Goal: Task Accomplishment & Management: Use online tool/utility

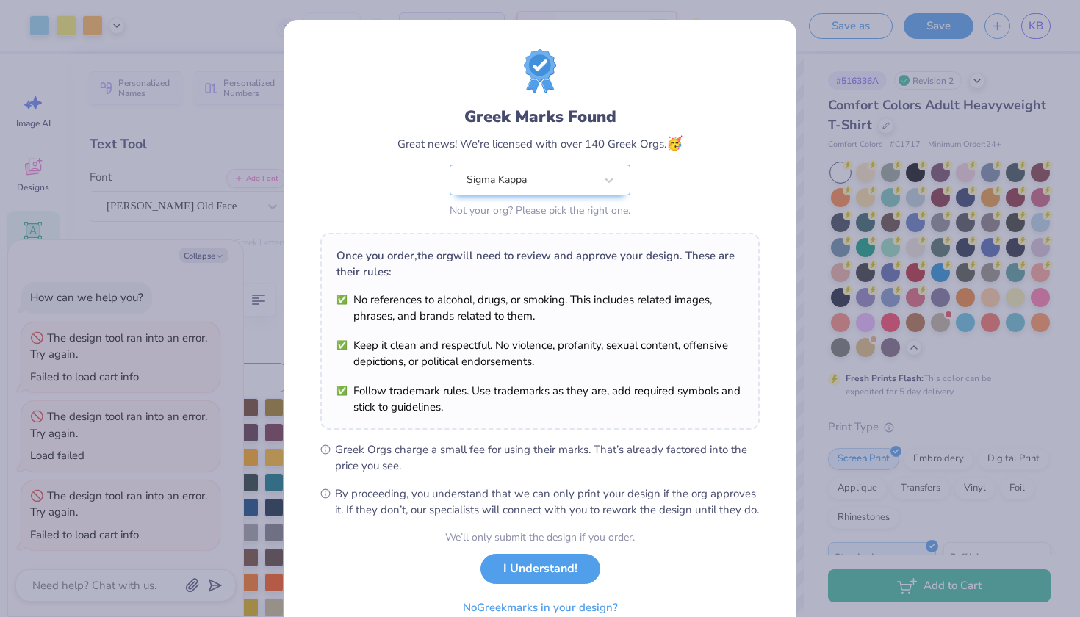
scroll to position [226, 0]
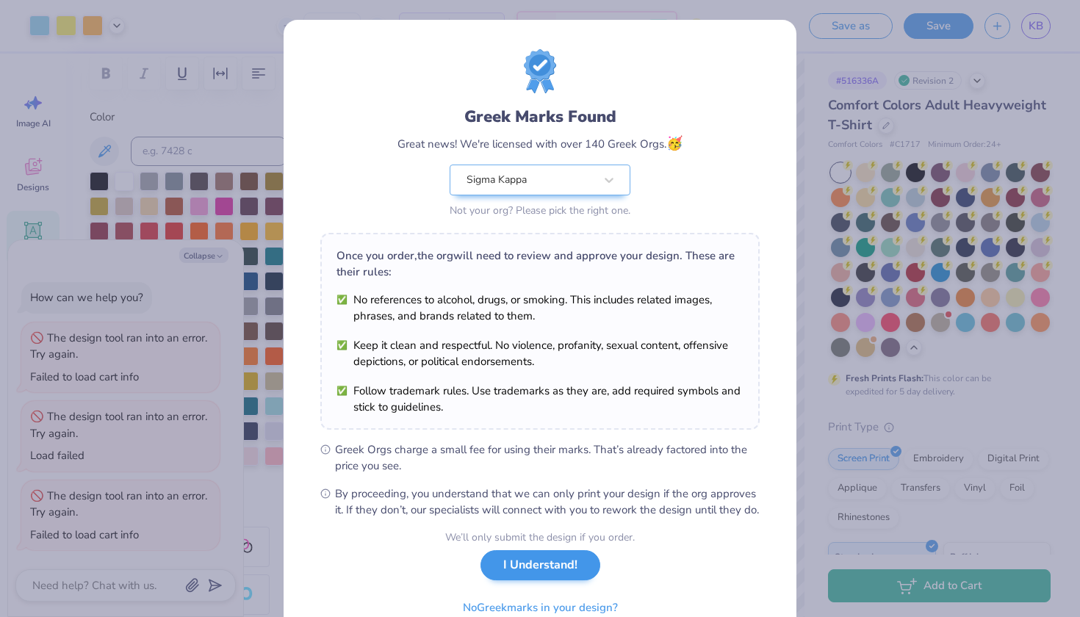
click at [580, 581] on button "I Understand!" at bounding box center [541, 565] width 120 height 30
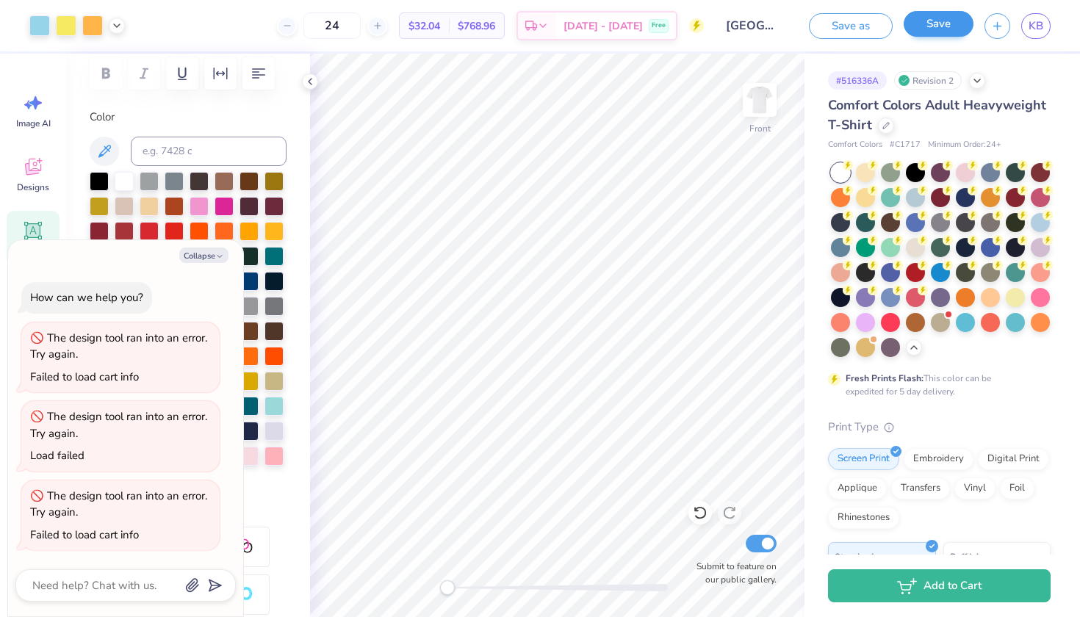
click at [930, 31] on button "Save" at bounding box center [939, 24] width 70 height 26
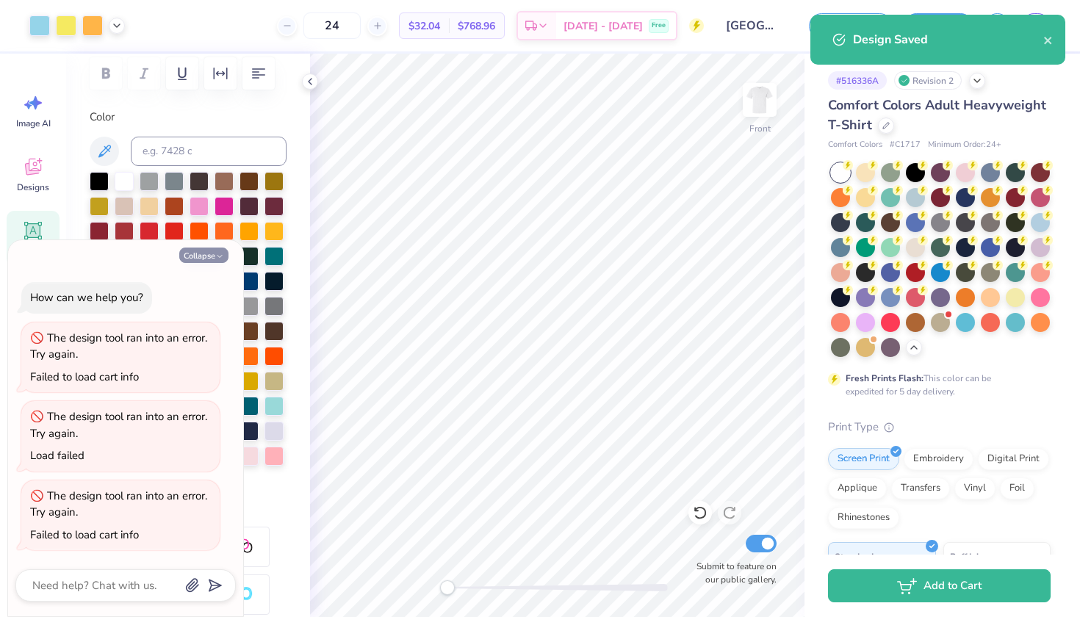
click at [211, 258] on button "Collapse" at bounding box center [203, 255] width 49 height 15
type textarea "x"
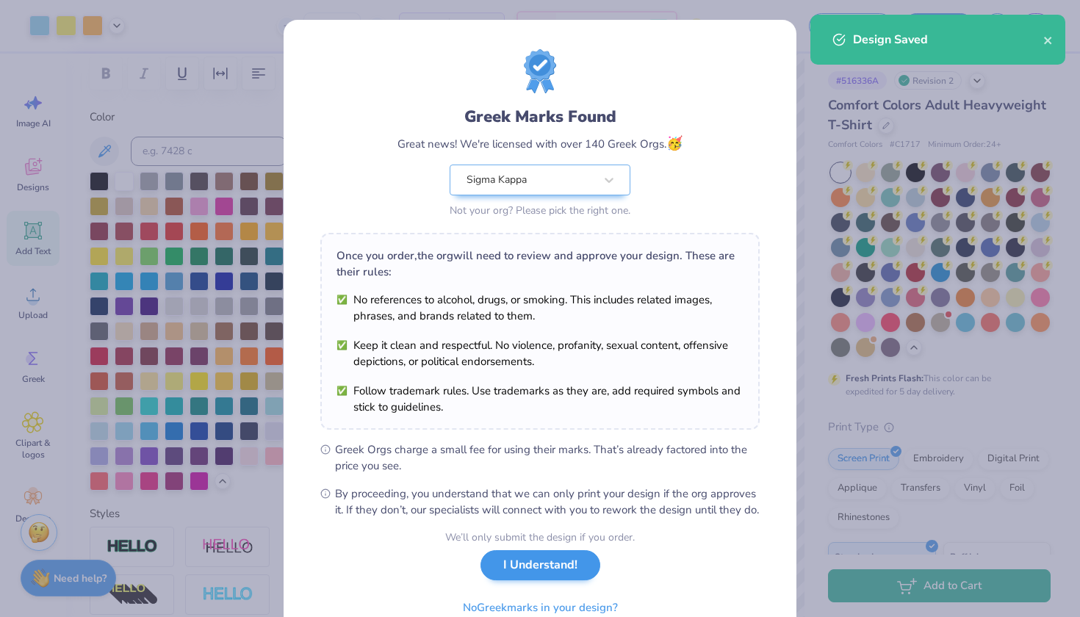
click at [543, 581] on button "I Understand!" at bounding box center [541, 565] width 120 height 30
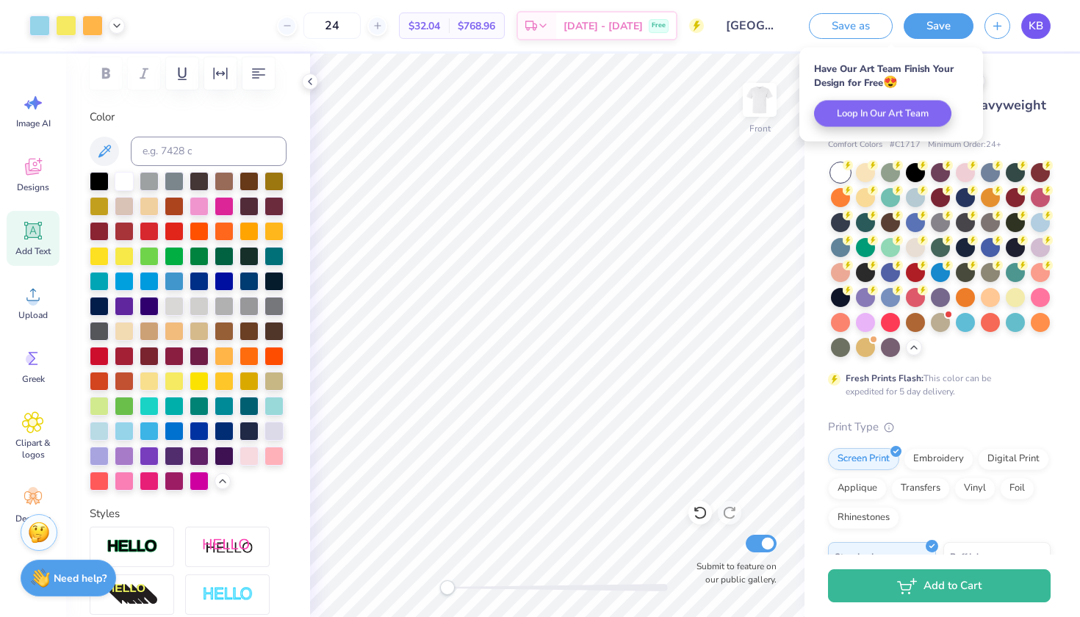
click at [1029, 17] on link "KB" at bounding box center [1036, 26] width 29 height 26
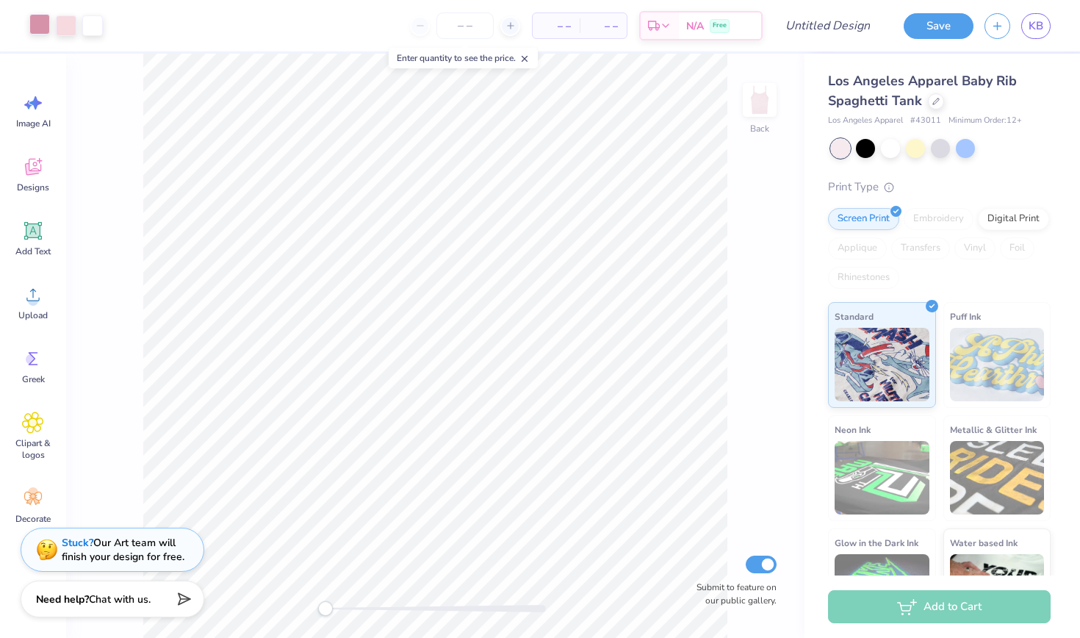
click at [46, 26] on div at bounding box center [39, 24] width 21 height 21
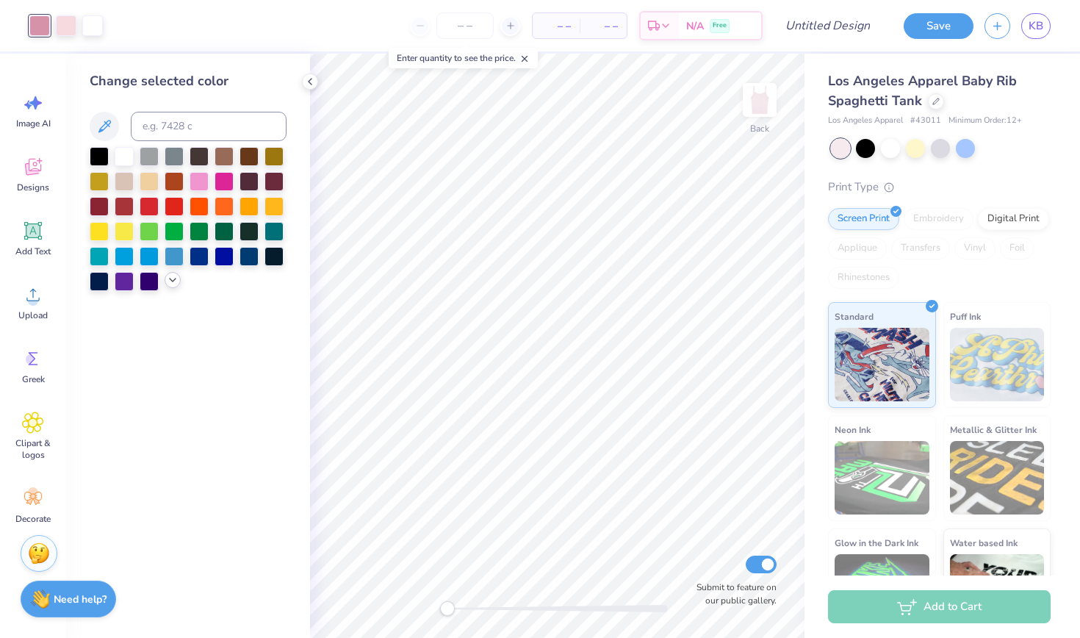
click at [171, 284] on icon at bounding box center [173, 280] width 12 height 12
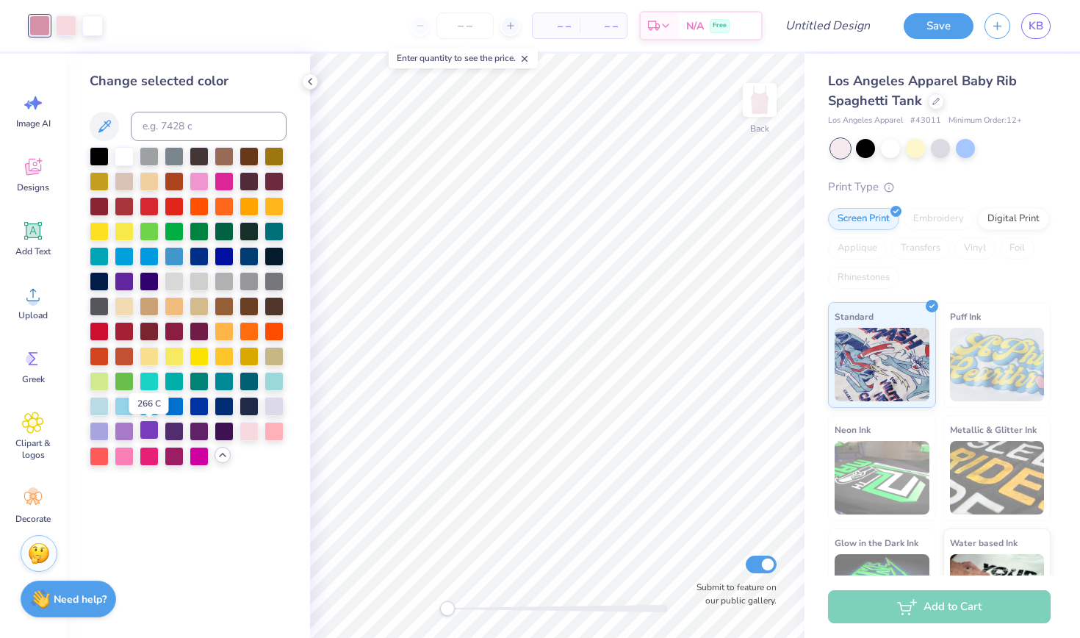
click at [148, 431] on div at bounding box center [149, 429] width 19 height 19
click at [65, 32] on div at bounding box center [66, 24] width 21 height 21
click at [122, 436] on div at bounding box center [124, 429] width 19 height 19
click at [104, 431] on div at bounding box center [99, 429] width 19 height 19
click at [273, 409] on div at bounding box center [274, 404] width 19 height 19
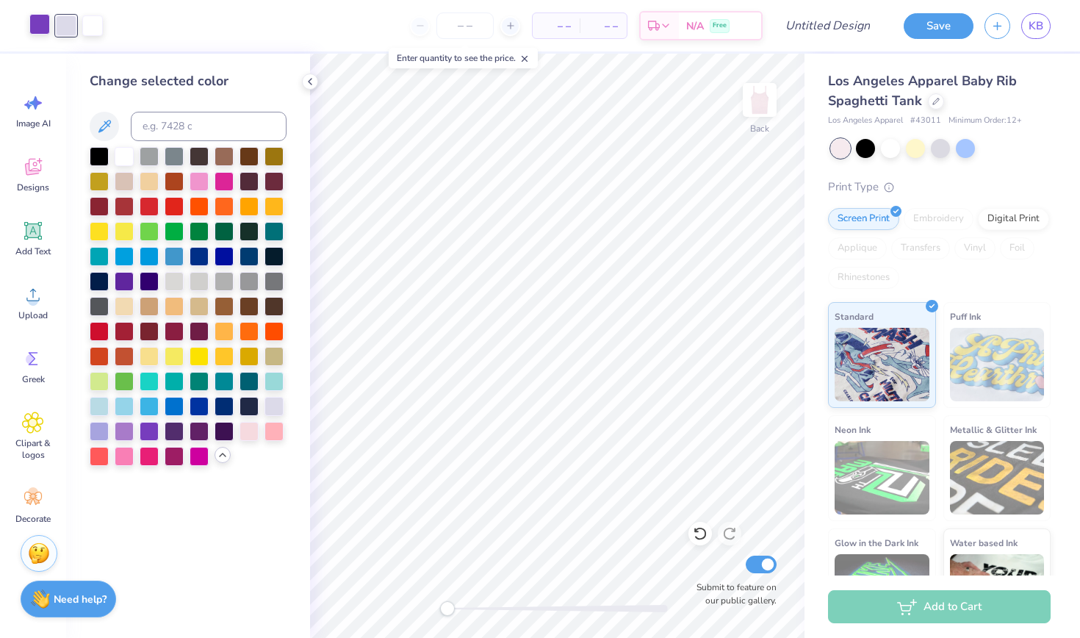
click at [44, 32] on div at bounding box center [39, 24] width 21 height 21
click at [118, 430] on div at bounding box center [124, 429] width 19 height 19
click at [148, 431] on div at bounding box center [149, 429] width 19 height 19
click at [179, 436] on div at bounding box center [174, 429] width 19 height 19
click at [193, 437] on div at bounding box center [199, 429] width 19 height 19
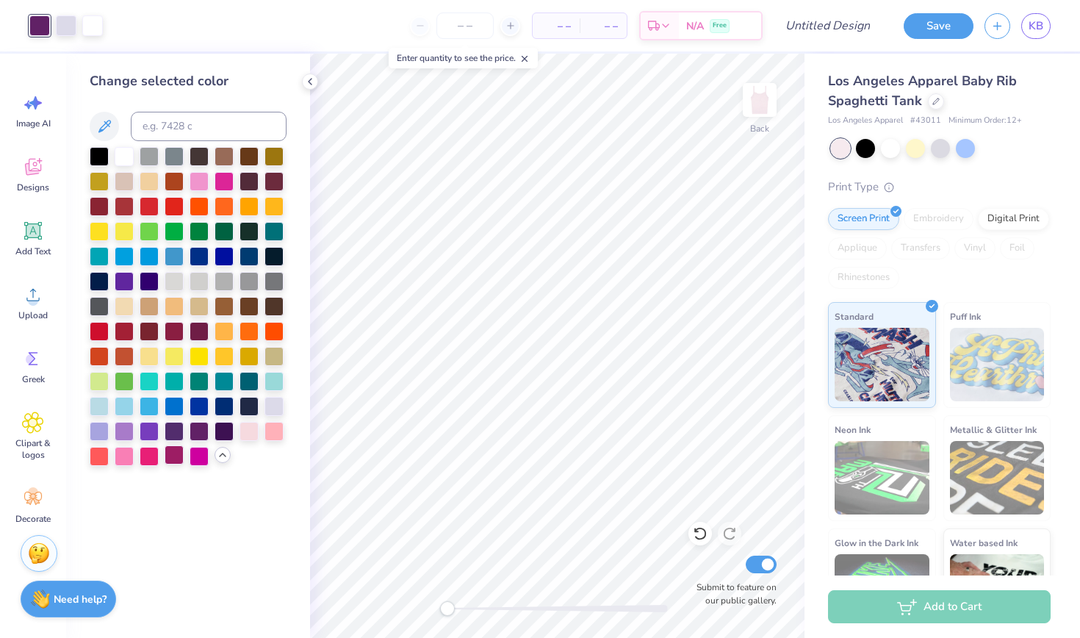
click at [179, 462] on div at bounding box center [174, 454] width 19 height 19
click at [128, 431] on div at bounding box center [124, 429] width 19 height 19
click at [893, 151] on div at bounding box center [890, 146] width 19 height 19
click at [934, 104] on div at bounding box center [936, 100] width 16 height 16
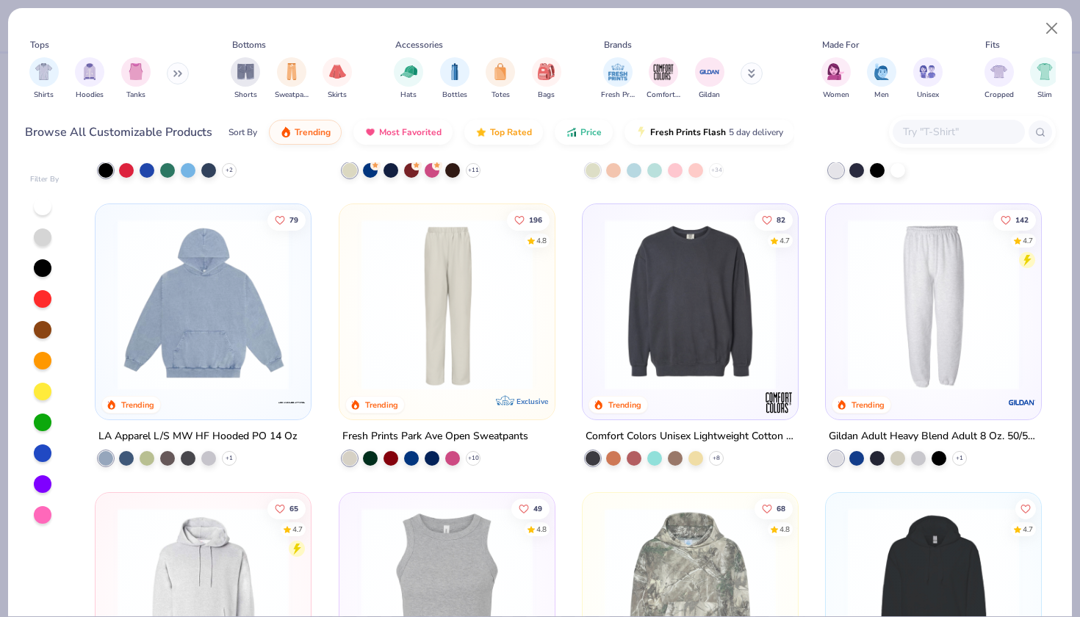
scroll to position [2558, 0]
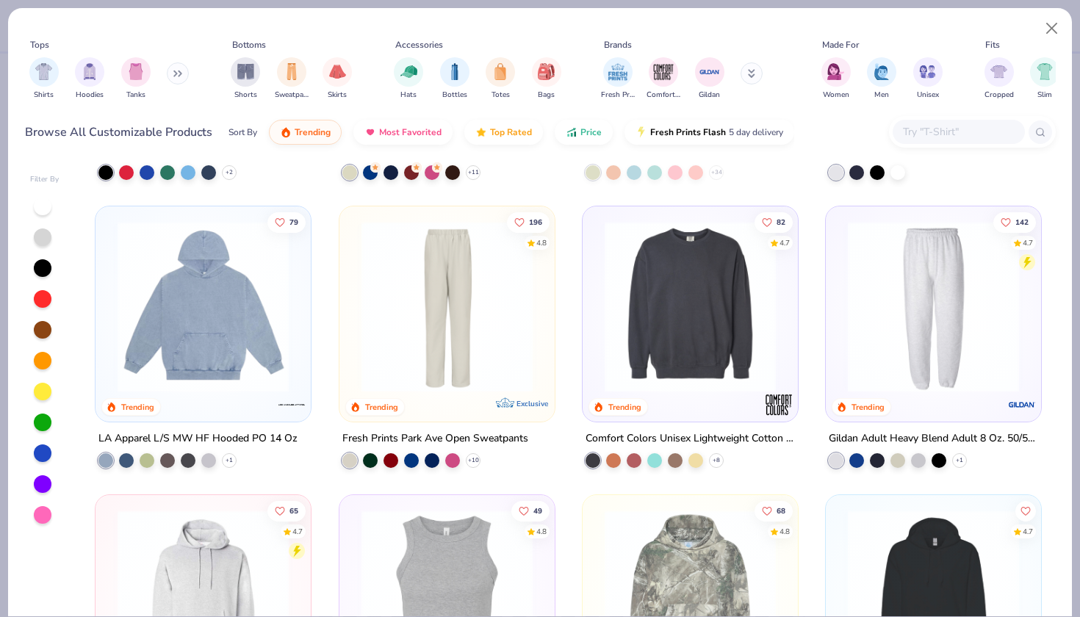
click at [173, 76] on button at bounding box center [178, 73] width 22 height 22
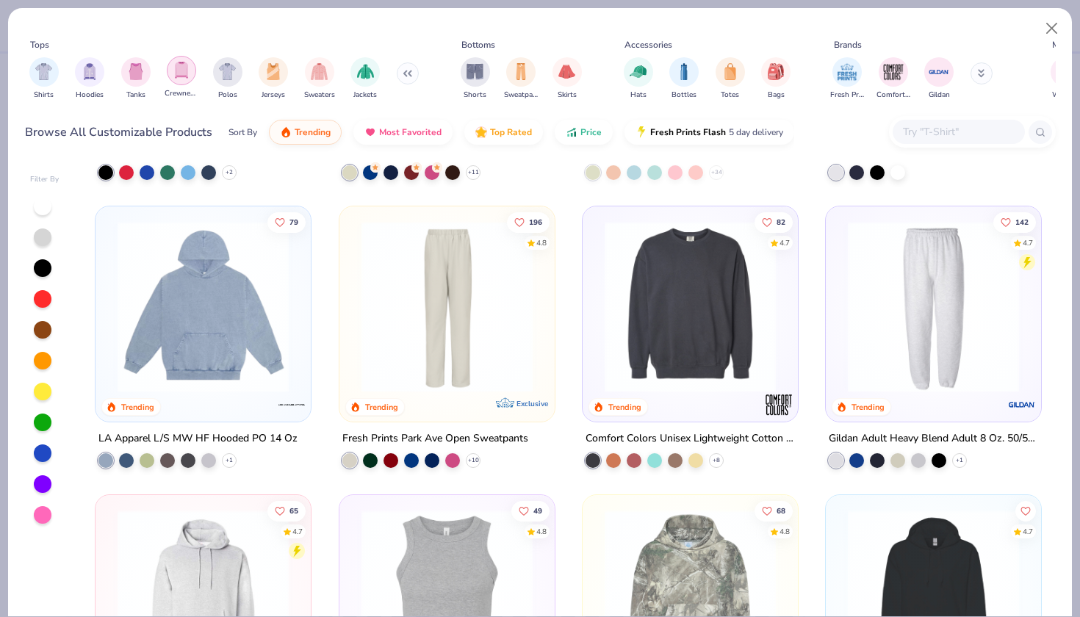
click at [192, 75] on div "filter for Crewnecks" at bounding box center [181, 70] width 29 height 29
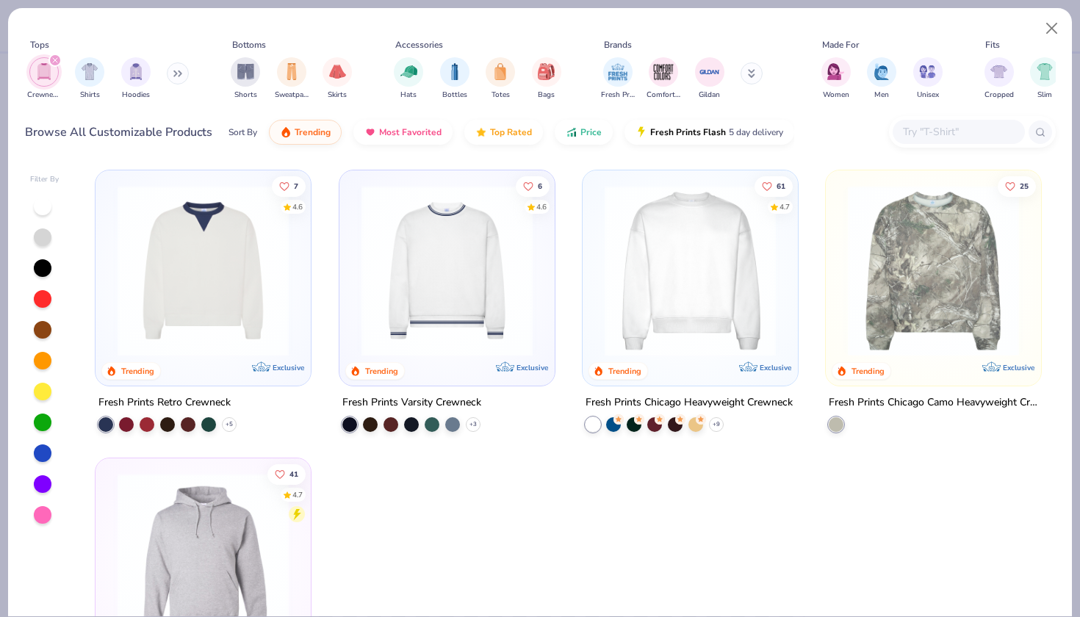
click at [57, 59] on icon "filter for Crewnecks" at bounding box center [55, 60] width 4 height 4
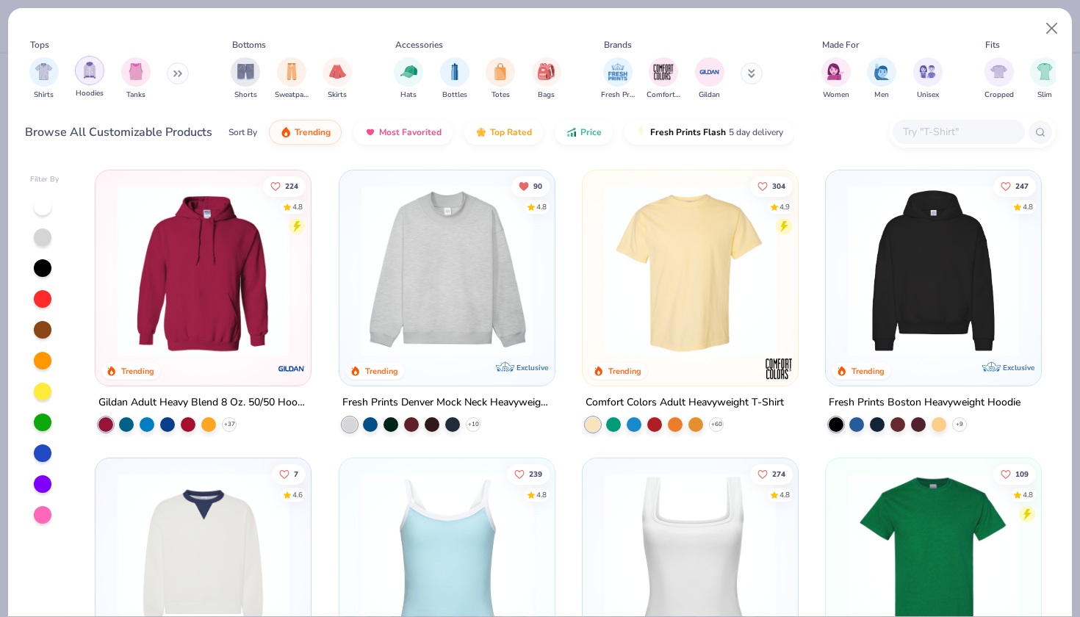
click at [85, 68] on img "filter for Hoodies" at bounding box center [90, 70] width 16 height 17
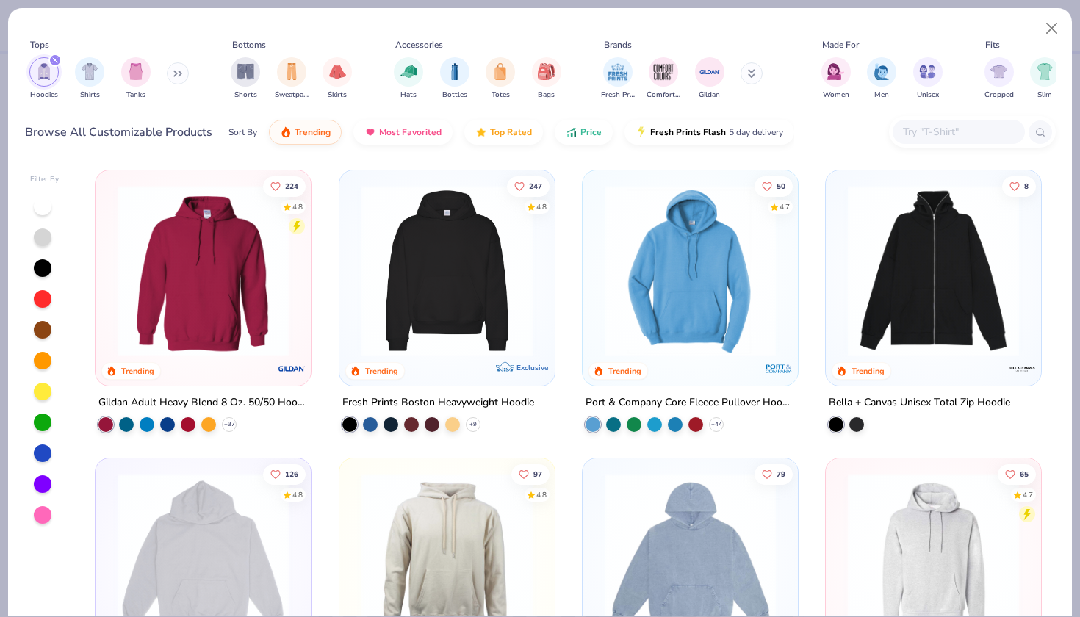
click at [56, 57] on div "filter for Hoodies" at bounding box center [55, 60] width 13 height 13
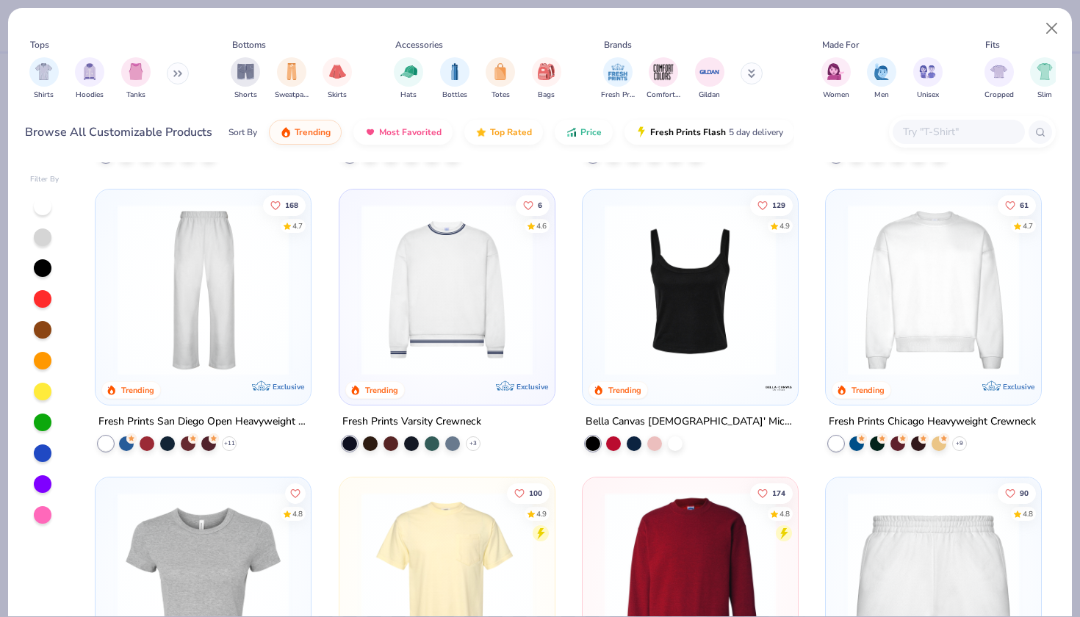
scroll to position [562, 0]
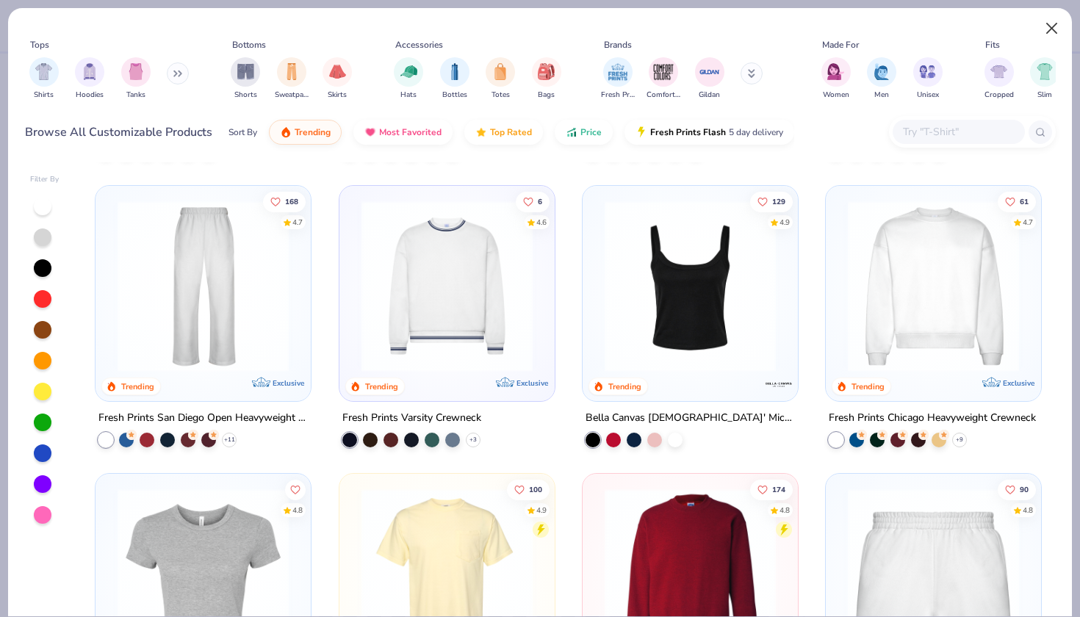
click at [1050, 35] on button "Close" at bounding box center [1053, 29] width 28 height 28
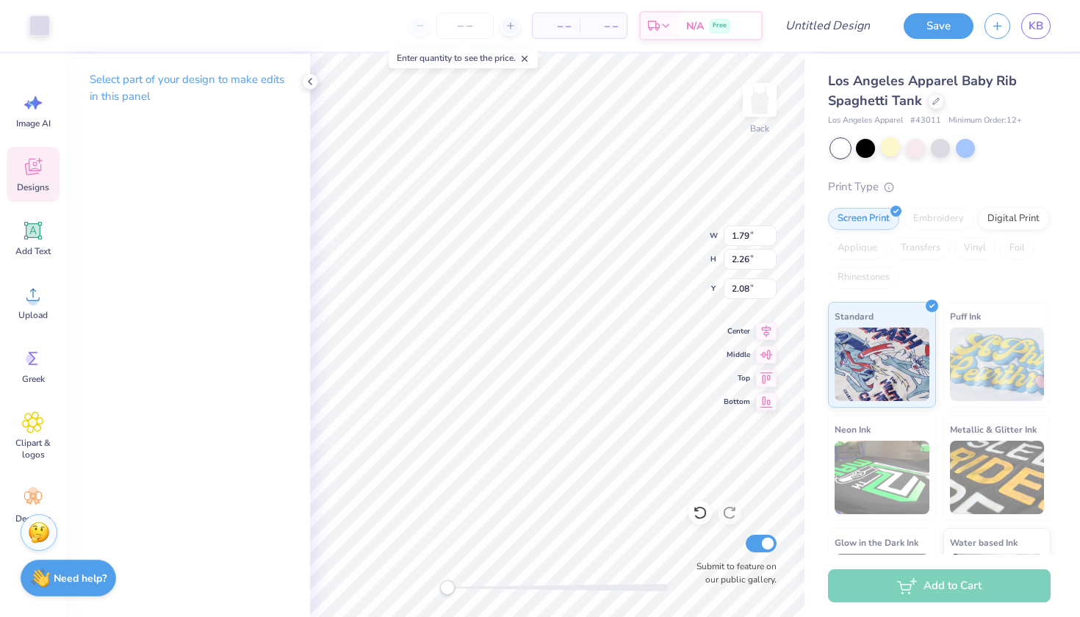
click at [189, 248] on div "Select part of your design to make edits in this panel" at bounding box center [188, 336] width 244 height 564
click at [37, 359] on icon at bounding box center [33, 359] width 22 height 22
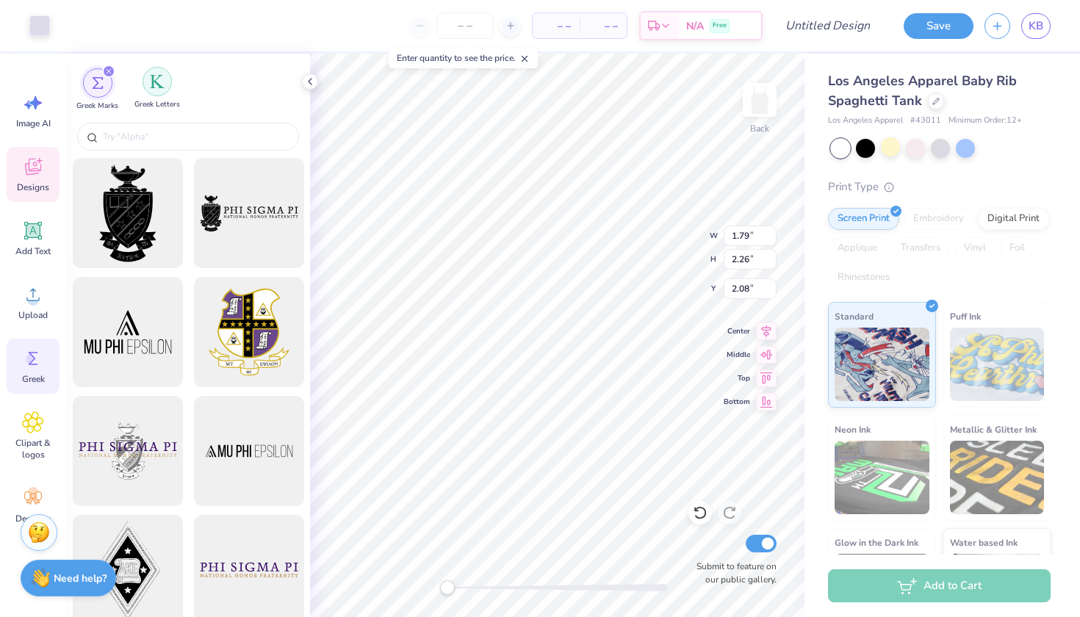
click at [156, 93] on div "filter for Greek Letters" at bounding box center [157, 81] width 29 height 29
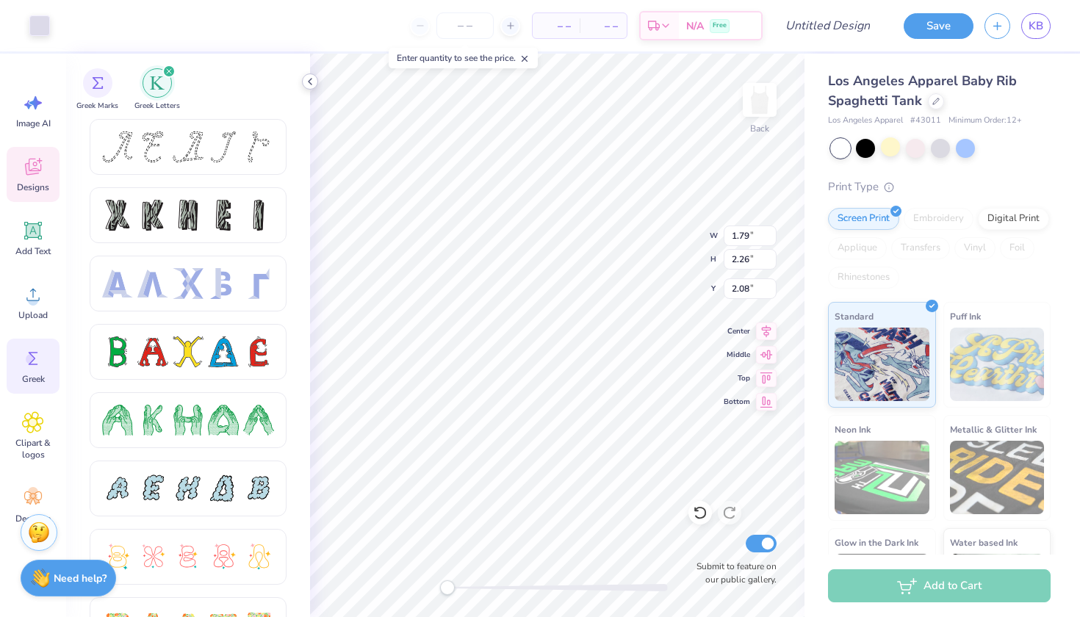
click at [309, 77] on icon at bounding box center [310, 82] width 12 height 12
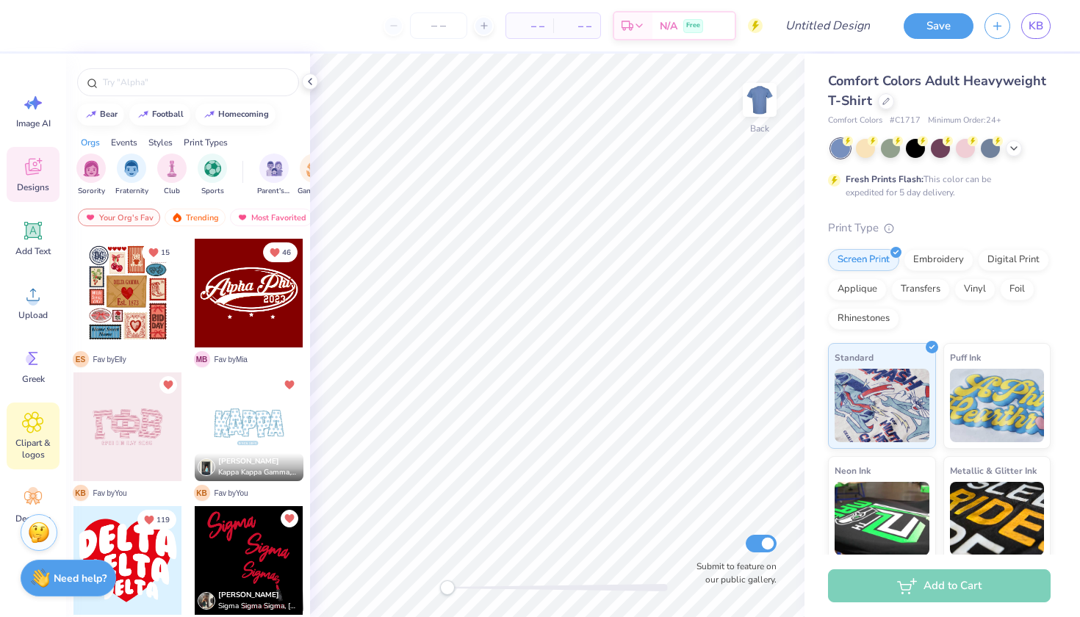
click at [37, 455] on span "Clipart & logos" at bounding box center [33, 449] width 49 height 24
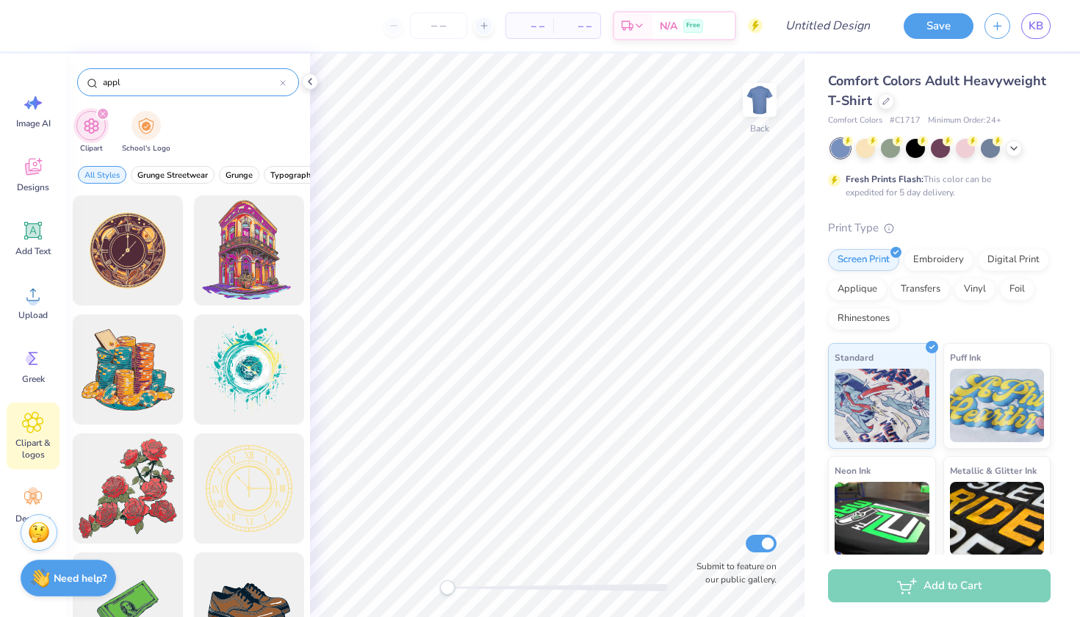
type input "apple"
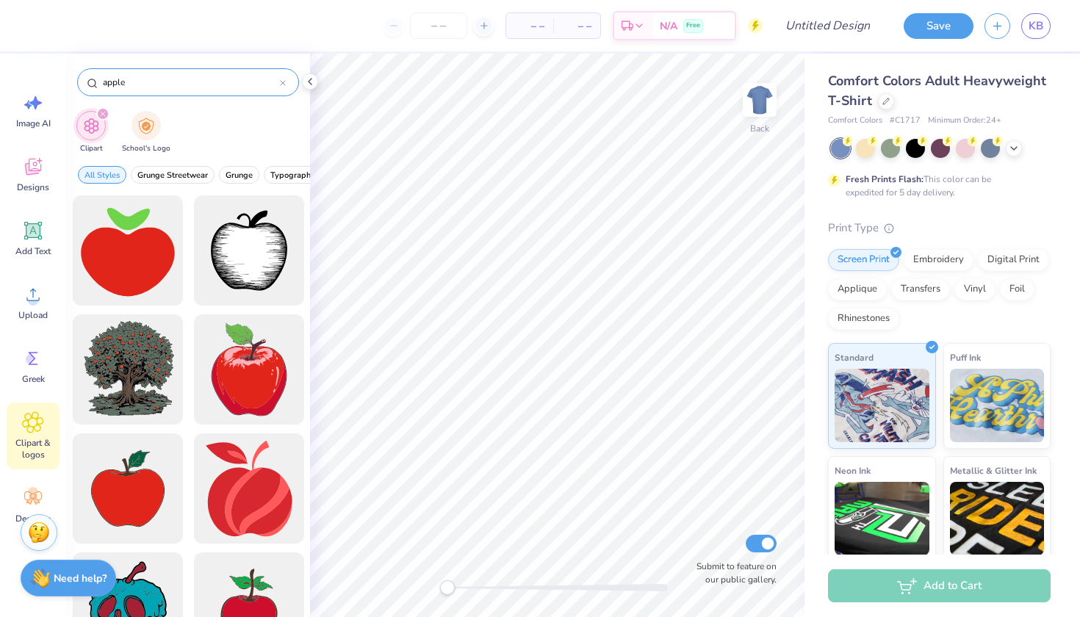
click at [281, 82] on icon at bounding box center [283, 83] width 4 height 4
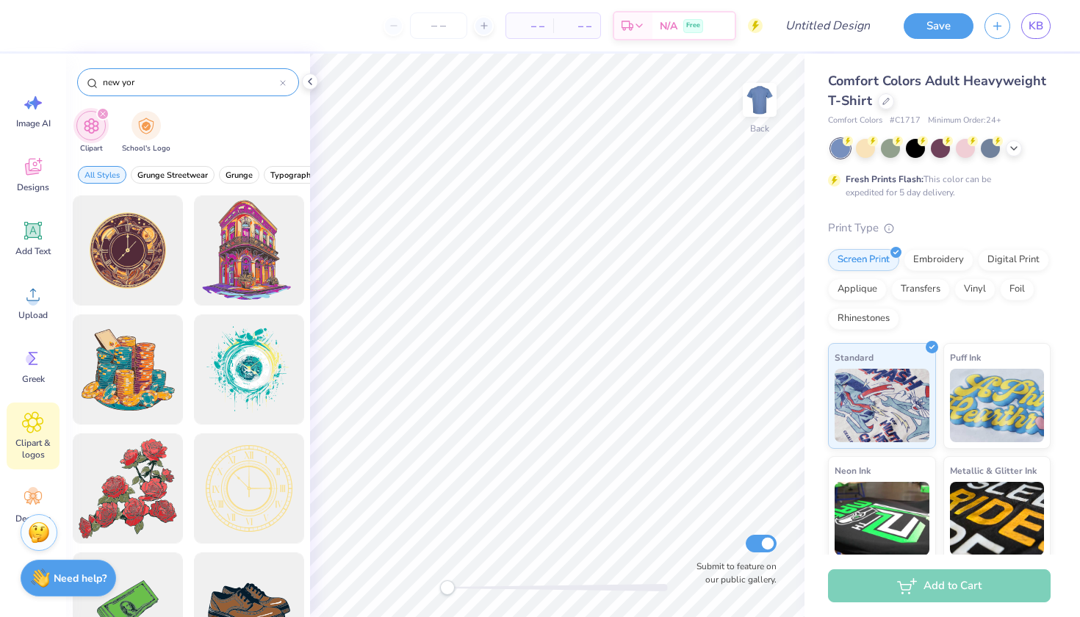
type input "new york"
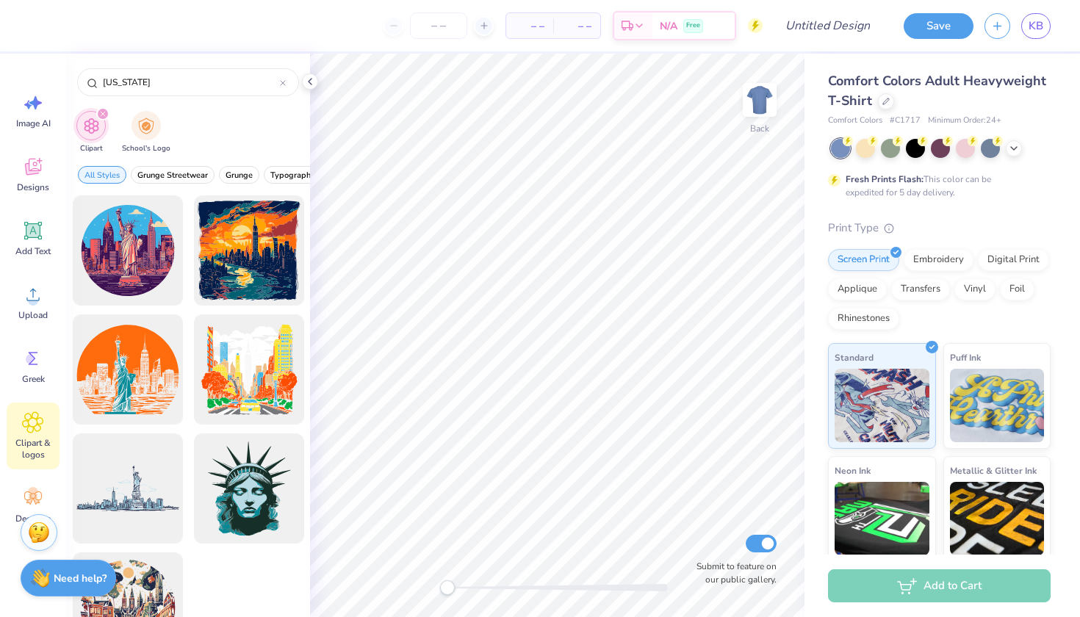
drag, startPoint x: 146, startPoint y: 84, endPoint x: 61, endPoint y: 79, distance: 85.4
click at [61, 79] on div "– – Per Item – – Total Est. Delivery N/A Free Design Title Save KB Image AI Des…" at bounding box center [540, 308] width 1080 height 617
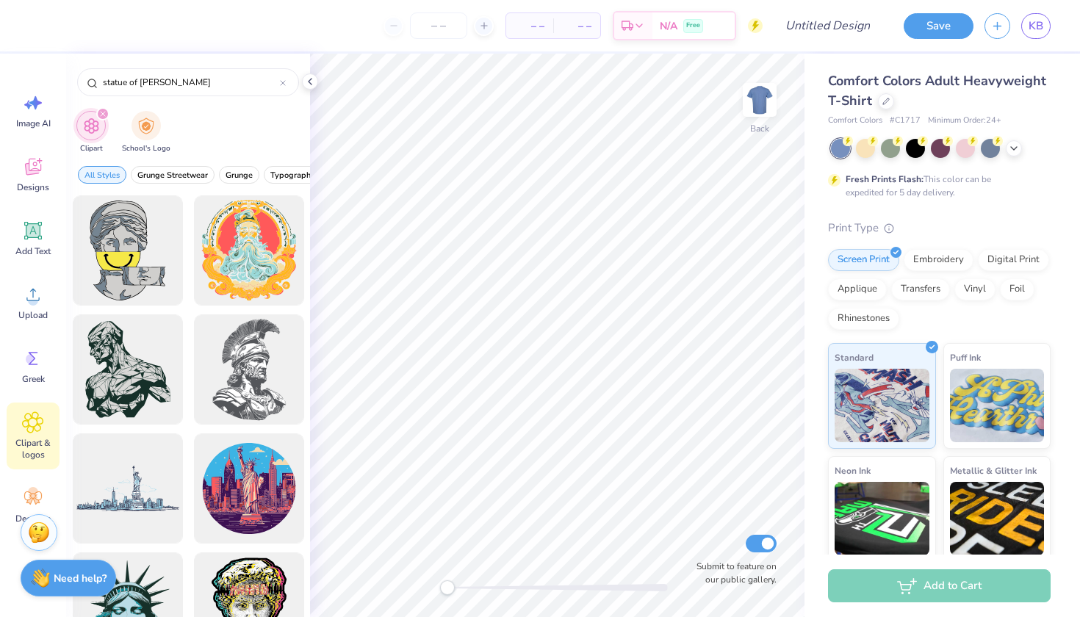
type input "statue of lib"
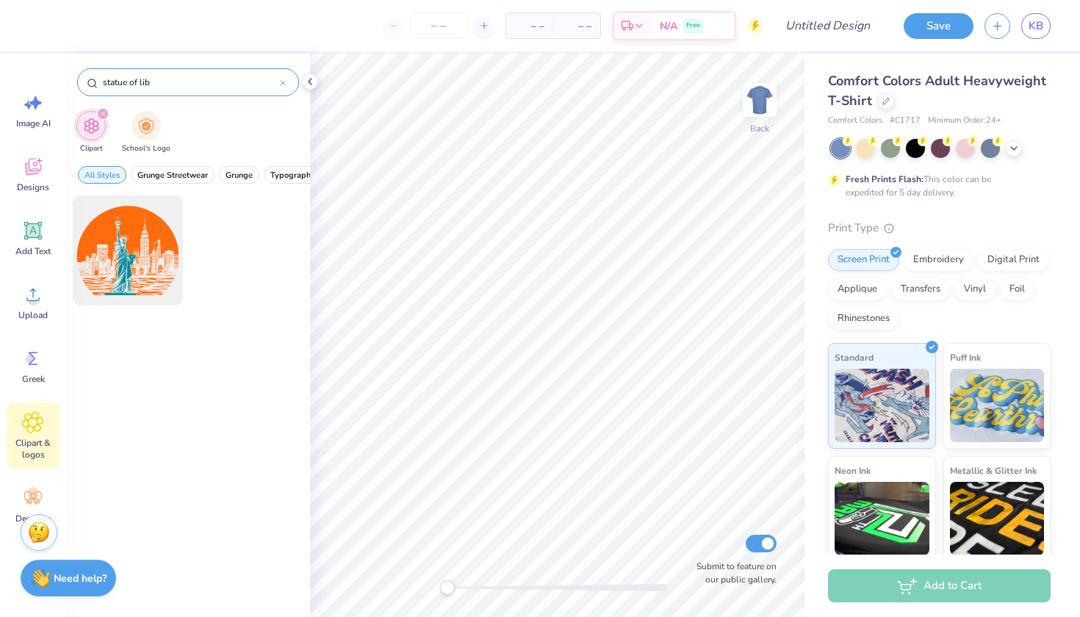
click at [284, 82] on icon at bounding box center [283, 83] width 4 height 4
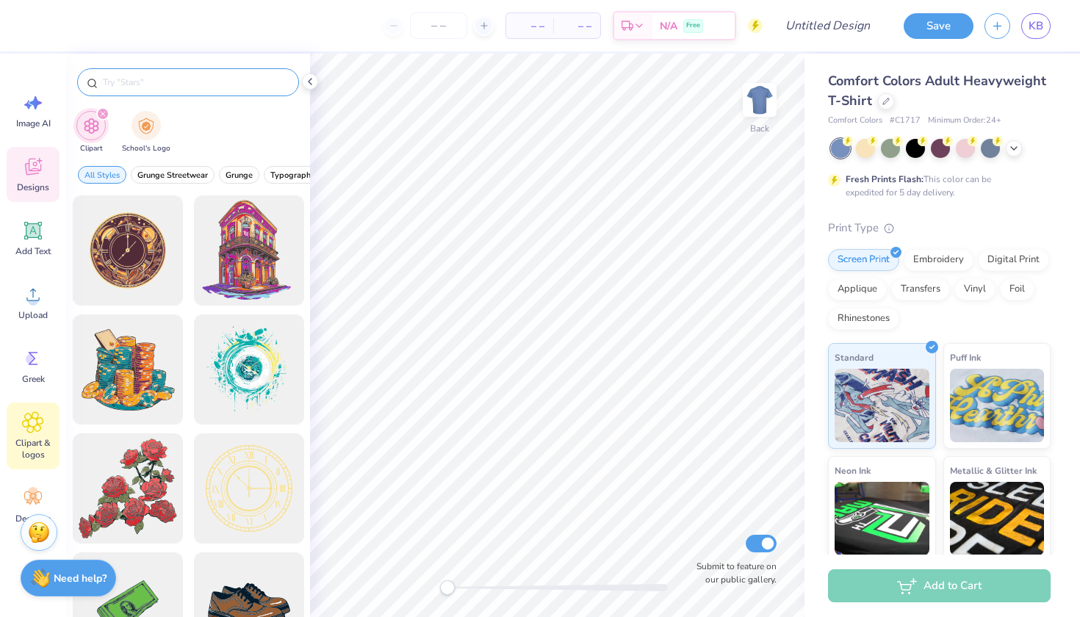
click at [31, 164] on icon at bounding box center [33, 167] width 22 height 22
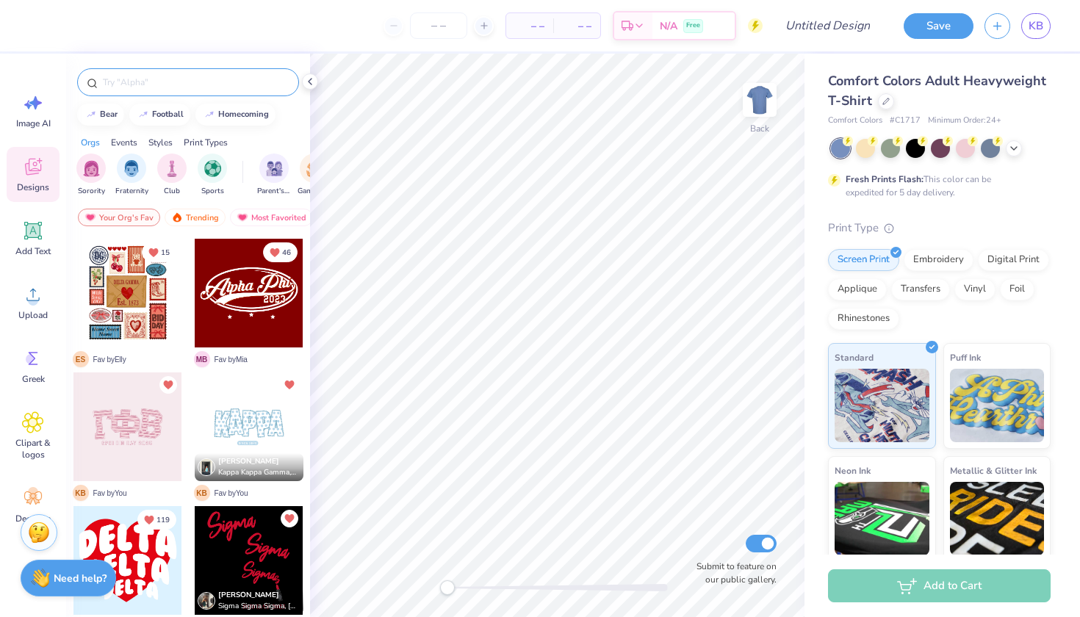
click at [166, 87] on input "text" at bounding box center [195, 82] width 188 height 15
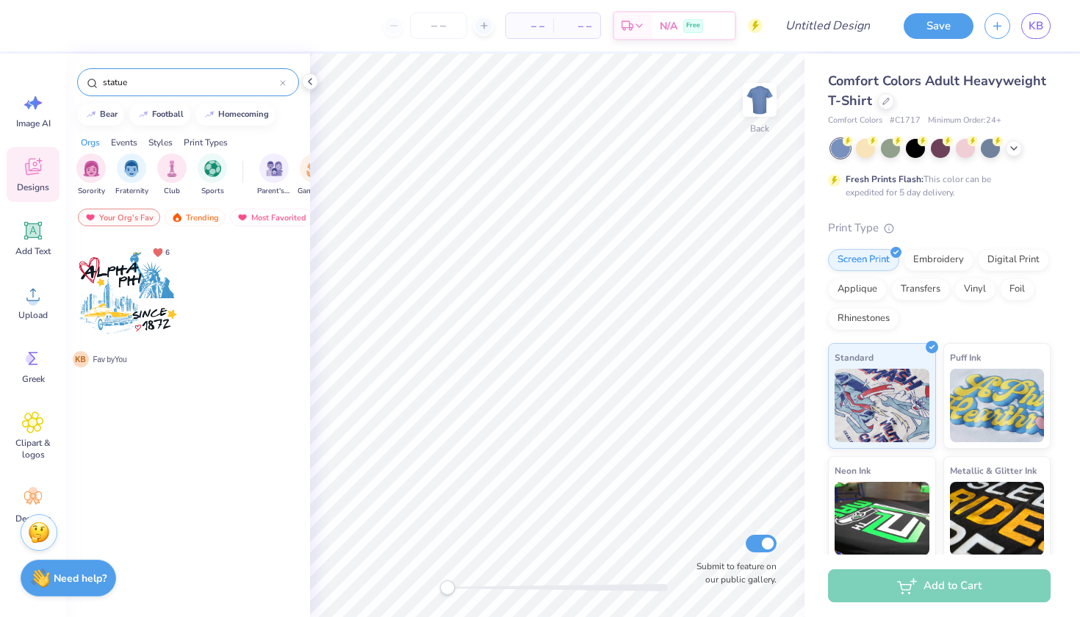
type input "statue"
click at [125, 318] on div at bounding box center [127, 293] width 109 height 109
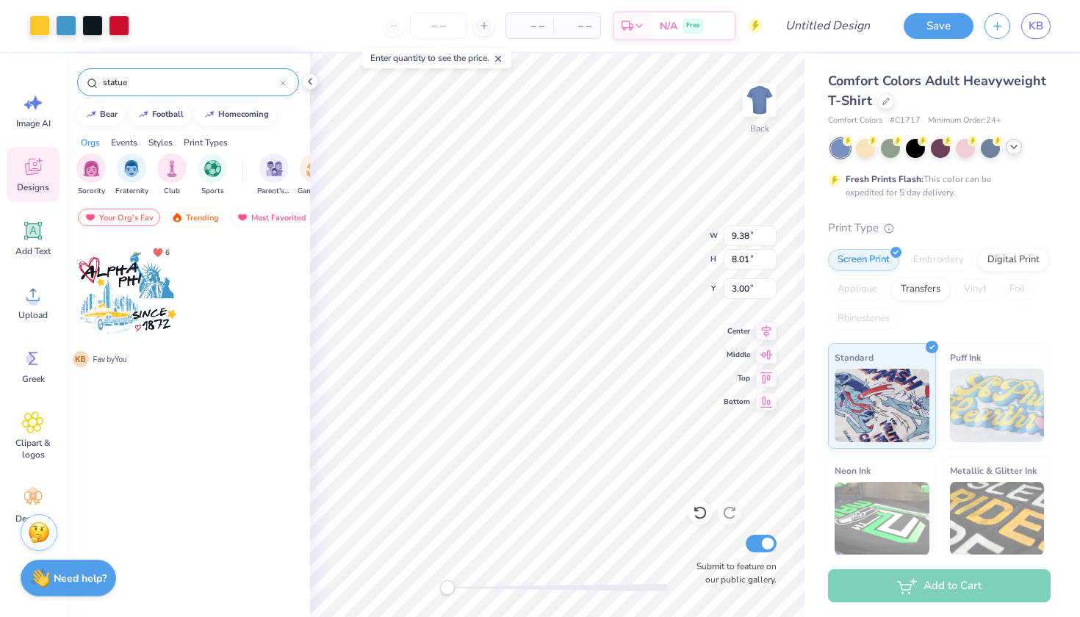
click at [1019, 152] on div at bounding box center [1014, 147] width 16 height 16
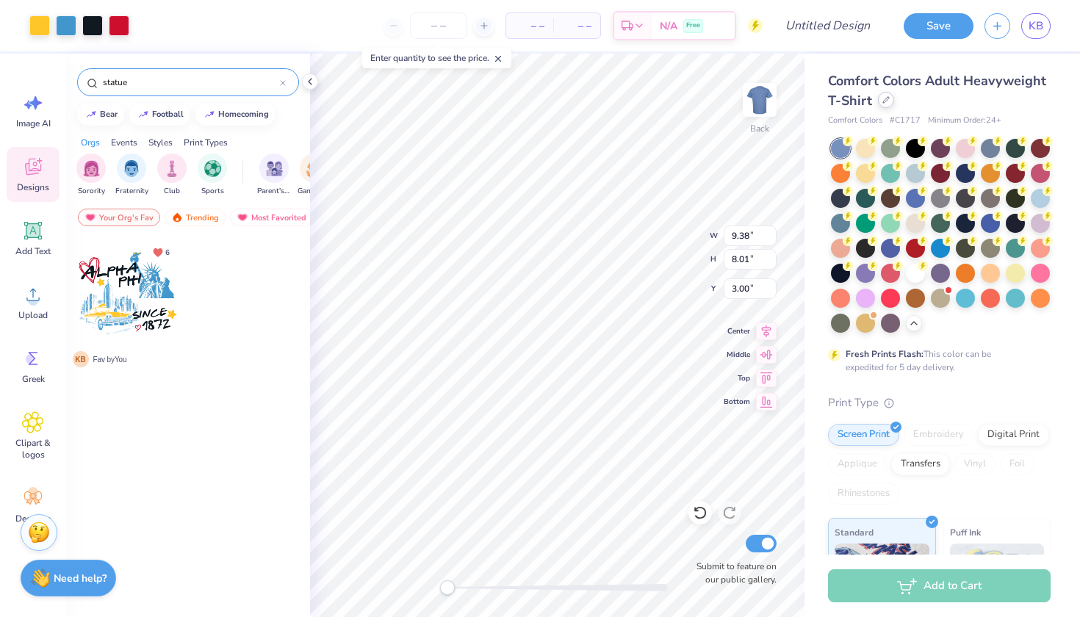
click at [885, 98] on icon at bounding box center [886, 99] width 7 height 7
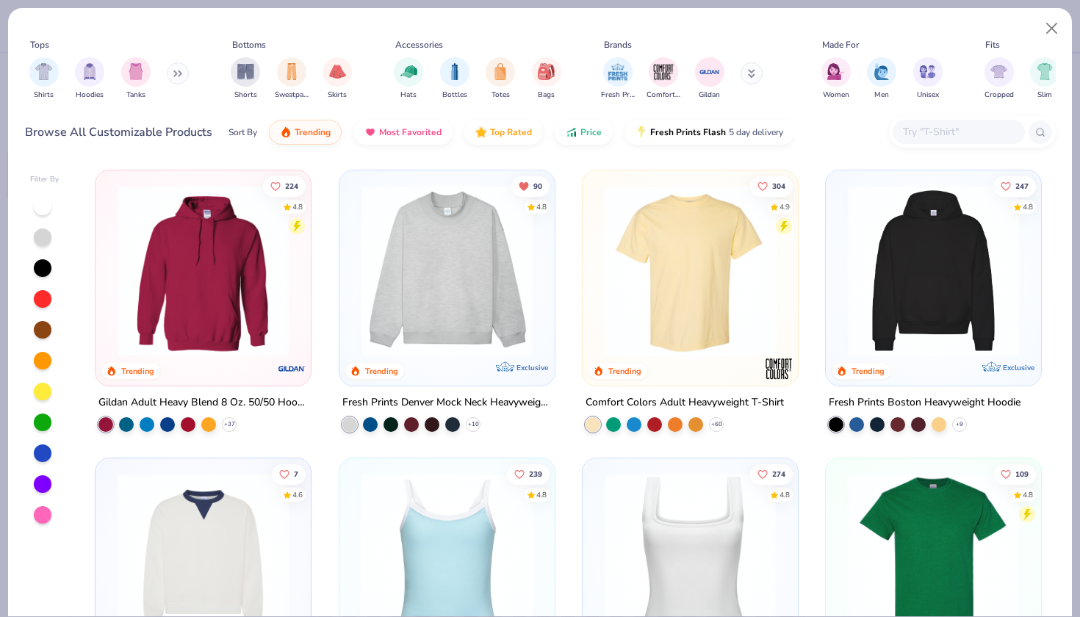
click at [958, 133] on input "text" at bounding box center [958, 131] width 113 height 17
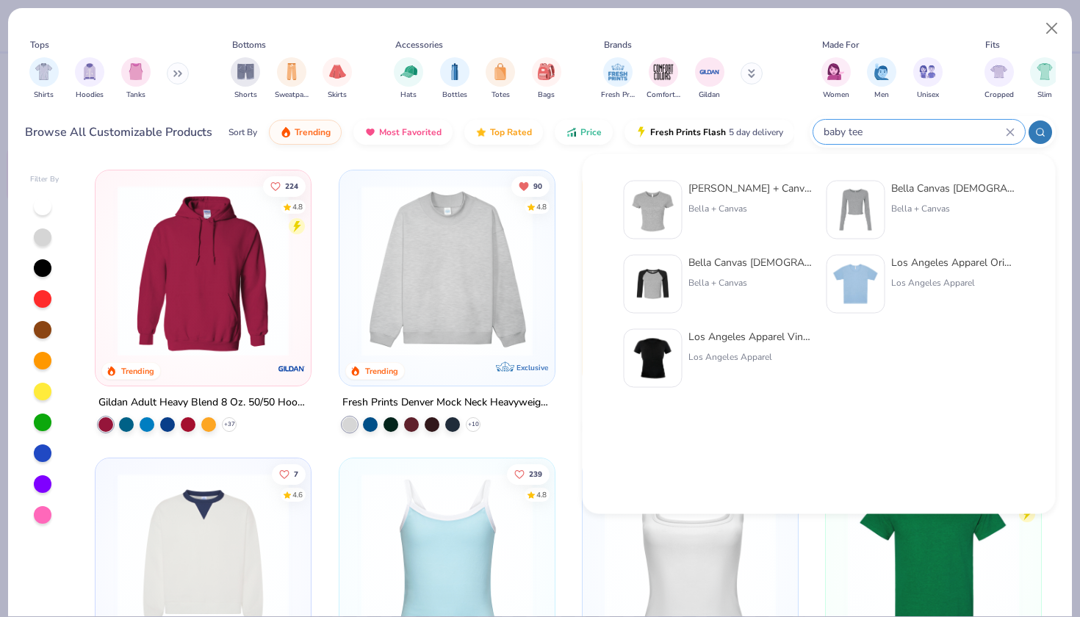
type input "baby tee"
click at [658, 212] on img at bounding box center [654, 210] width 46 height 46
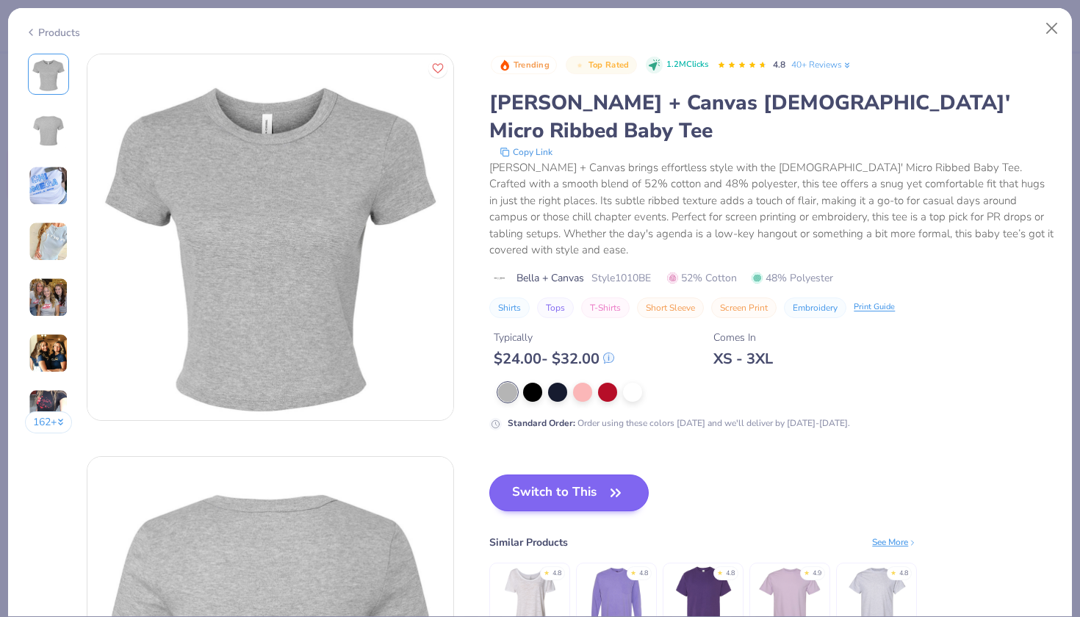
click at [593, 475] on button "Switch to This" at bounding box center [568, 493] width 159 height 37
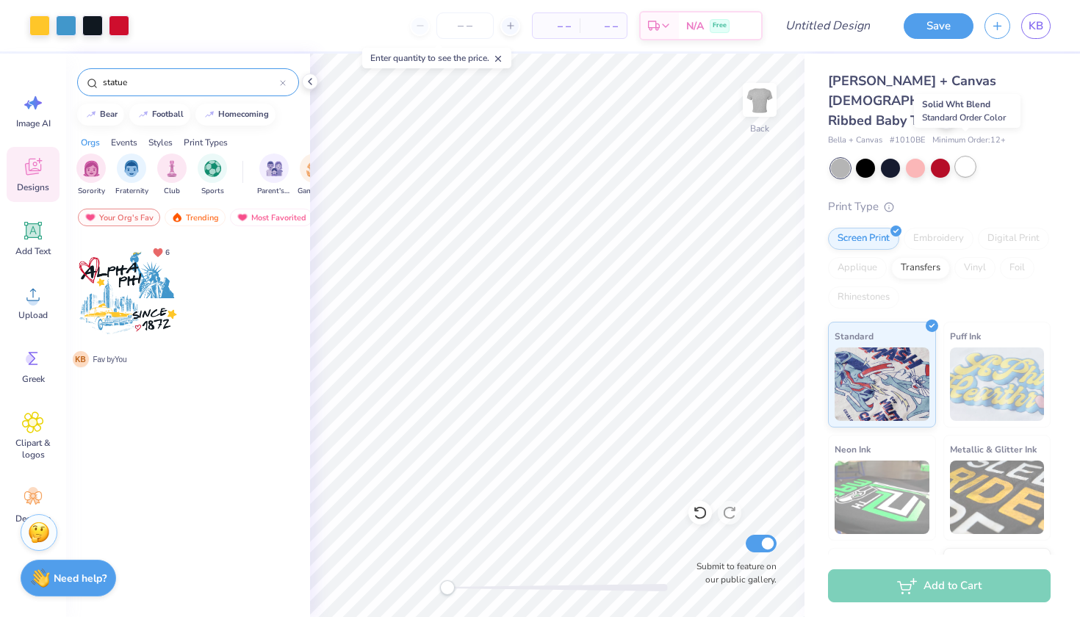
click at [964, 157] on div at bounding box center [965, 166] width 19 height 19
click at [943, 157] on div at bounding box center [940, 166] width 19 height 19
click at [924, 157] on div at bounding box center [915, 166] width 19 height 19
click at [92, 30] on div at bounding box center [92, 24] width 21 height 21
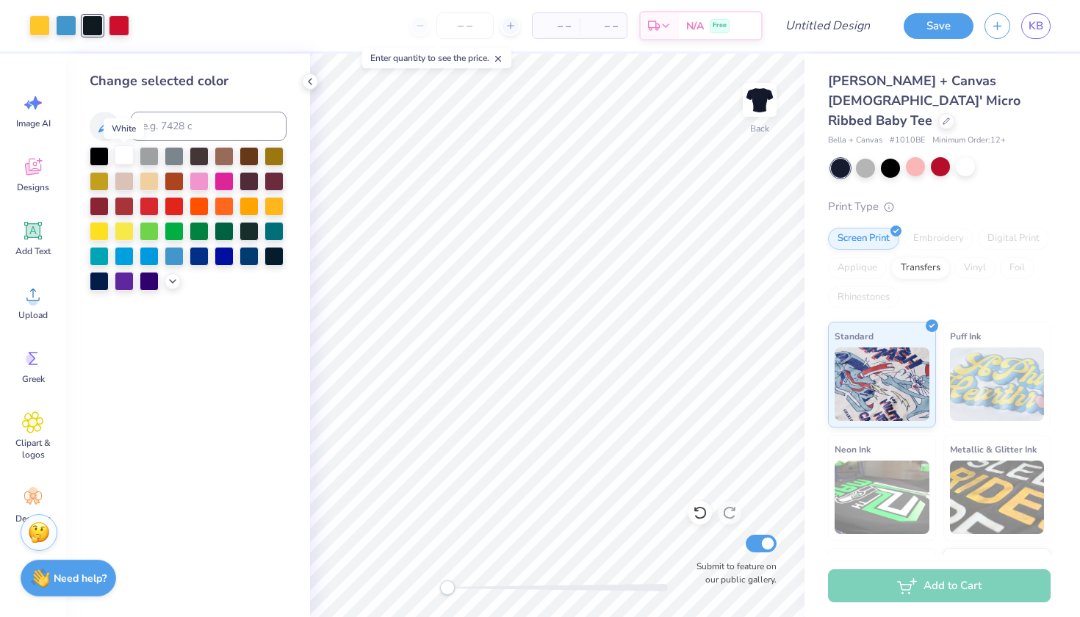
click at [126, 158] on div at bounding box center [124, 155] width 19 height 19
click at [37, 26] on div at bounding box center [39, 24] width 21 height 21
click at [168, 280] on icon at bounding box center [173, 280] width 12 height 12
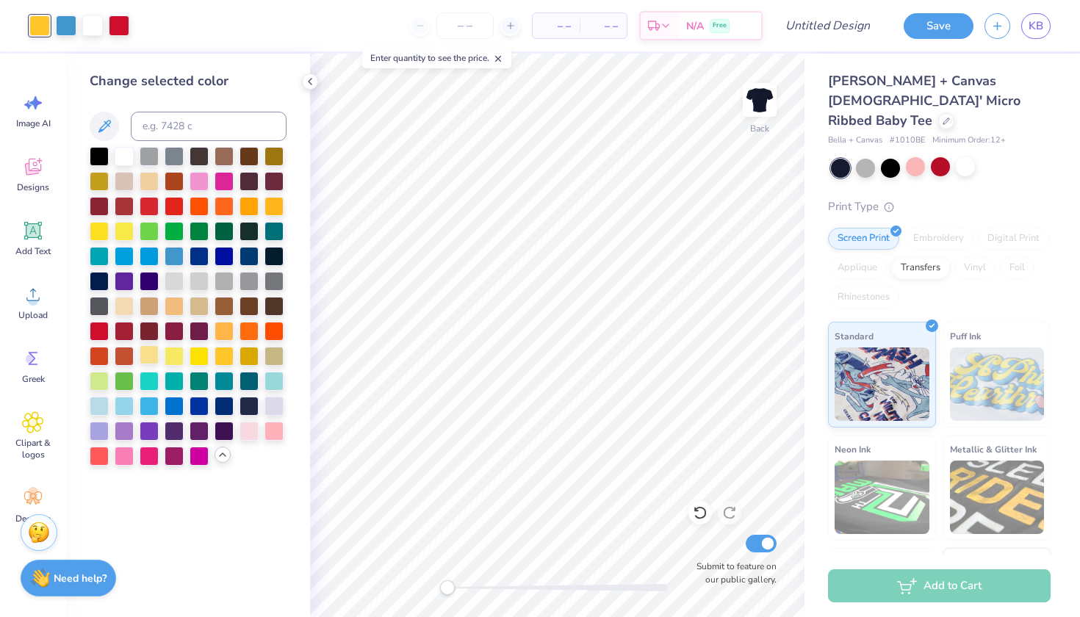
click at [146, 359] on div at bounding box center [149, 354] width 19 height 19
click at [172, 356] on div at bounding box center [174, 354] width 19 height 19
click at [202, 360] on div at bounding box center [199, 354] width 19 height 19
click at [61, 28] on div at bounding box center [66, 24] width 21 height 21
click at [97, 406] on div at bounding box center [99, 404] width 19 height 19
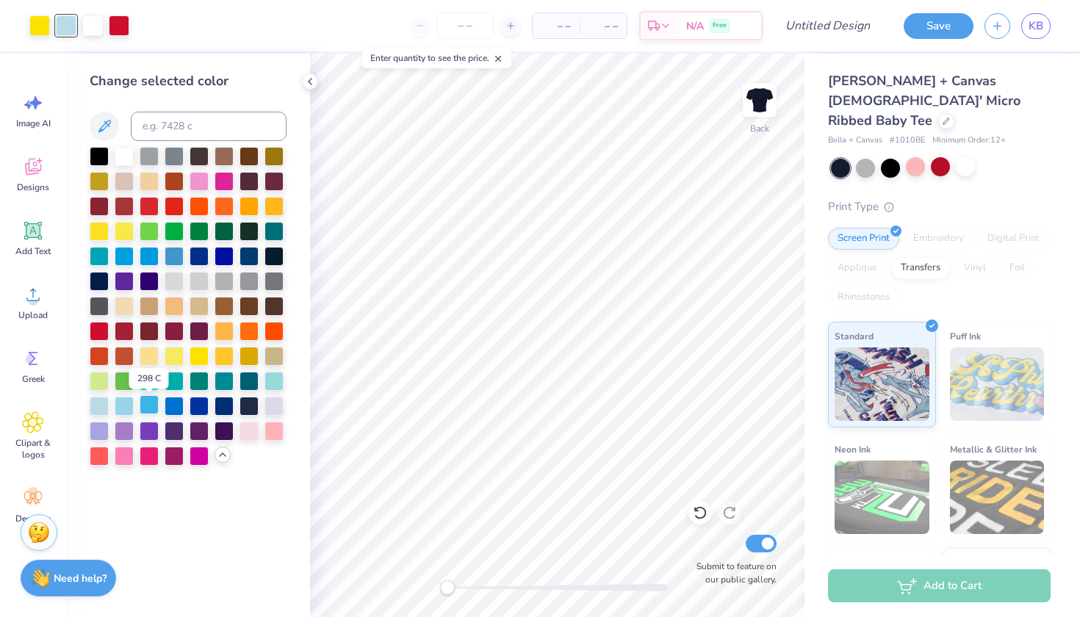
click at [148, 403] on div at bounding box center [149, 404] width 19 height 19
click at [96, 406] on div at bounding box center [99, 404] width 19 height 19
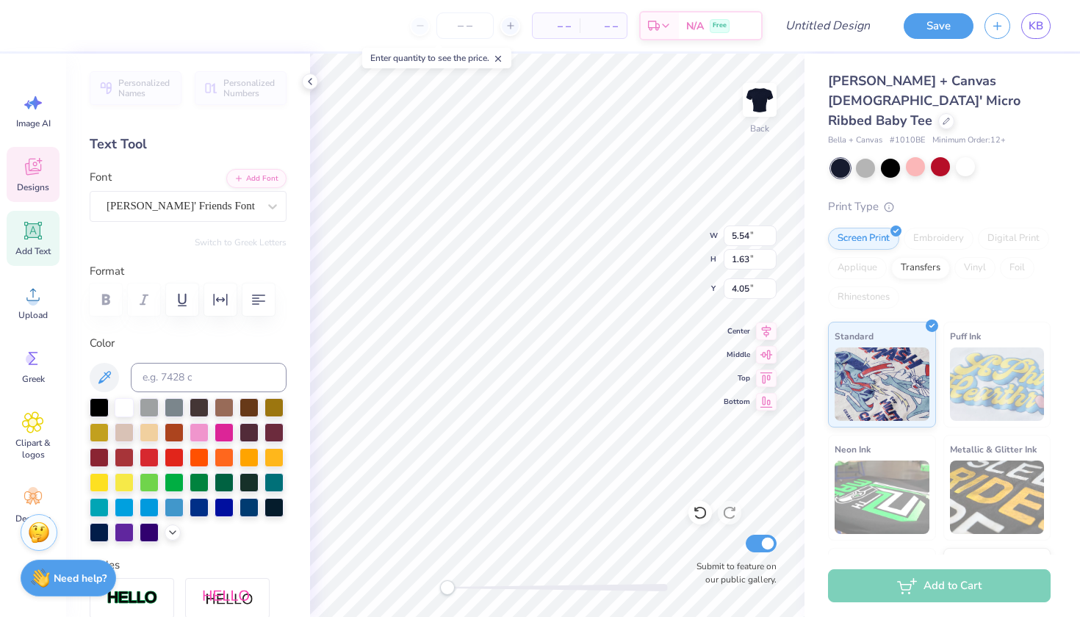
scroll to position [0, 2]
type textarea "Sigma"
type input "2.15"
type input "1.38"
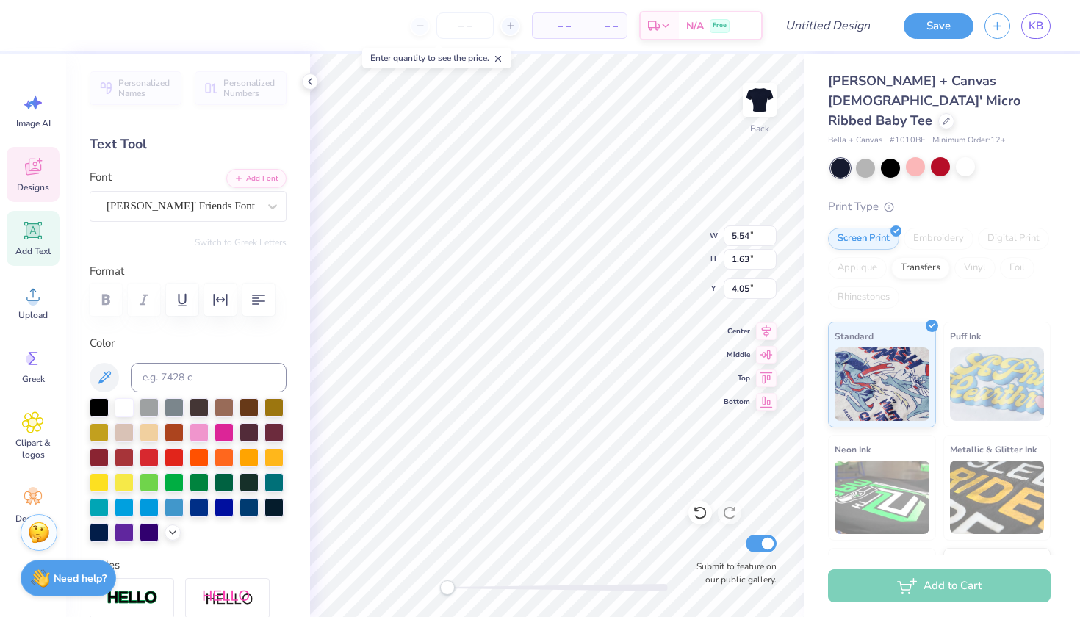
type input "5.08"
type textarea "Kappa"
type input "3.33"
type input "1.06"
type input "8.45"
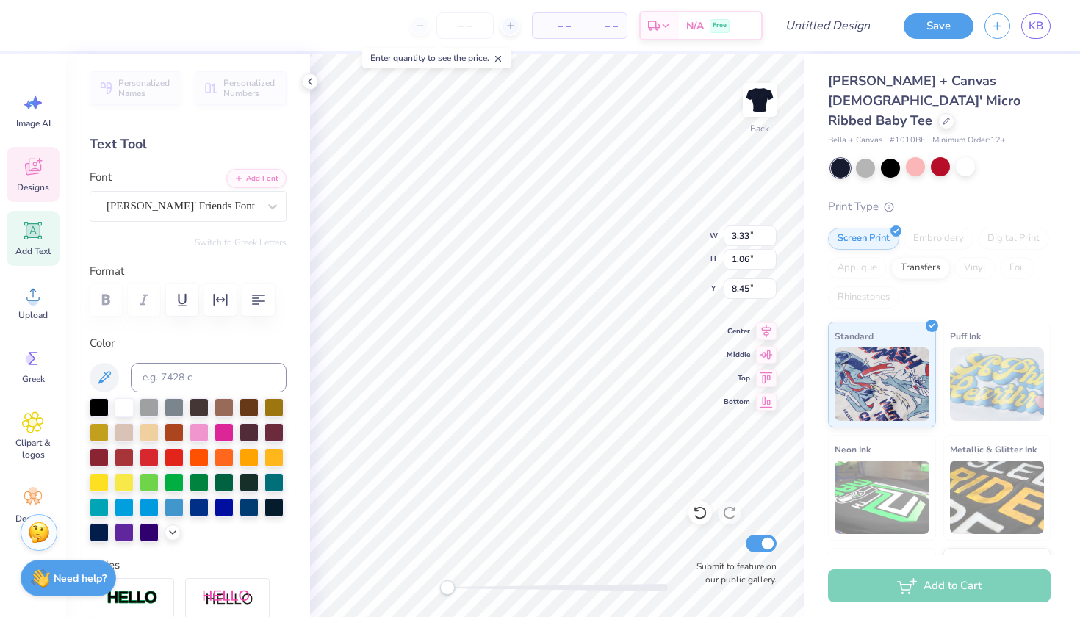
type textarea "s"
type textarea "and the"
type input "2.73"
type input "1.08"
type input "9.51"
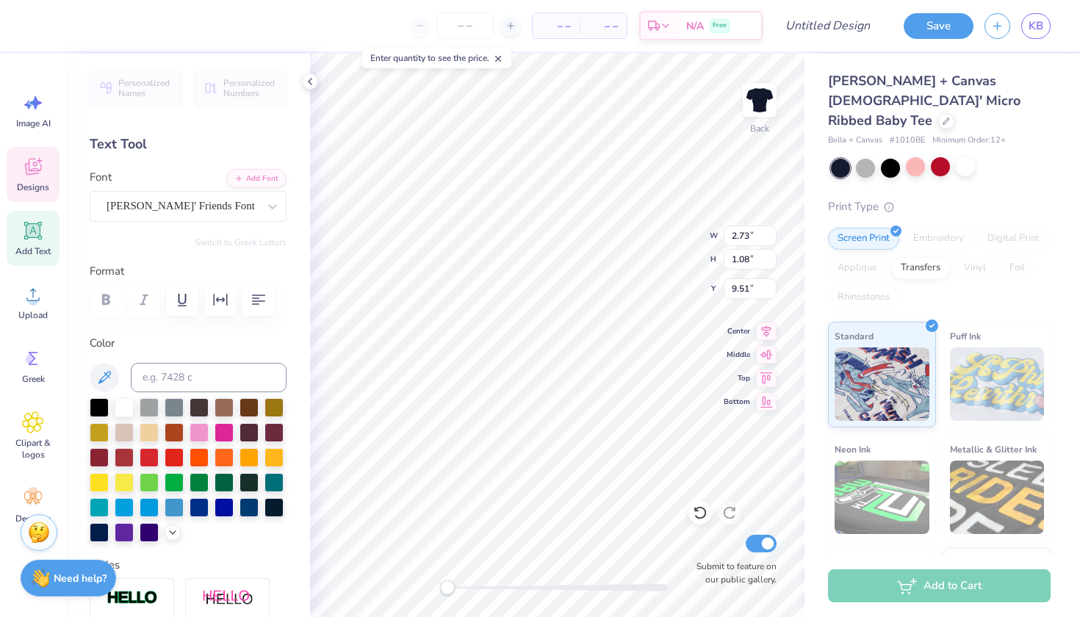
type textarea "1"
type textarea "city"
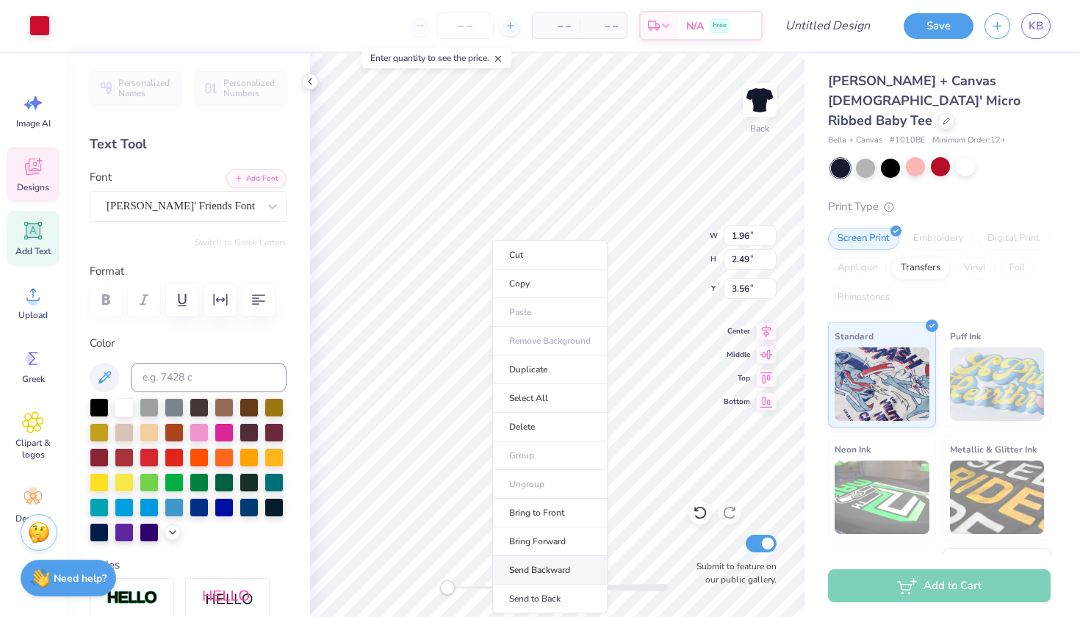
click at [571, 569] on li "Send Backward" at bounding box center [549, 570] width 115 height 29
click at [545, 564] on li "Send Backward" at bounding box center [521, 570] width 115 height 29
click at [535, 595] on li "Send to Back" at bounding box center [536, 599] width 115 height 29
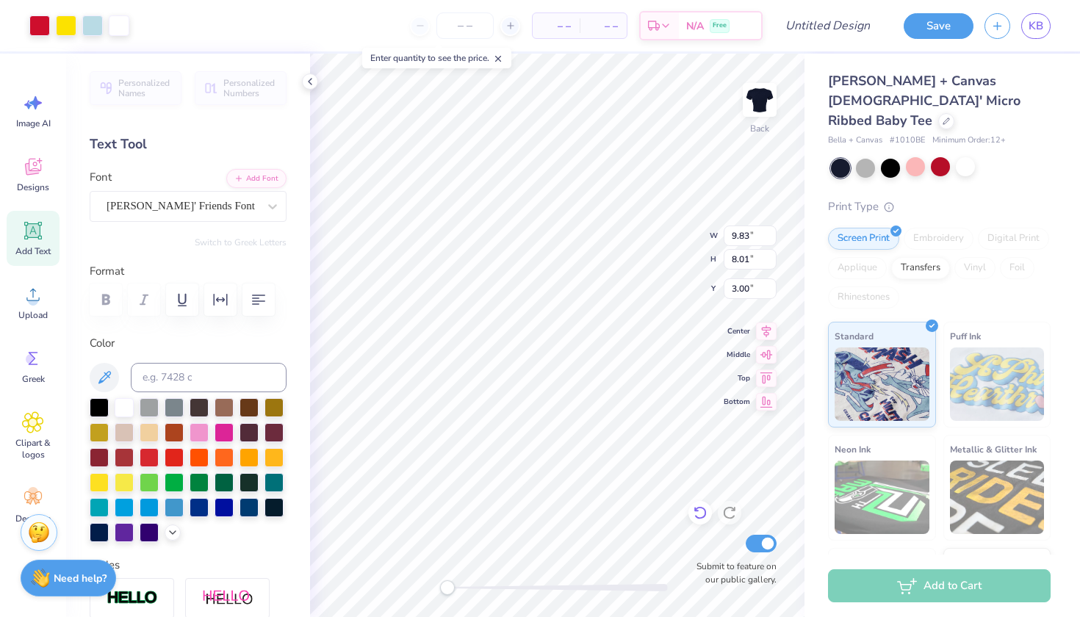
type input "2.22"
click at [892, 157] on div at bounding box center [890, 166] width 19 height 19
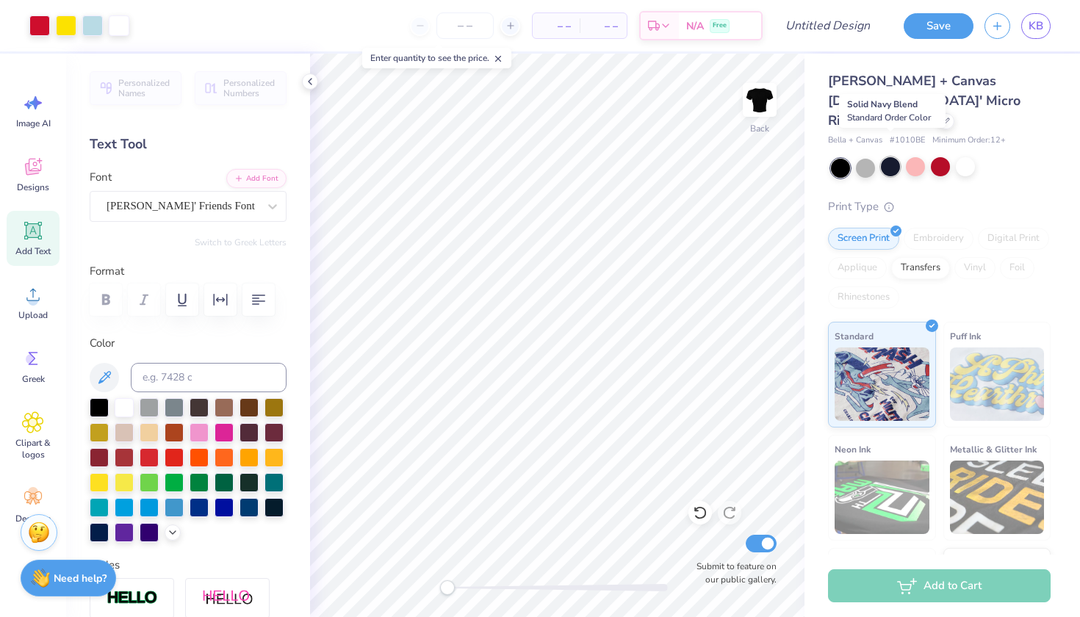
click at [890, 157] on div at bounding box center [890, 166] width 19 height 19
click at [861, 30] on input "Design Title" at bounding box center [846, 25] width 72 height 29
type input "Date Party Option 2"
click at [506, 22] on input "number" at bounding box center [501, 25] width 57 height 26
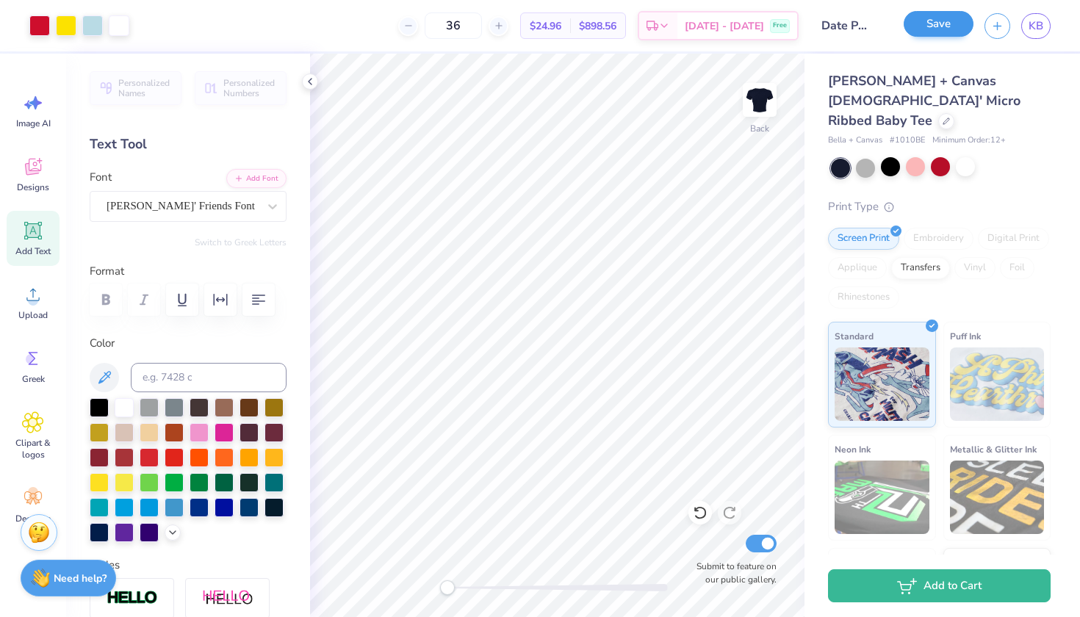
type input "36"
click at [933, 19] on button "Save" at bounding box center [939, 24] width 70 height 26
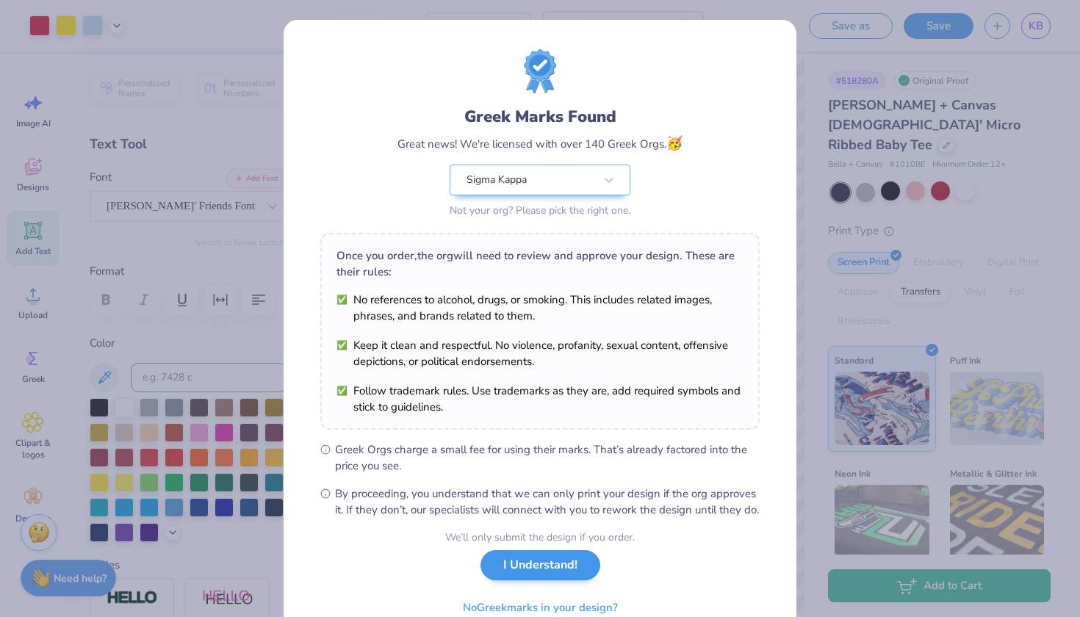
click at [546, 578] on button "I Understand!" at bounding box center [541, 565] width 120 height 30
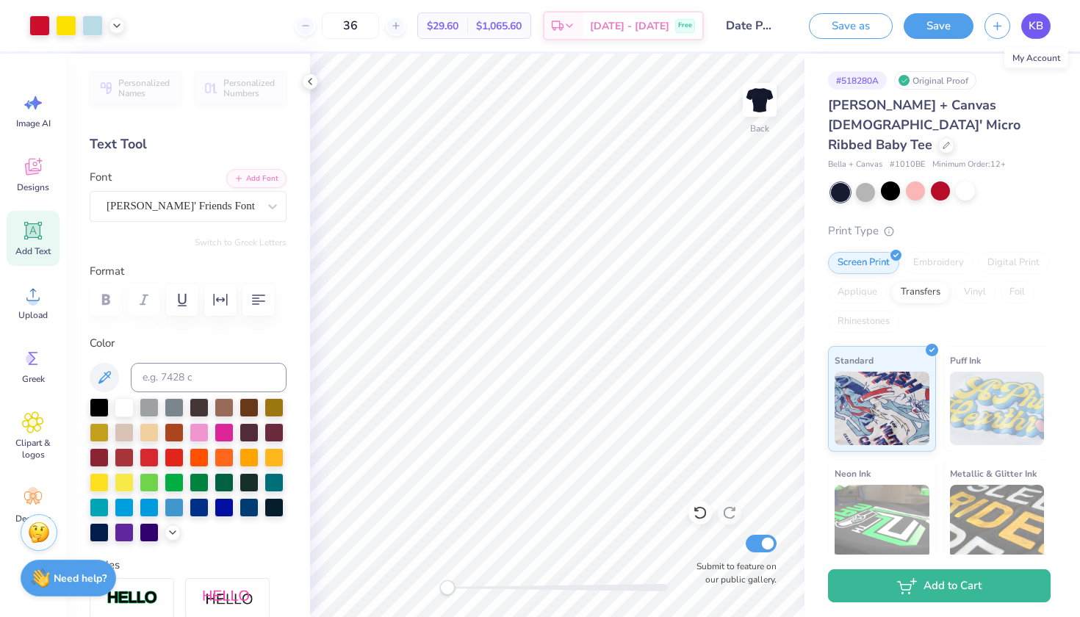
click at [1027, 33] on link "KB" at bounding box center [1036, 26] width 29 height 26
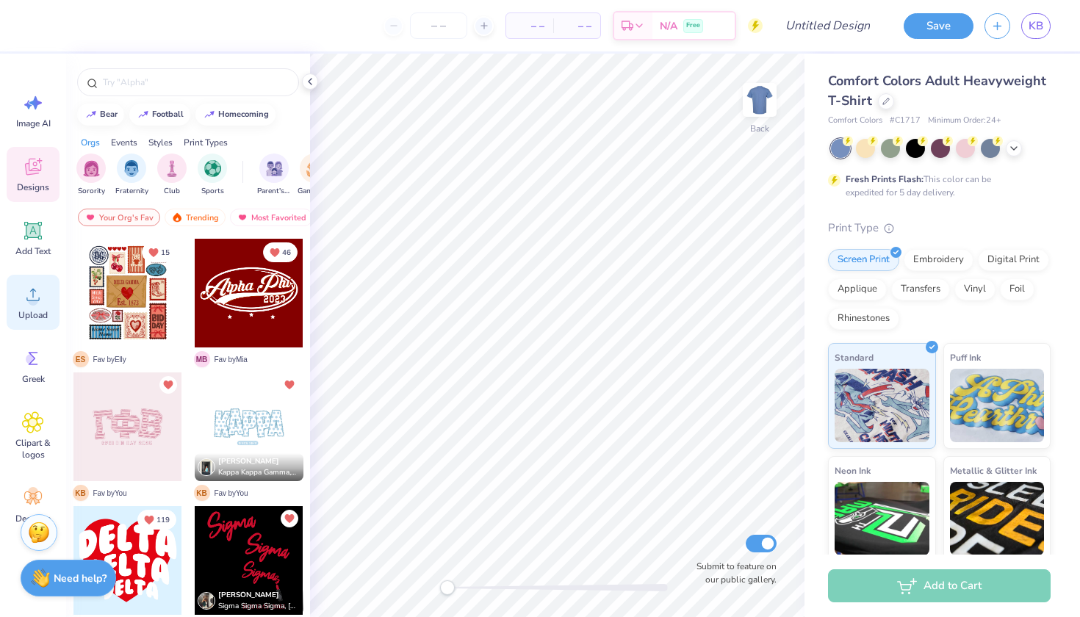
click at [40, 309] on span "Upload" at bounding box center [32, 315] width 29 height 12
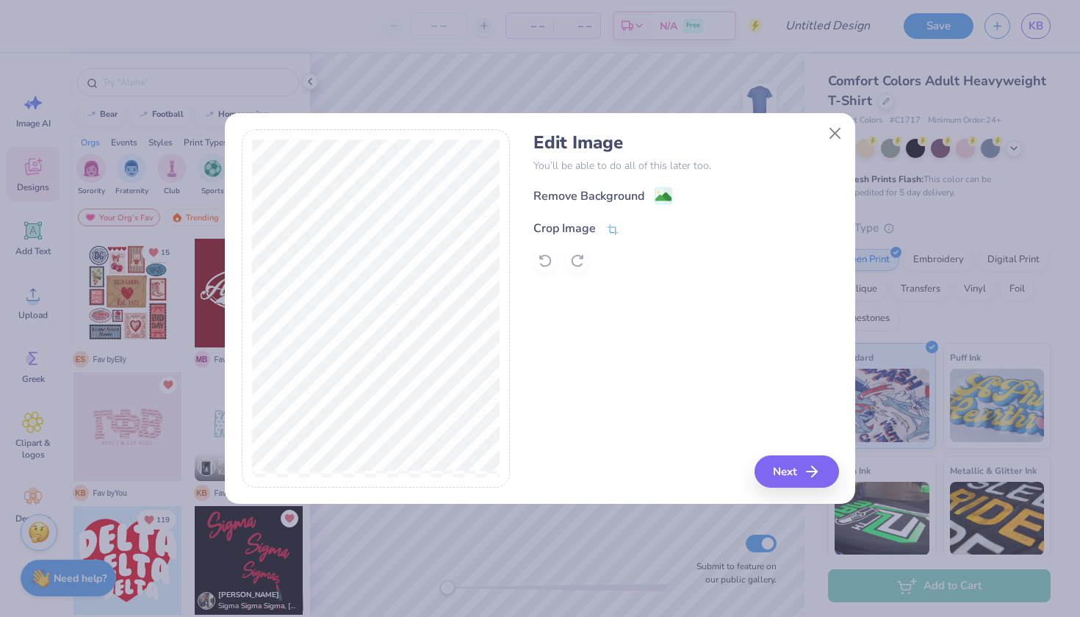
click at [608, 231] on icon at bounding box center [612, 229] width 13 height 13
click at [636, 228] on icon at bounding box center [638, 227] width 9 height 9
click at [659, 197] on image at bounding box center [664, 198] width 16 height 16
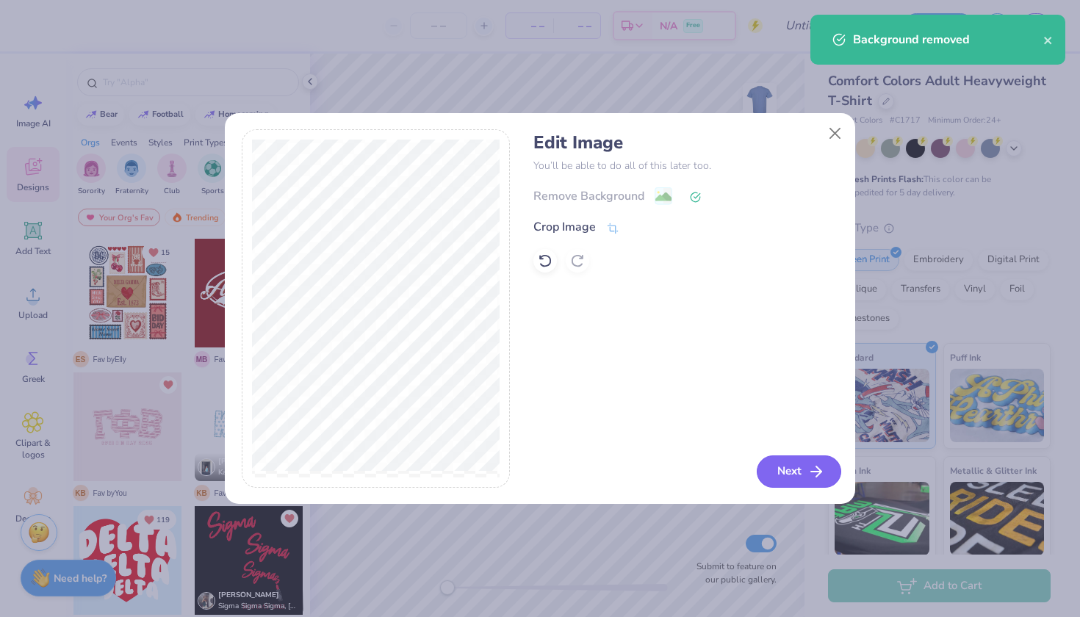
click at [792, 471] on button "Next" at bounding box center [799, 472] width 85 height 32
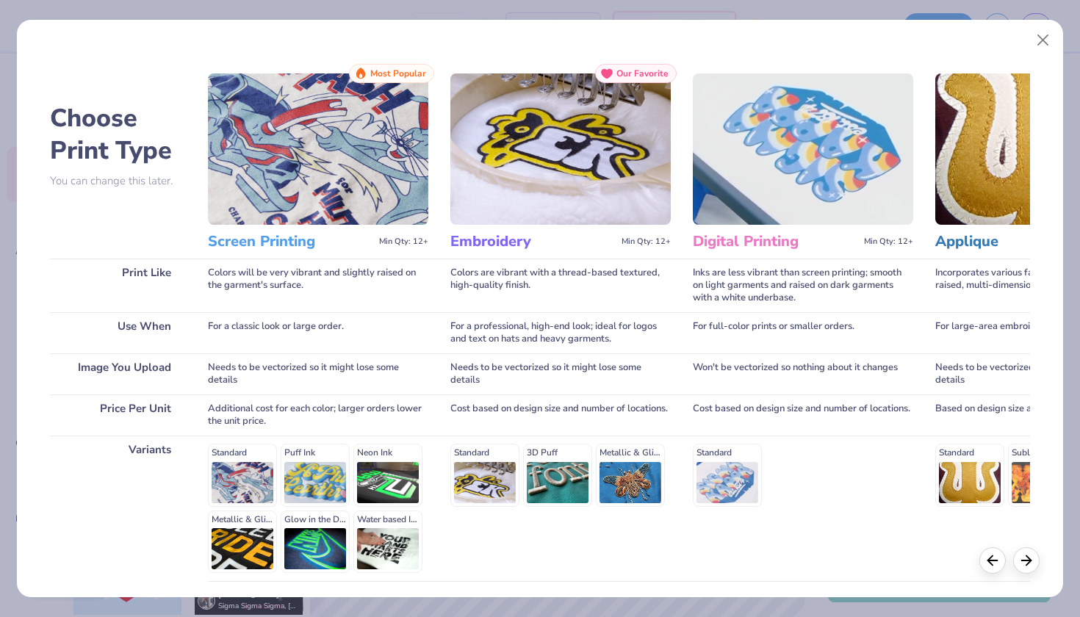
click at [334, 218] on img at bounding box center [318, 148] width 220 height 151
click at [387, 120] on img at bounding box center [318, 148] width 220 height 151
click at [312, 278] on div "Colors will be very vibrant and slightly raised on the garment's surface." at bounding box center [318, 286] width 220 height 54
click at [295, 245] on h3 "Screen Printing" at bounding box center [290, 241] width 165 height 19
click at [1033, 562] on icon at bounding box center [1027, 558] width 16 height 16
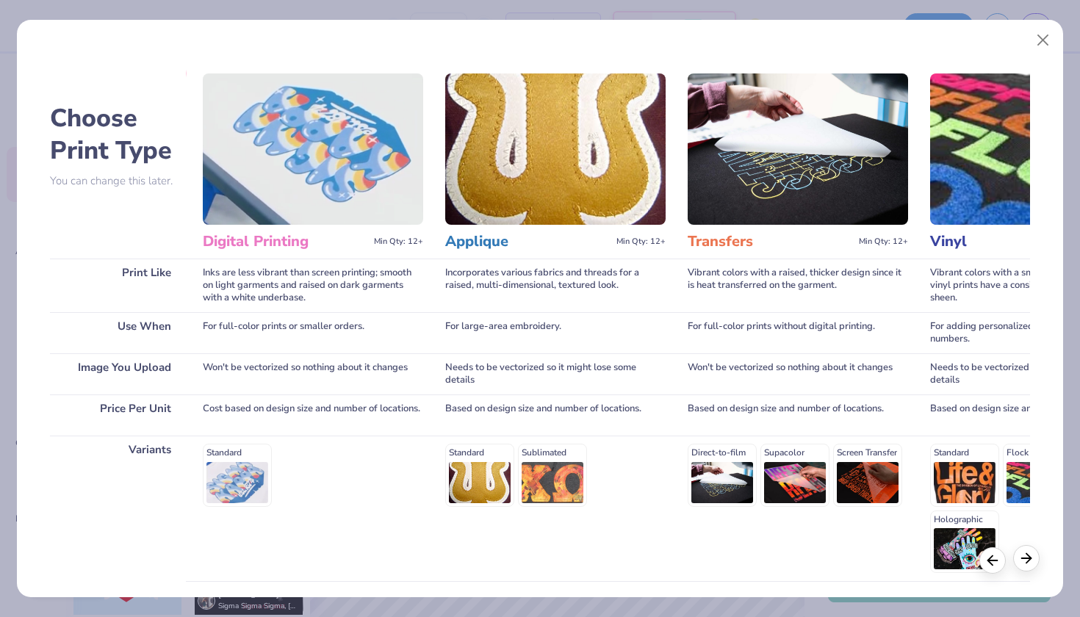
click at [1033, 562] on icon at bounding box center [1027, 558] width 16 height 16
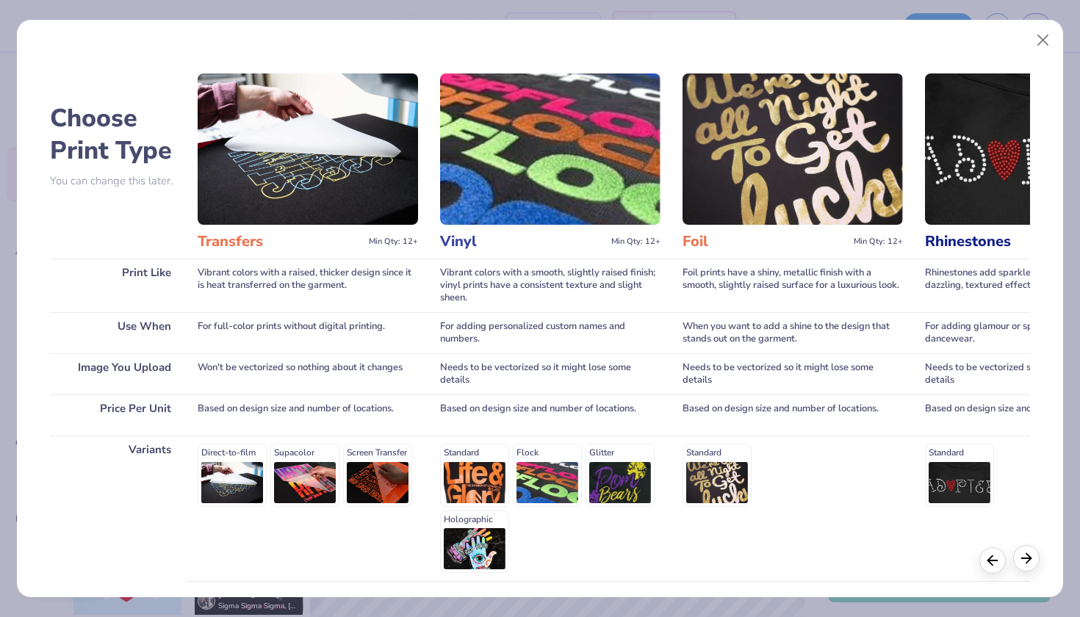
click at [1033, 562] on icon at bounding box center [1027, 558] width 16 height 16
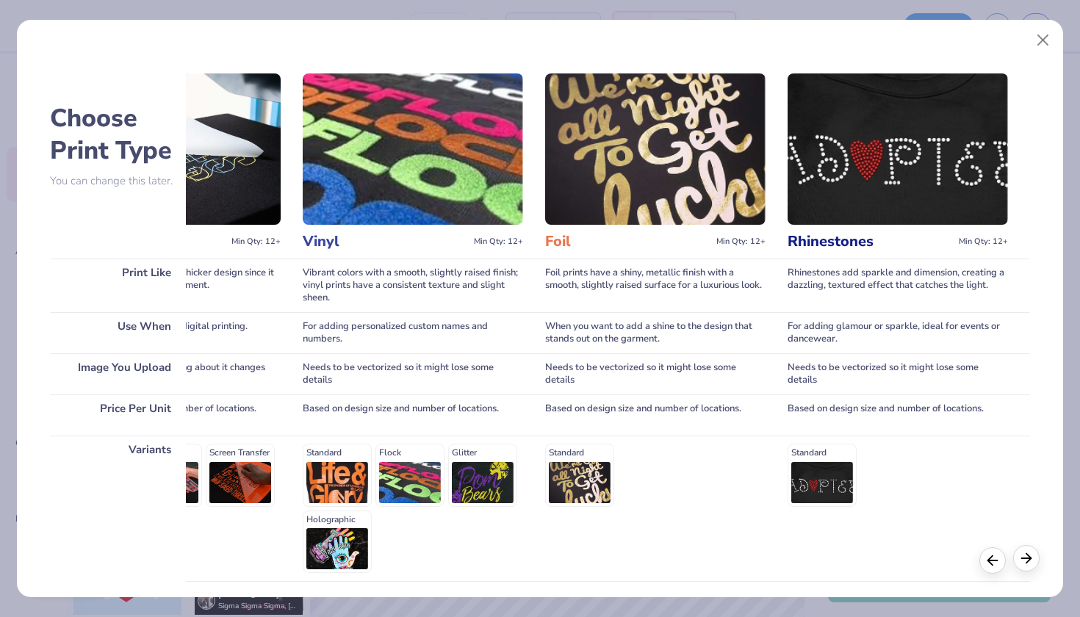
click at [1034, 560] on icon at bounding box center [1027, 558] width 16 height 16
click at [1041, 46] on button "Close" at bounding box center [1044, 40] width 28 height 28
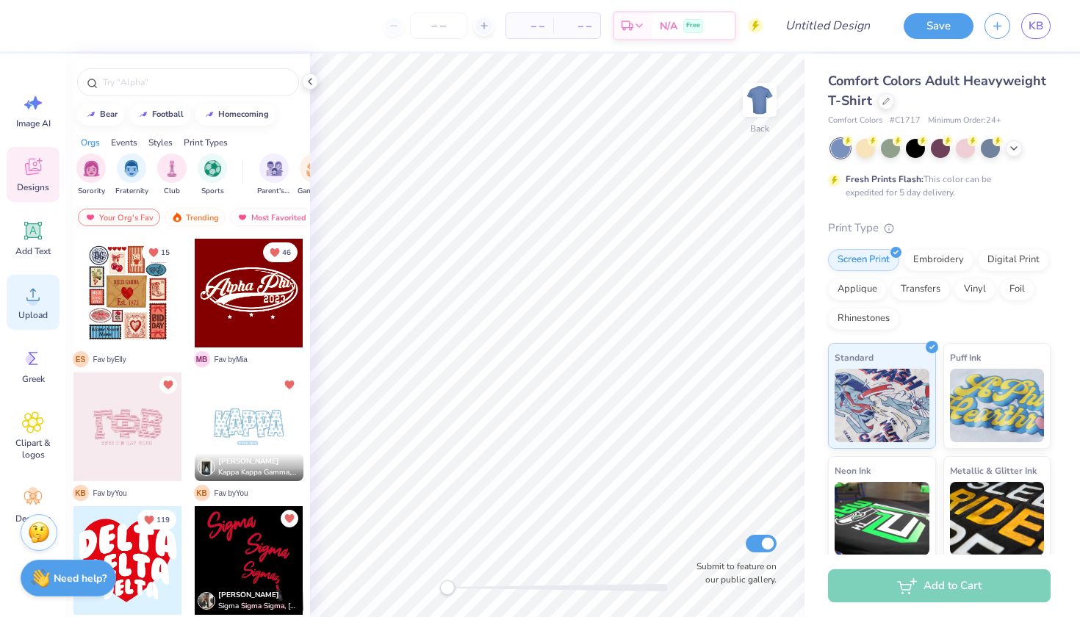
click at [36, 307] on div "Upload" at bounding box center [33, 302] width 53 height 55
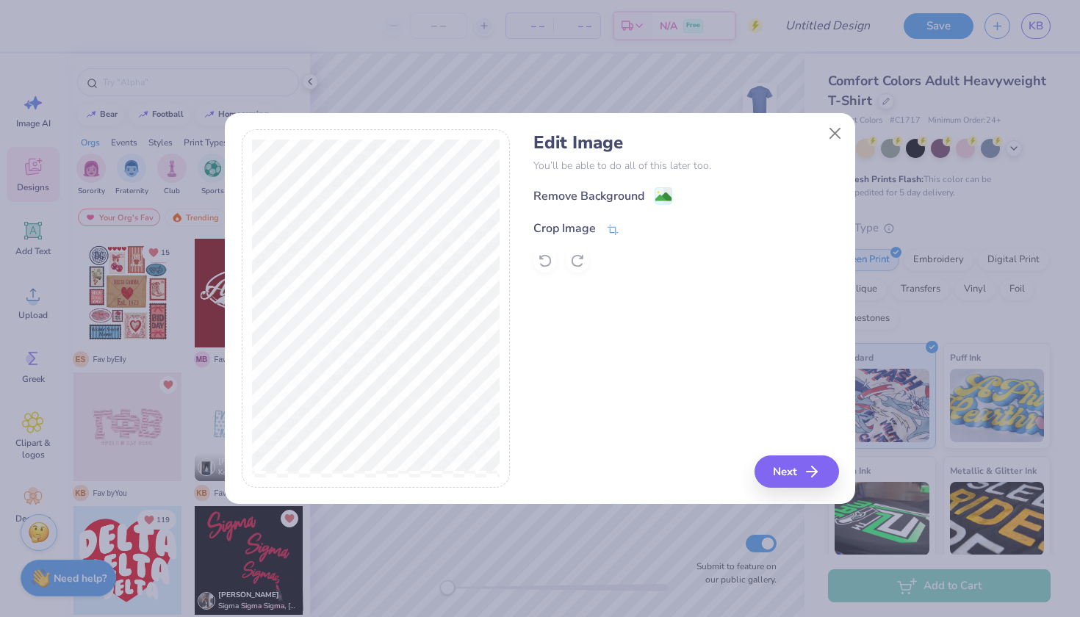
click at [611, 230] on icon at bounding box center [612, 229] width 13 height 13
click at [634, 226] on icon at bounding box center [638, 227] width 9 height 9
click at [667, 196] on image at bounding box center [664, 198] width 16 height 16
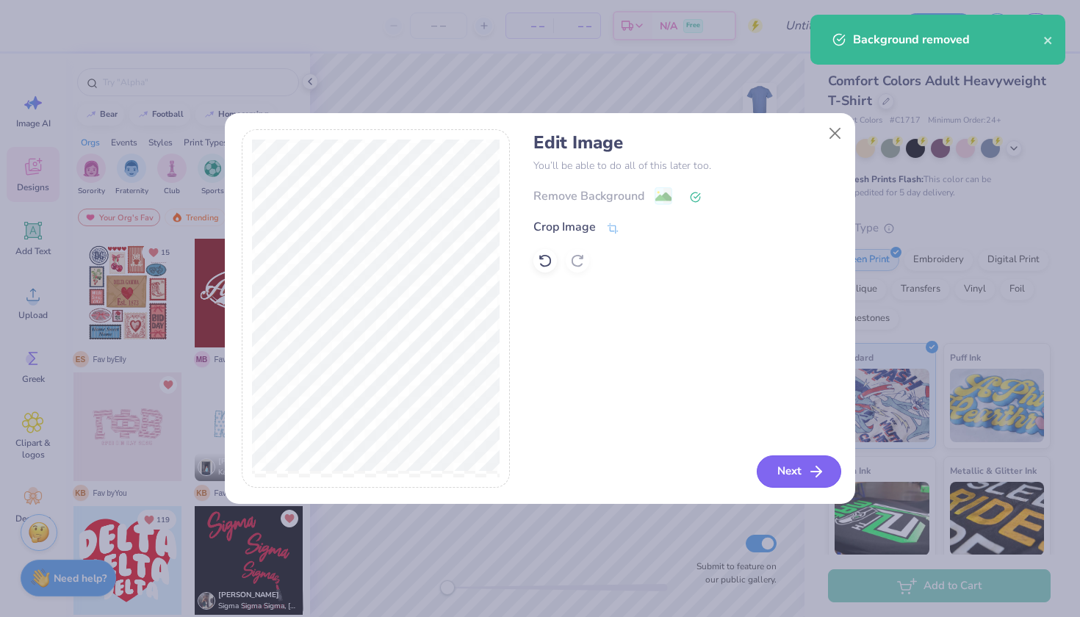
click at [820, 473] on polyline "button" at bounding box center [819, 472] width 5 height 10
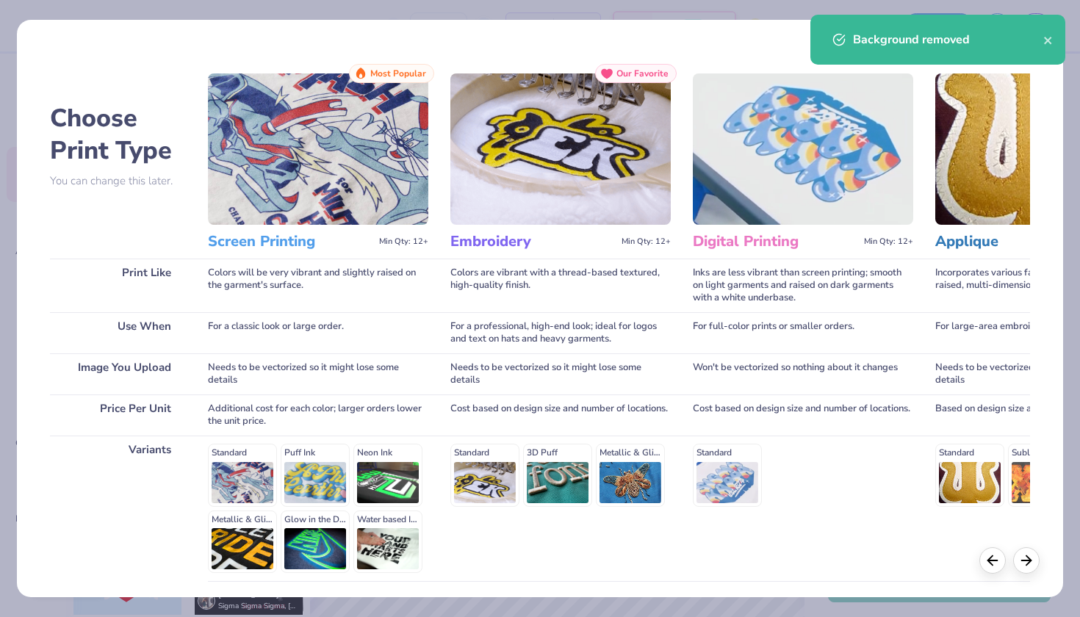
click at [283, 240] on h3 "Screen Printing" at bounding box center [290, 241] width 165 height 19
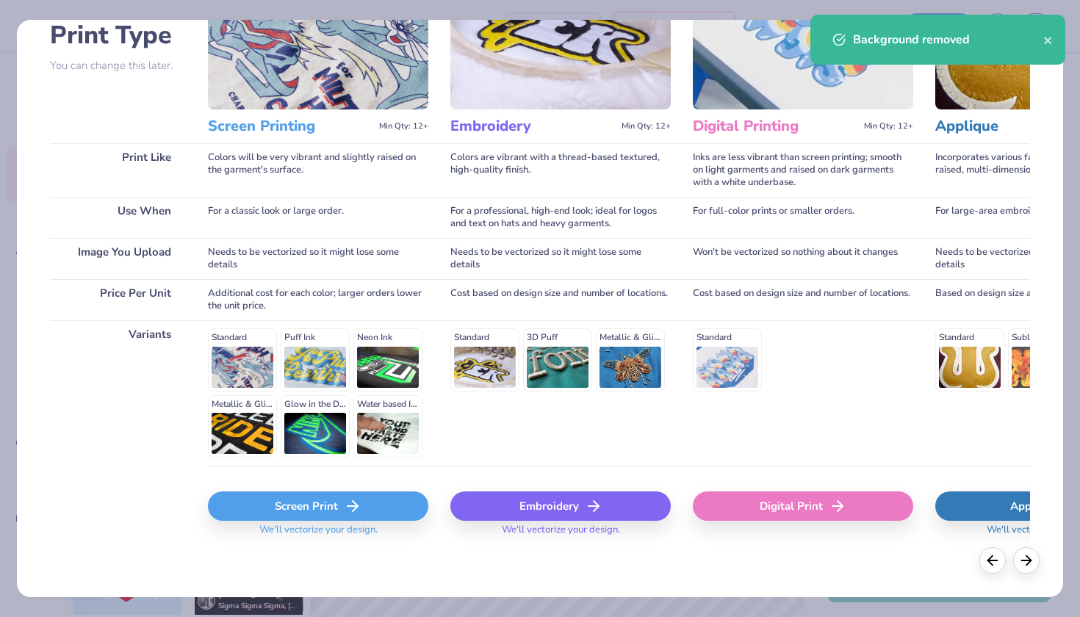
scroll to position [115, 0]
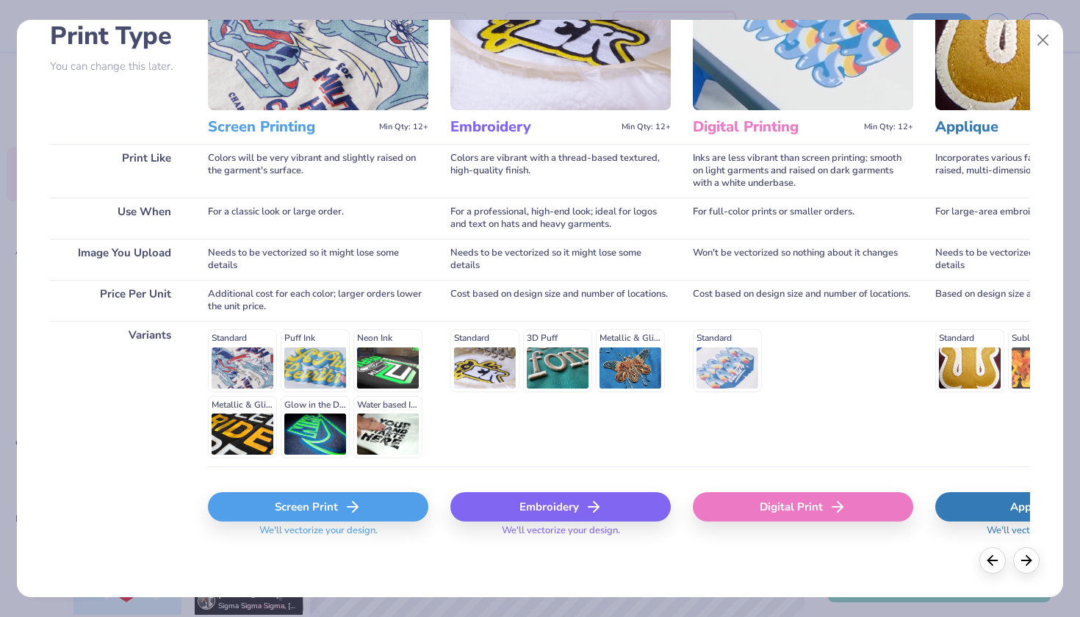
click at [354, 504] on icon at bounding box center [353, 507] width 18 height 18
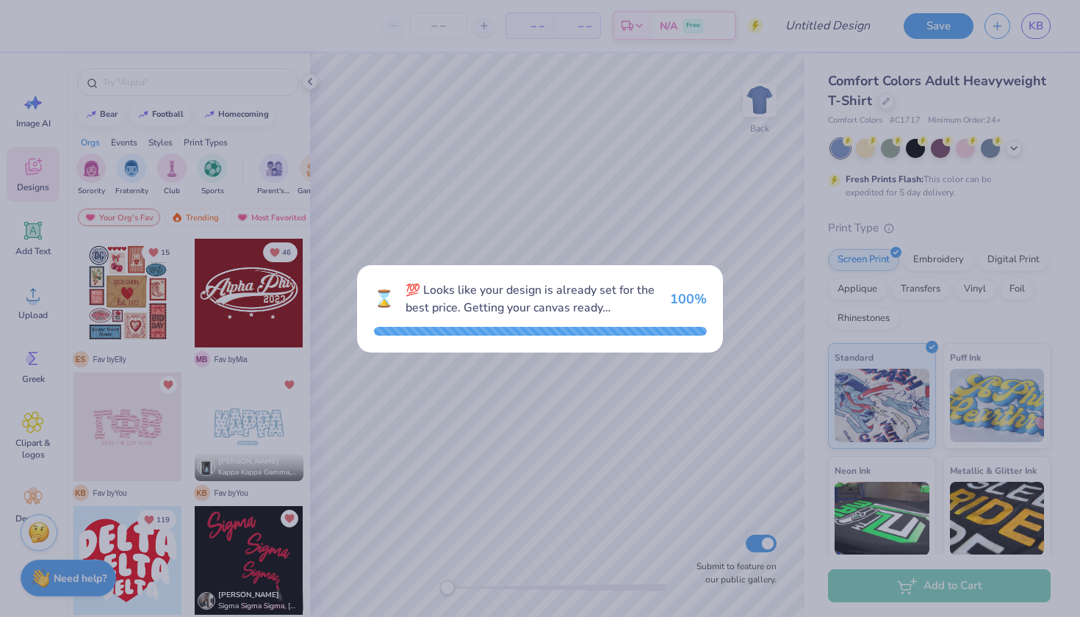
click at [644, 328] on div at bounding box center [540, 331] width 333 height 9
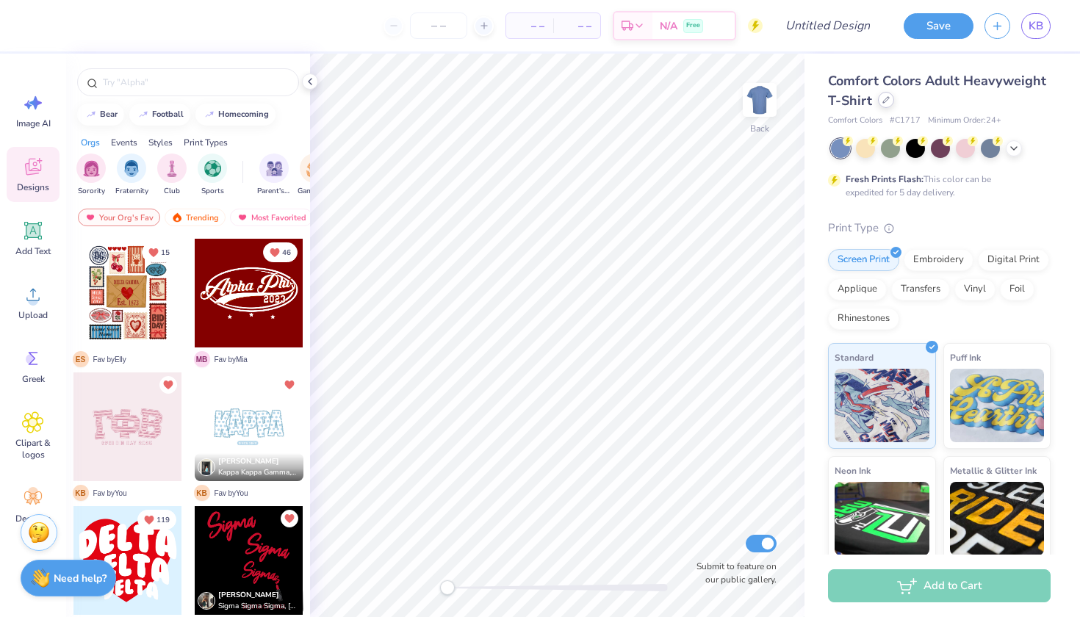
click at [885, 104] on div at bounding box center [886, 100] width 16 height 16
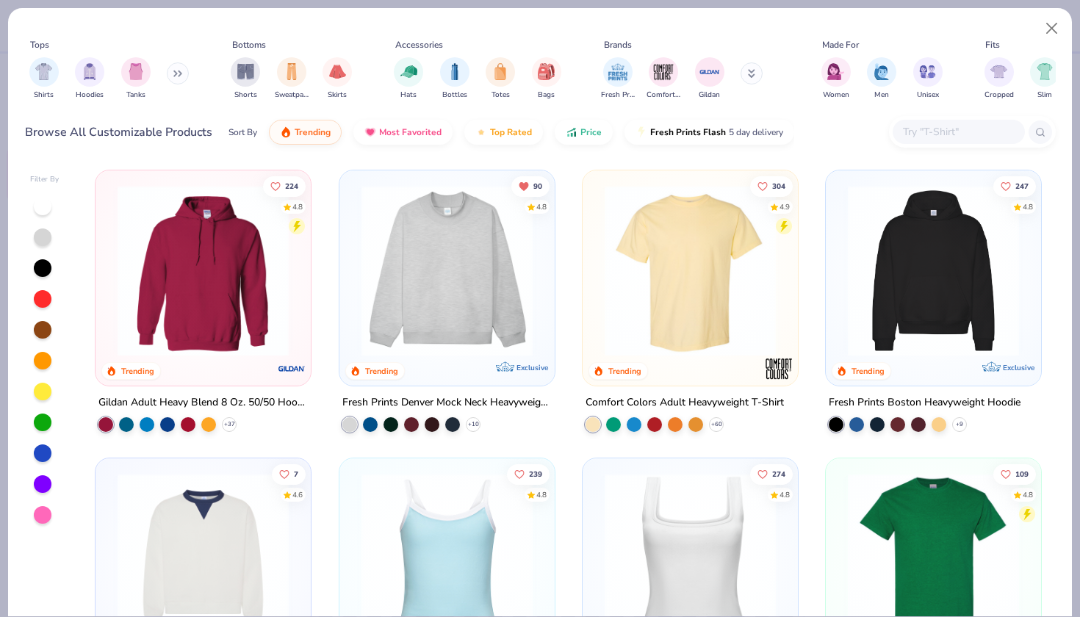
click at [180, 76] on icon at bounding box center [177, 73] width 9 height 7
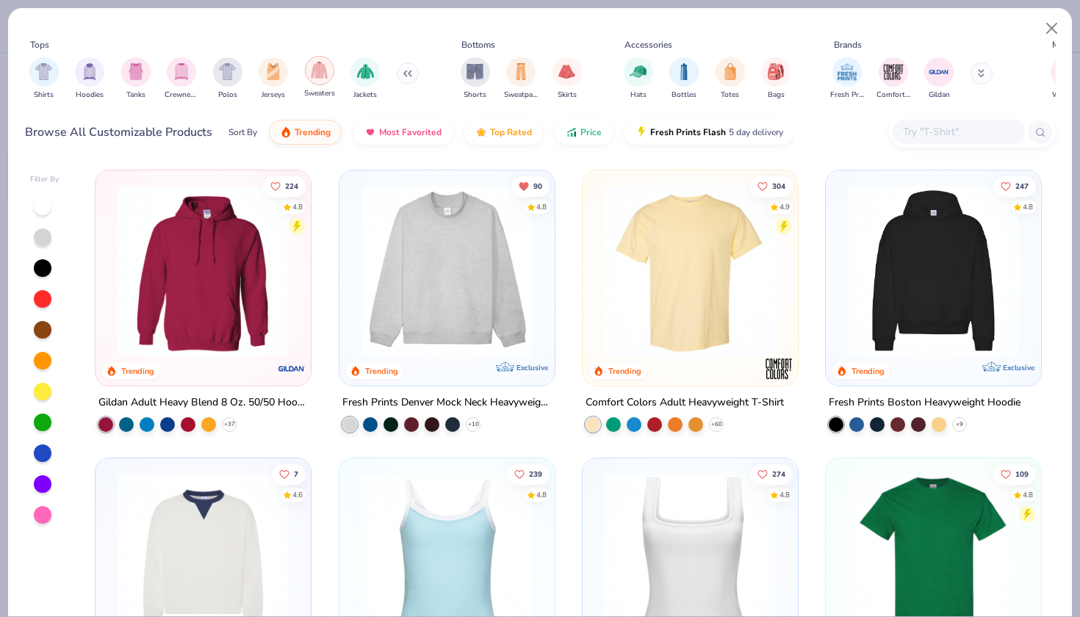
click at [327, 77] on img "filter for Sweaters" at bounding box center [319, 70] width 17 height 17
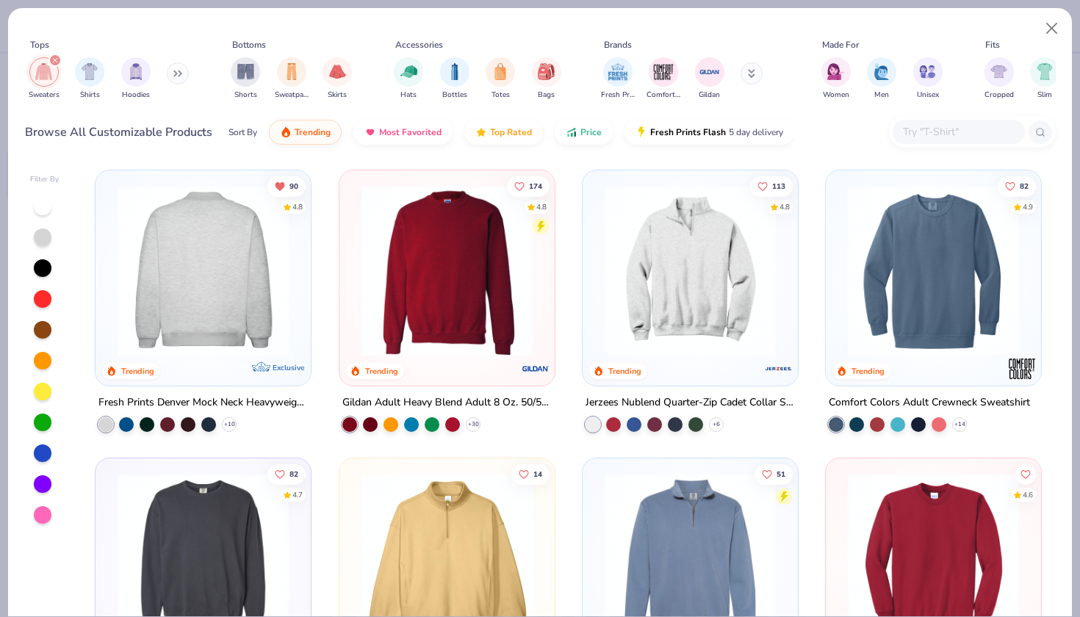
click at [211, 239] on img at bounding box center [203, 270] width 186 height 171
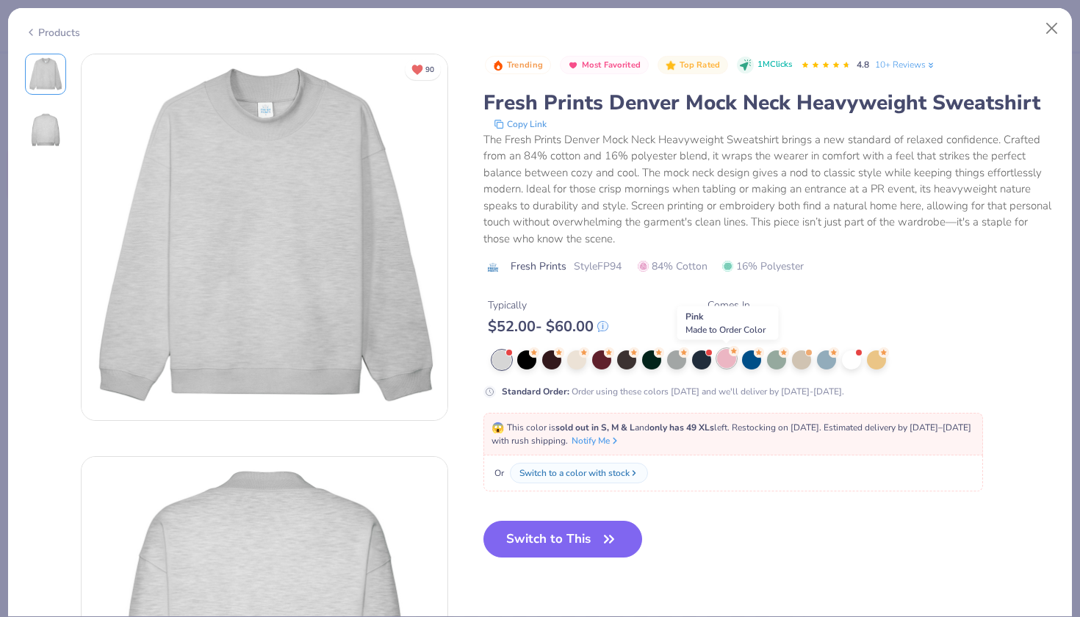
click at [724, 365] on div at bounding box center [726, 358] width 19 height 19
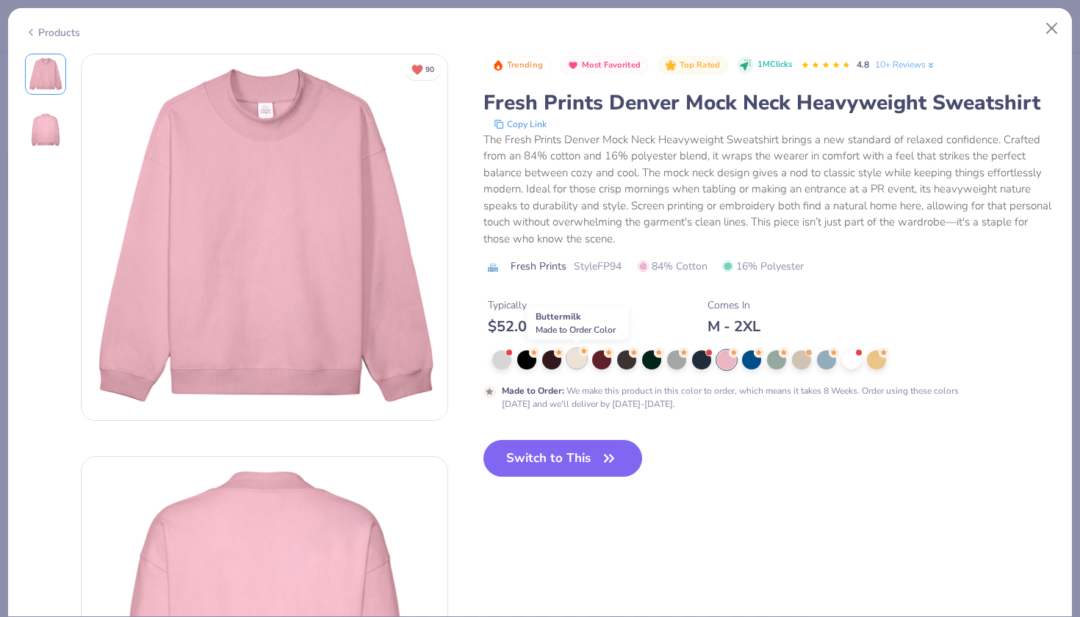
click at [581, 362] on div at bounding box center [576, 358] width 19 height 19
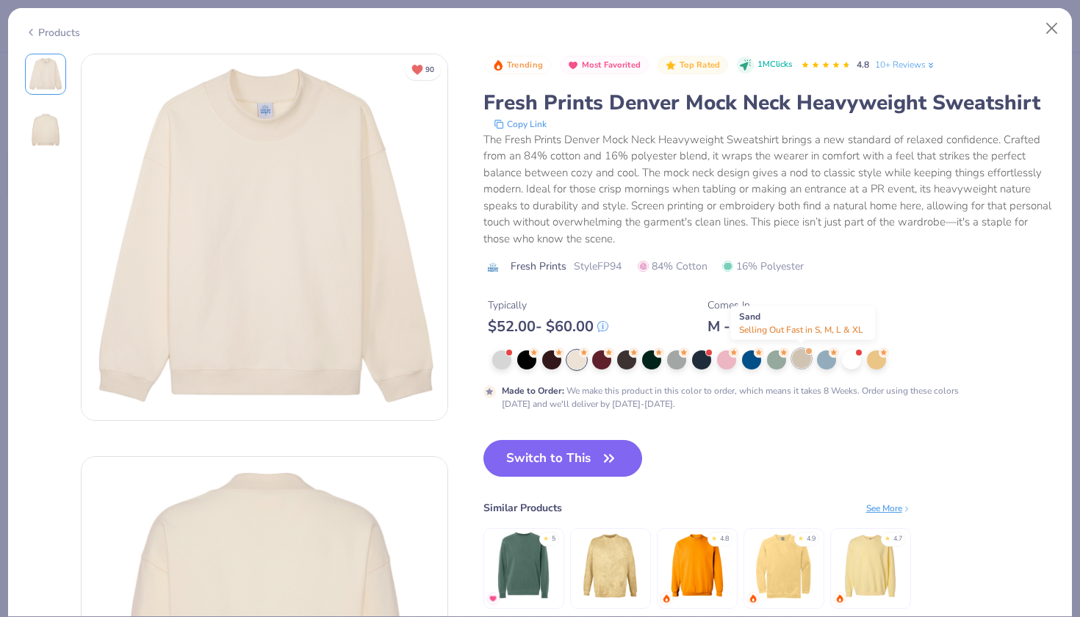
click at [805, 356] on div at bounding box center [801, 358] width 19 height 19
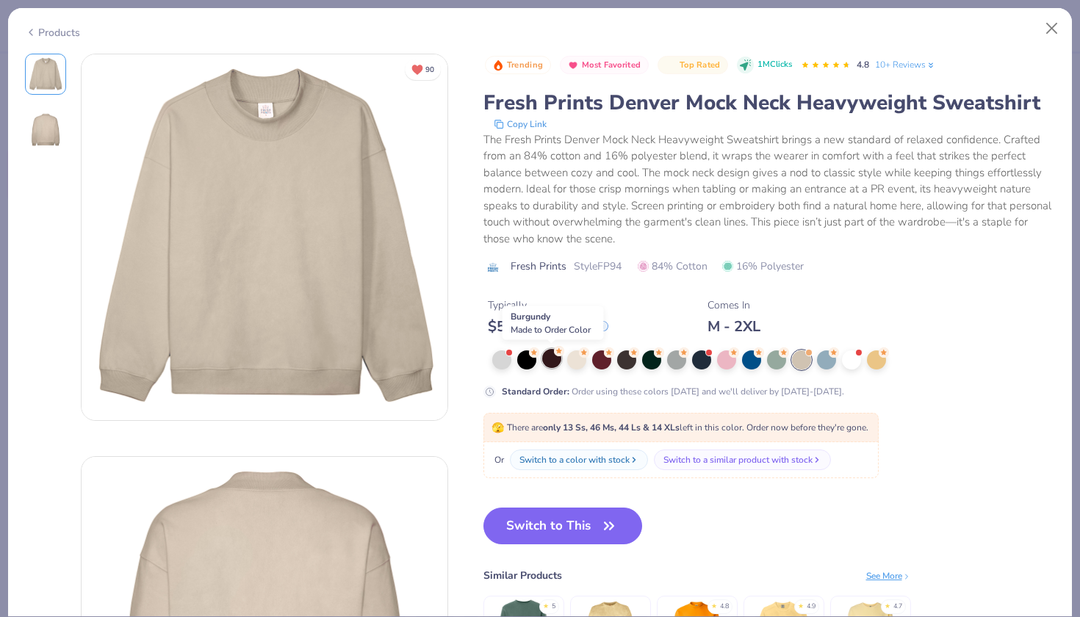
click at [551, 358] on div at bounding box center [551, 358] width 19 height 19
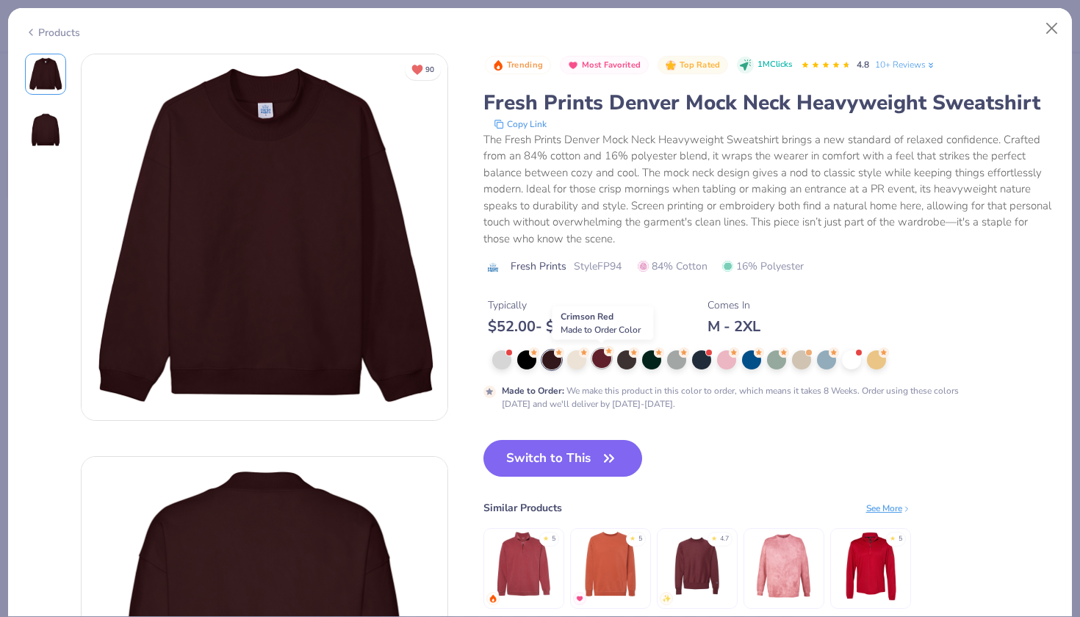
click at [597, 355] on div at bounding box center [601, 358] width 19 height 19
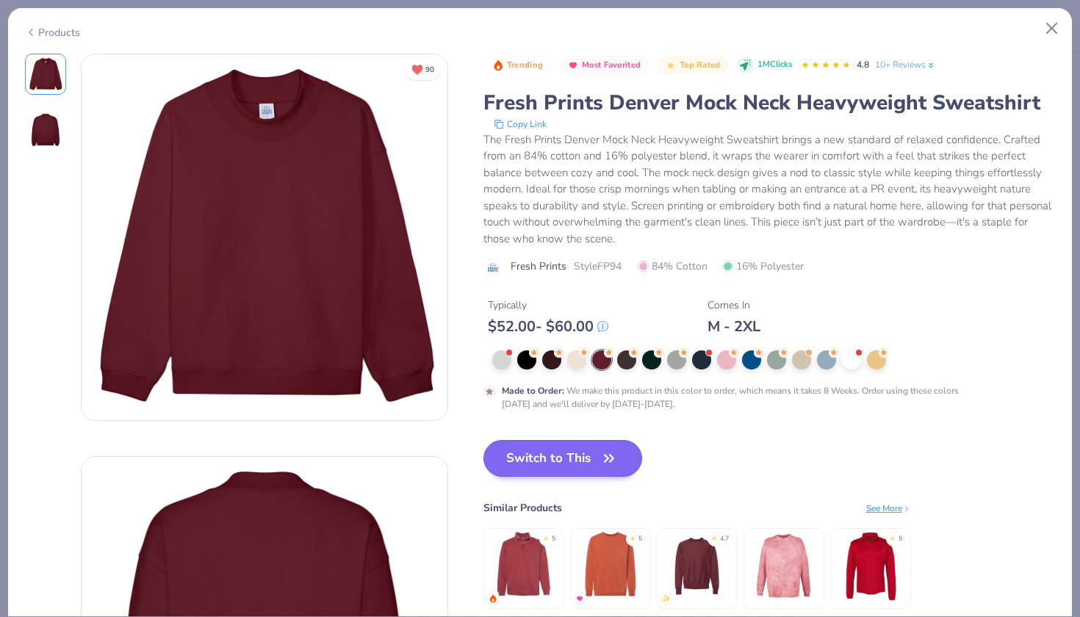
click at [574, 458] on button "Switch to This" at bounding box center [563, 458] width 159 height 37
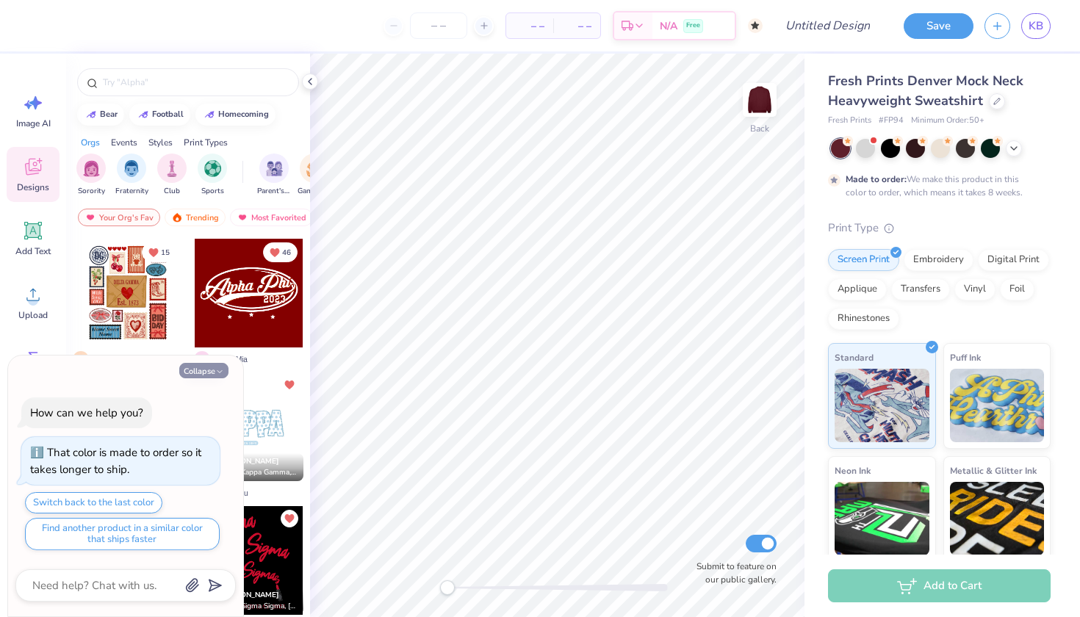
click at [213, 373] on button "Collapse" at bounding box center [203, 370] width 49 height 15
type textarea "x"
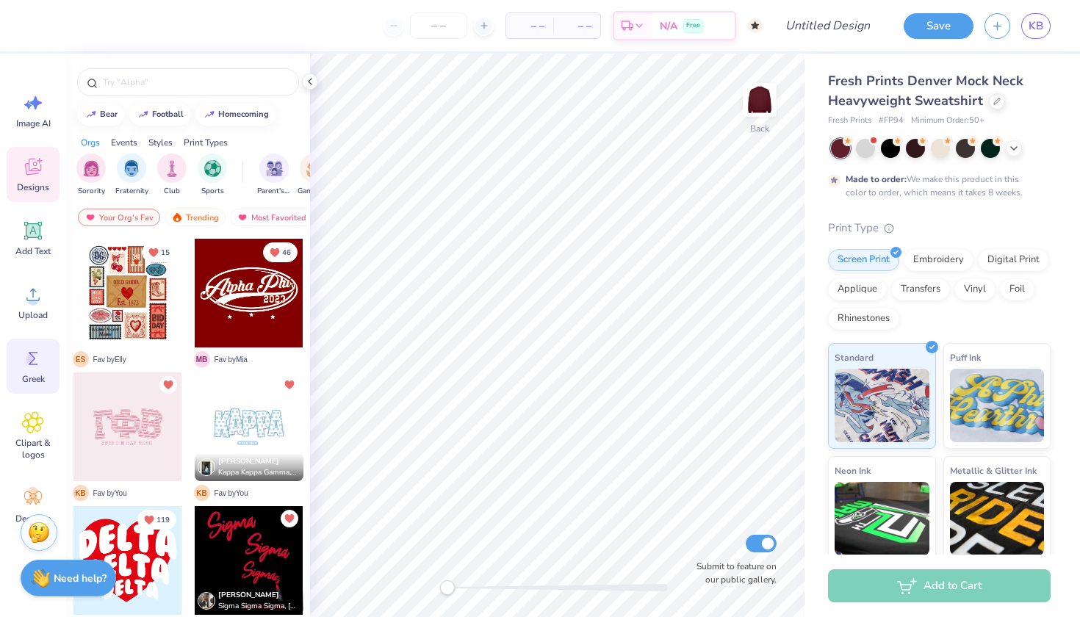
click at [30, 367] on icon at bounding box center [33, 359] width 22 height 22
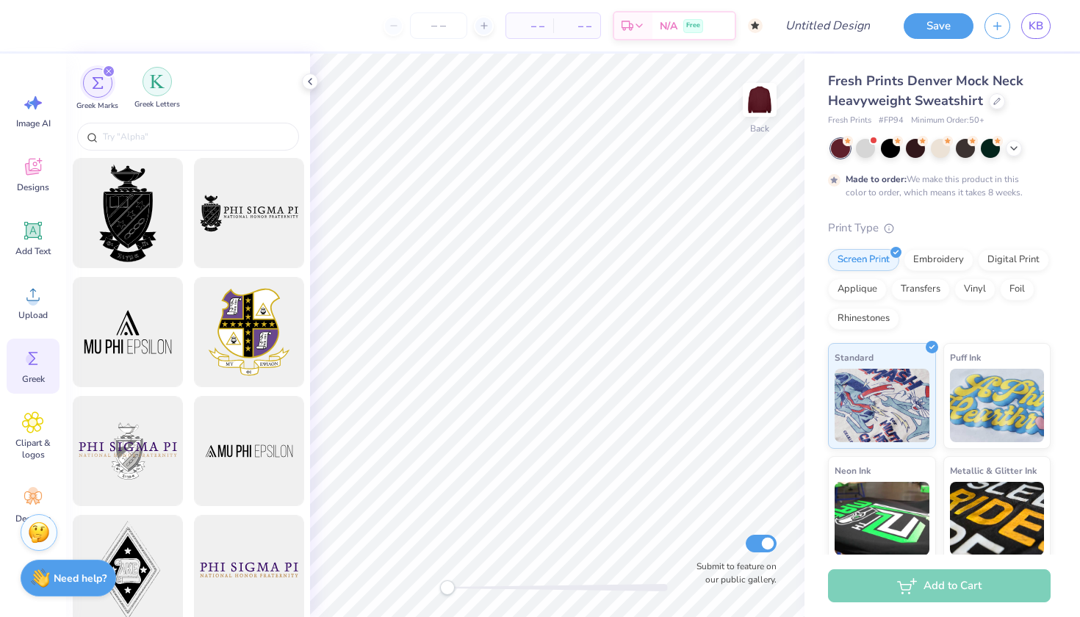
click at [152, 94] on div "filter for Greek Letters" at bounding box center [157, 81] width 29 height 29
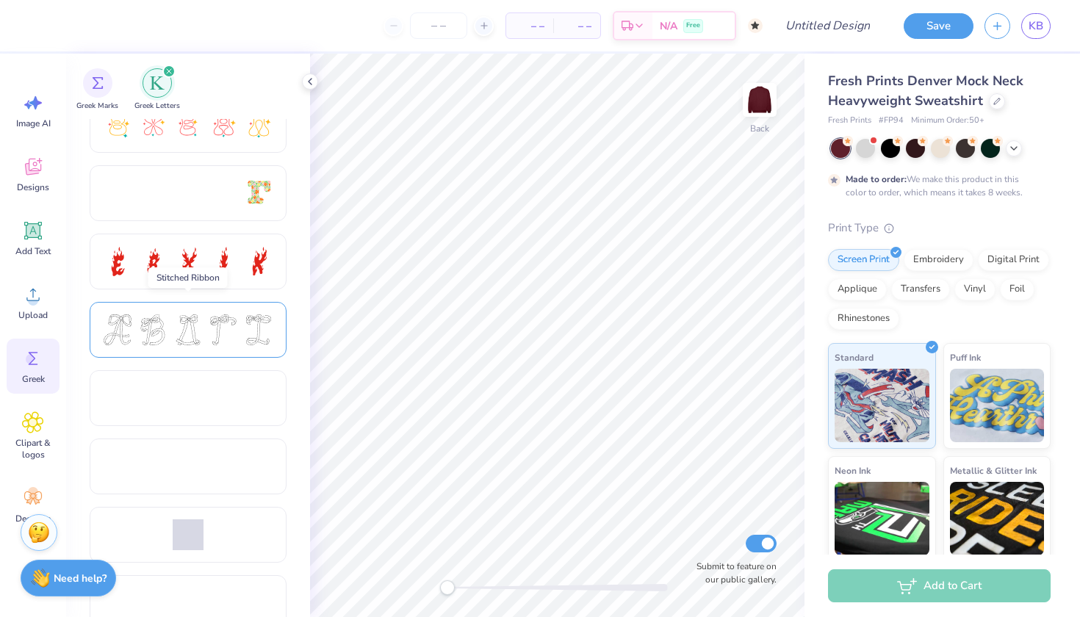
scroll to position [456, 0]
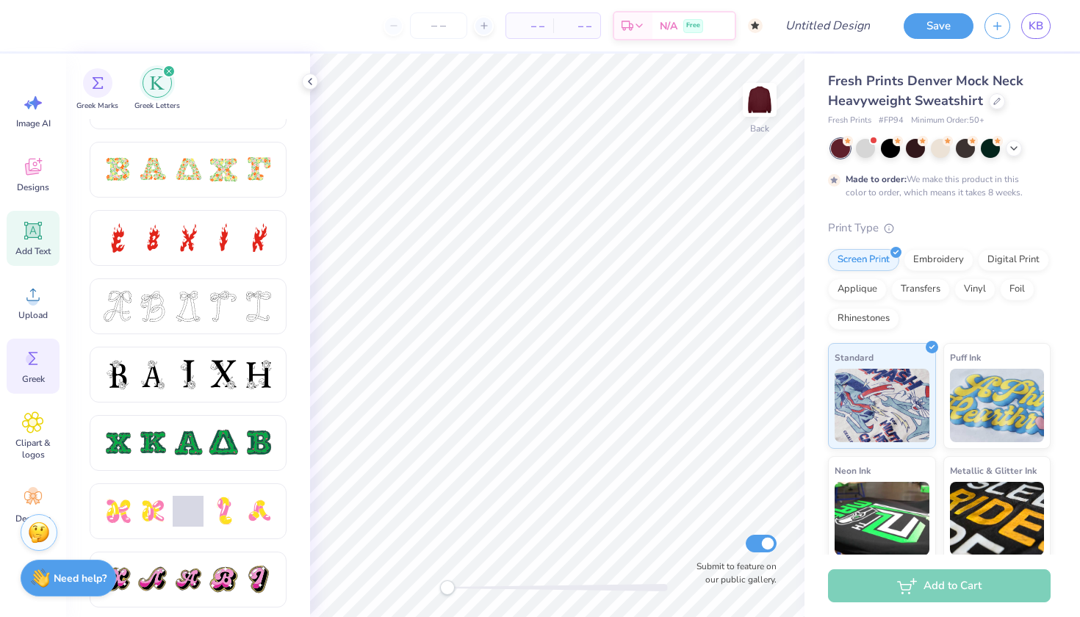
click at [36, 229] on icon at bounding box center [33, 231] width 14 height 14
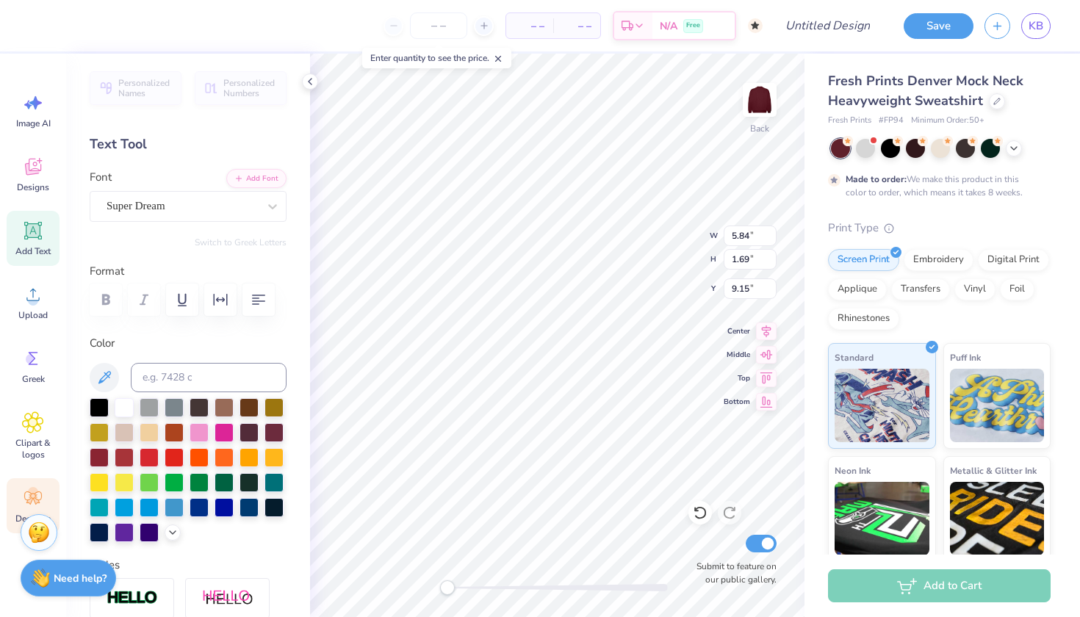
scroll to position [0, 0]
click at [37, 503] on icon at bounding box center [33, 498] width 18 height 13
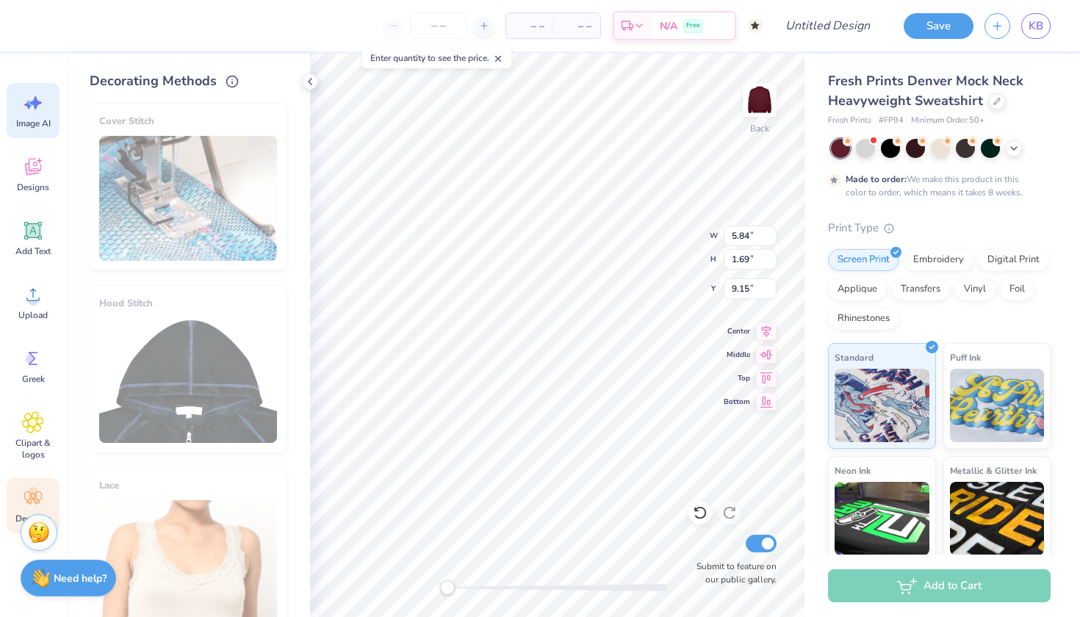
click at [44, 98] on div "Image AI" at bounding box center [33, 110] width 53 height 55
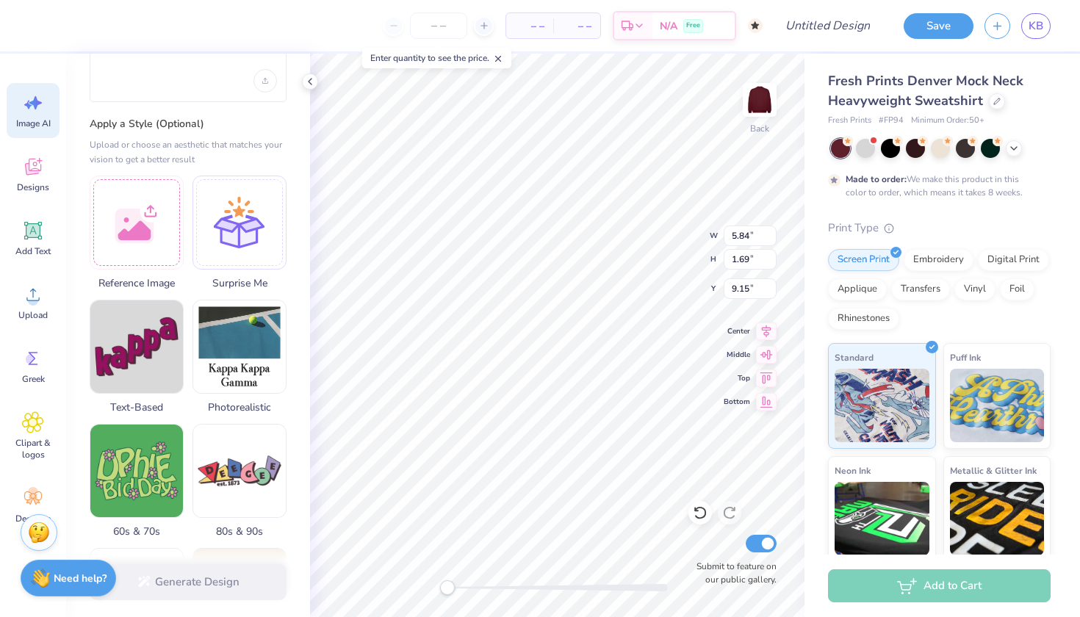
scroll to position [148, 0]
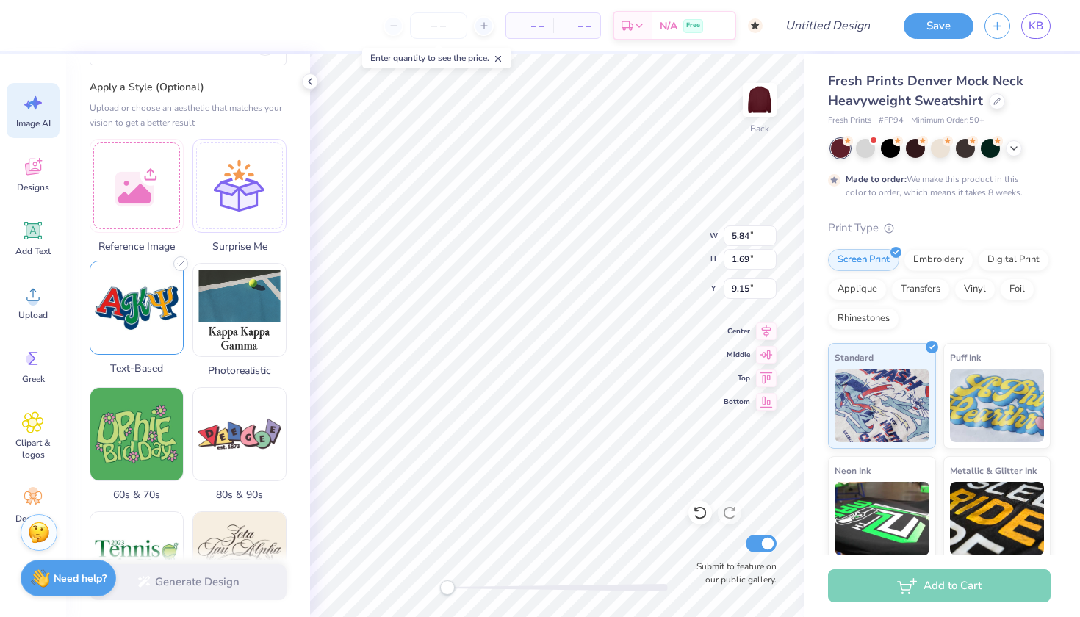
click at [151, 306] on img at bounding box center [136, 308] width 93 height 93
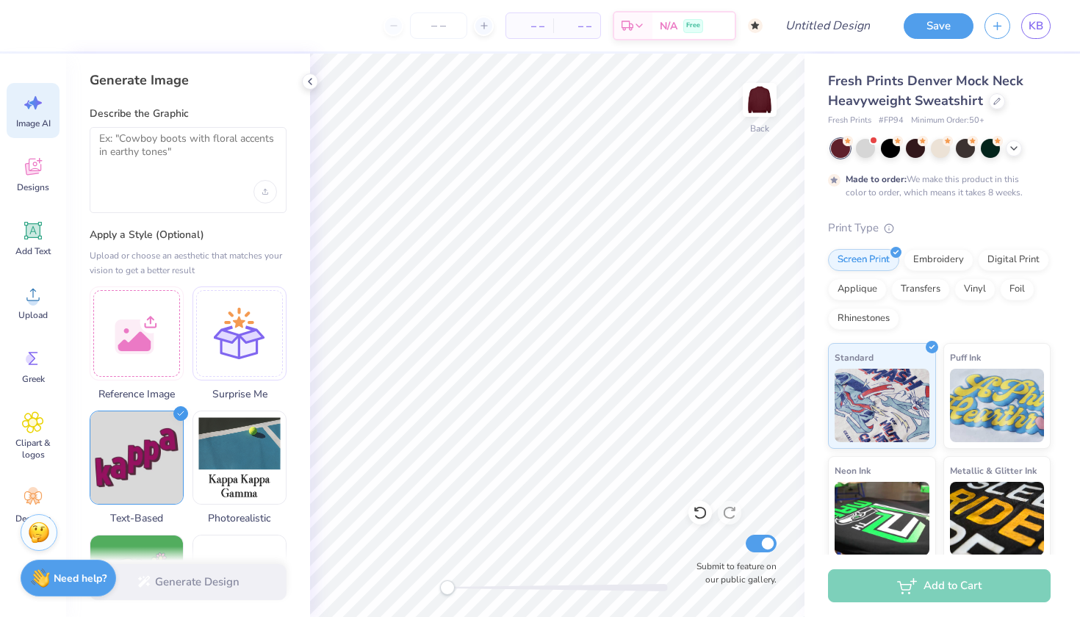
scroll to position [0, 0]
click at [162, 137] on textarea at bounding box center [188, 150] width 178 height 37
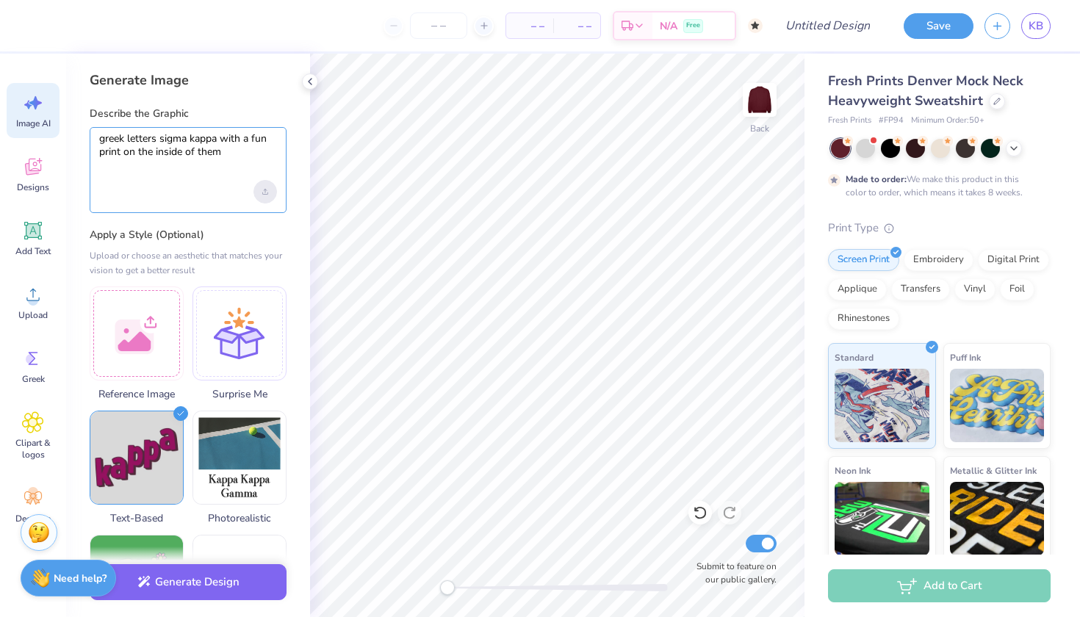
type textarea "greek letters sigma kappa with a fun print on the inside of them"
click at [264, 190] on icon "Upload image" at bounding box center [265, 192] width 6 height 6
click at [245, 588] on button "Generate Design" at bounding box center [188, 579] width 197 height 36
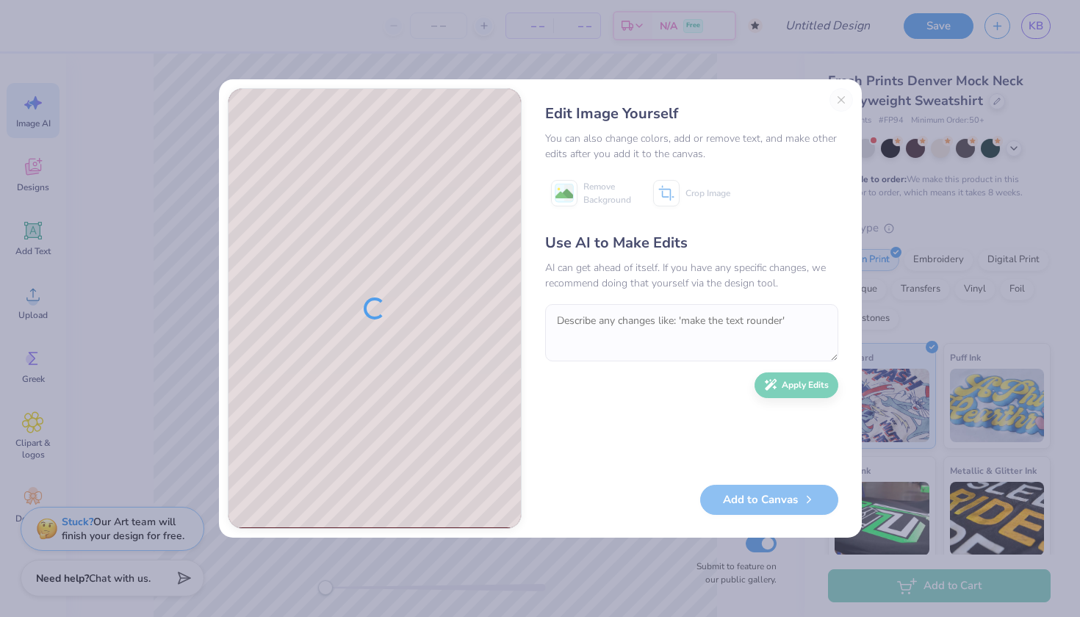
click at [839, 96] on div "Edit Image Yourself You can also change colors, add or remove text, and make ot…" at bounding box center [692, 308] width 323 height 441
click at [838, 101] on div "Edit Image Yourself You can also change colors, add or remove text, and make ot…" at bounding box center [692, 308] width 323 height 441
click at [841, 99] on div "Edit Image Yourself You can also change colors, add or remove text, and make ot…" at bounding box center [692, 308] width 323 height 441
click at [843, 102] on div "Edit Image Yourself You can also change colors, add or remove text, and make ot…" at bounding box center [692, 308] width 323 height 441
click at [842, 101] on div "Edit Image Yourself You can also change colors, add or remove text, and make ot…" at bounding box center [692, 308] width 323 height 441
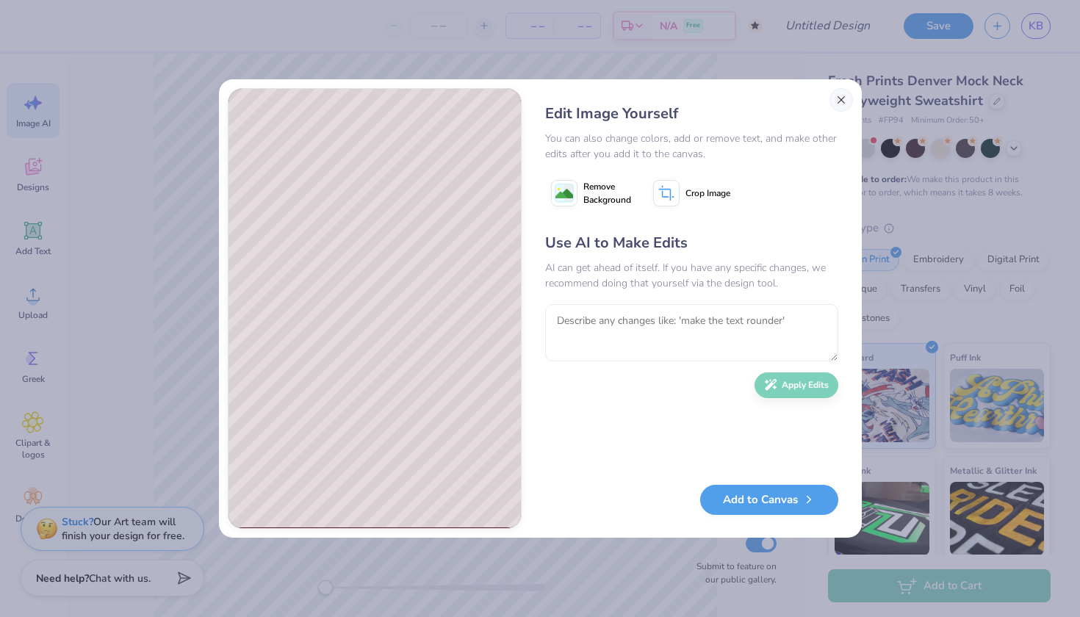
click at [843, 102] on button "Close" at bounding box center [842, 100] width 24 height 24
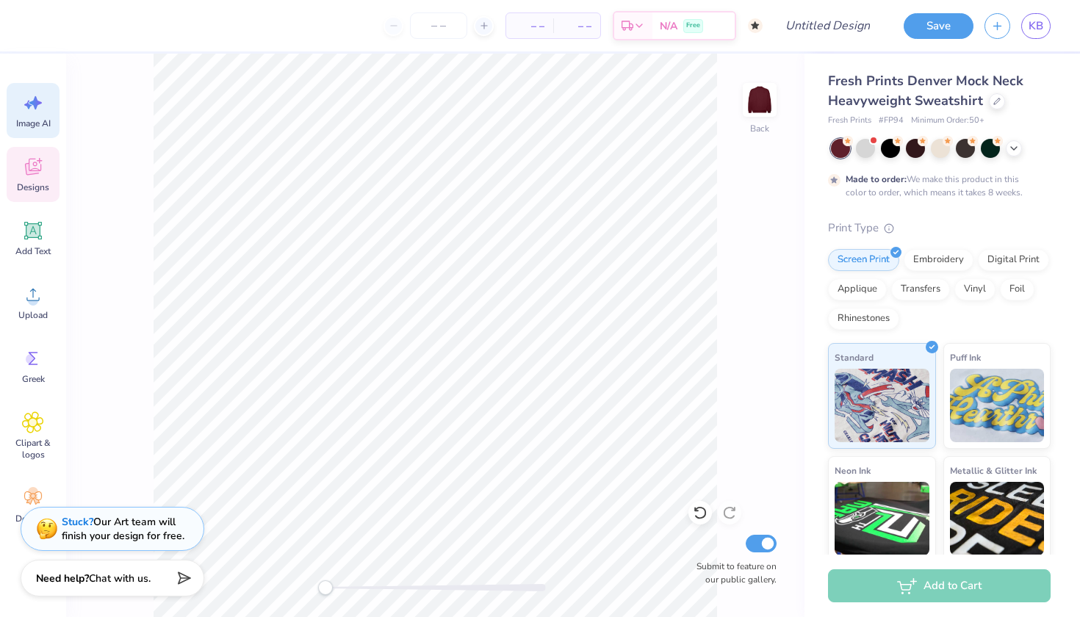
click at [28, 171] on icon at bounding box center [33, 169] width 14 height 12
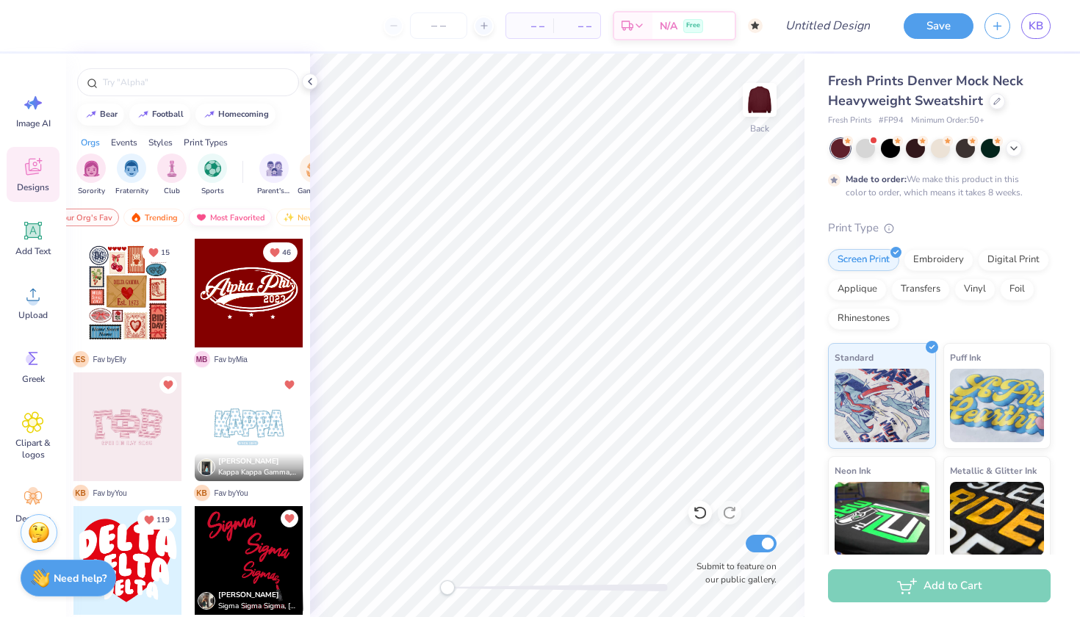
scroll to position [0, 20]
click at [165, 211] on div "Trending" at bounding box center [175, 218] width 61 height 18
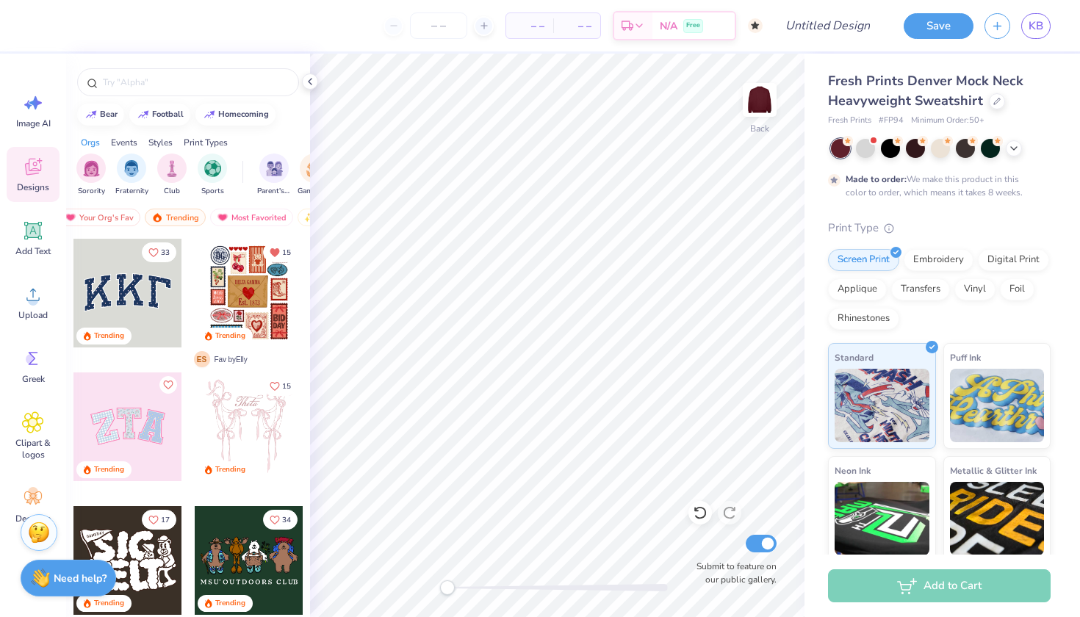
scroll to position [0, 0]
click at [134, 291] on div at bounding box center [127, 293] width 109 height 109
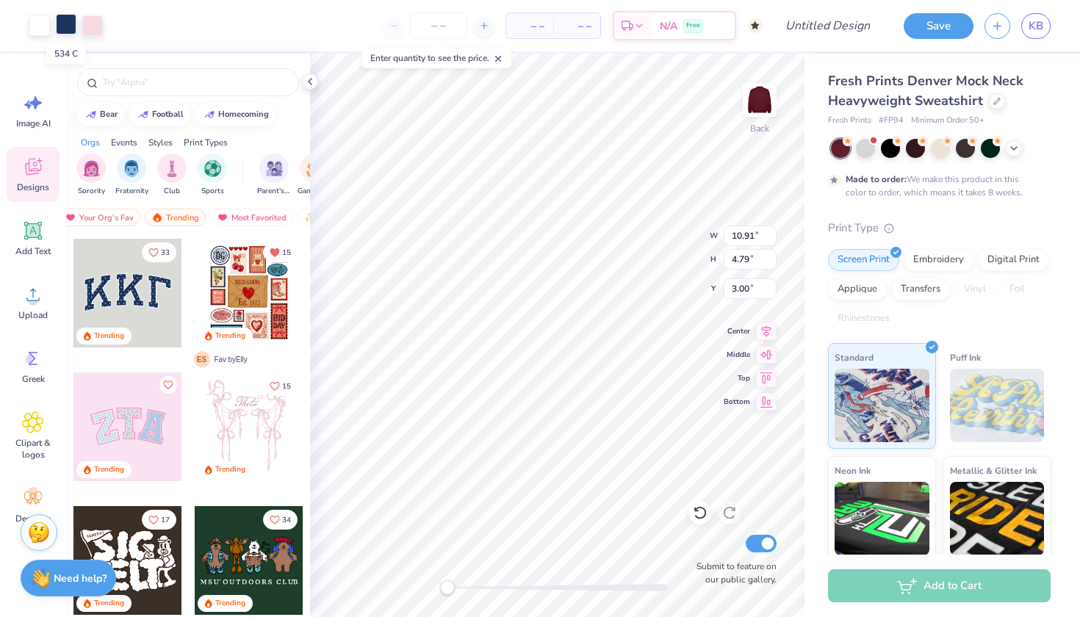
click at [71, 26] on div at bounding box center [66, 24] width 21 height 21
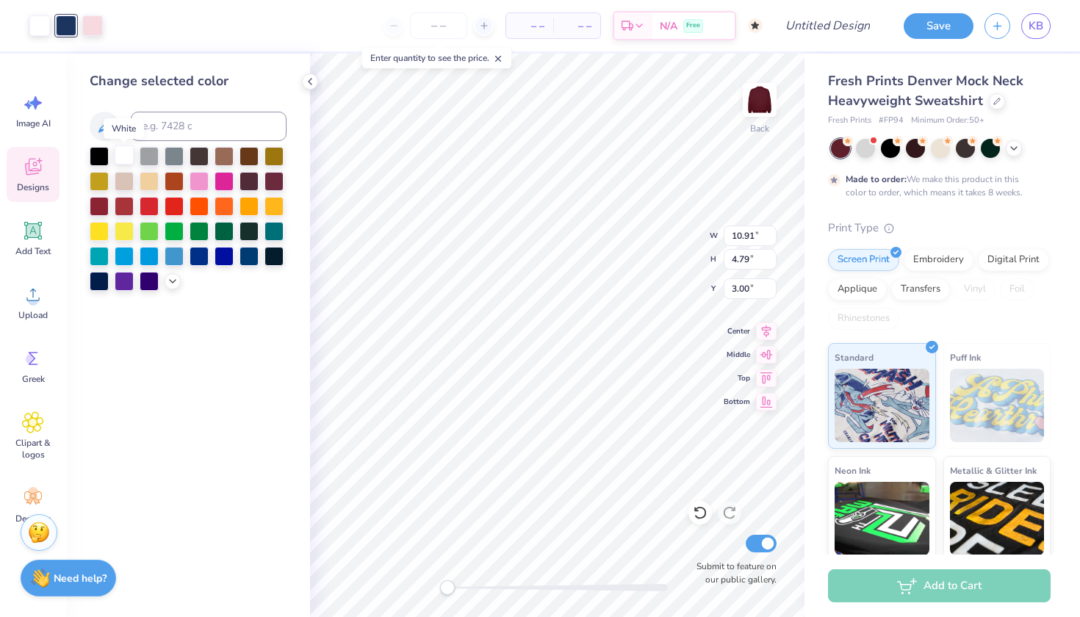
click at [123, 161] on div at bounding box center [124, 155] width 19 height 19
click at [71, 30] on div at bounding box center [66, 24] width 21 height 21
click at [106, 207] on div at bounding box center [99, 205] width 19 height 19
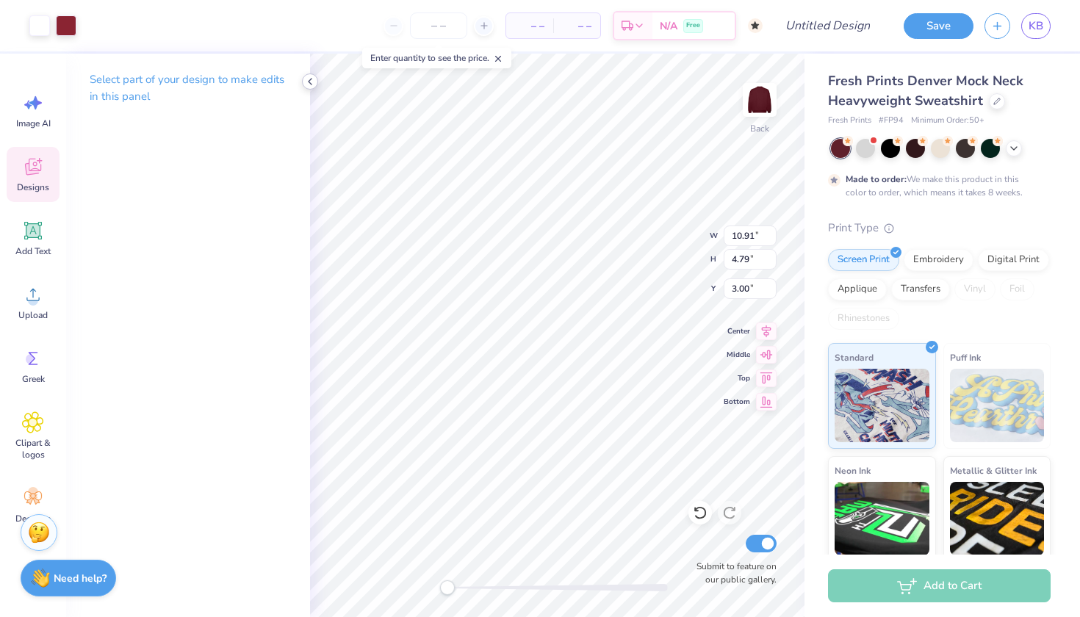
click at [310, 81] on icon at bounding box center [310, 82] width 12 height 12
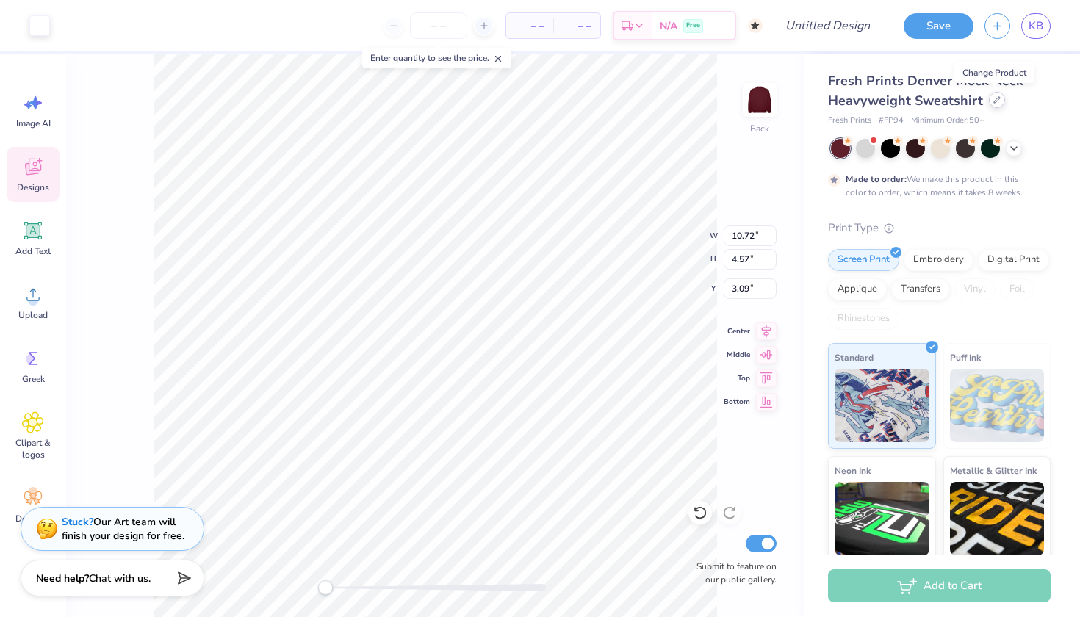
click at [998, 100] on icon at bounding box center [997, 99] width 7 height 7
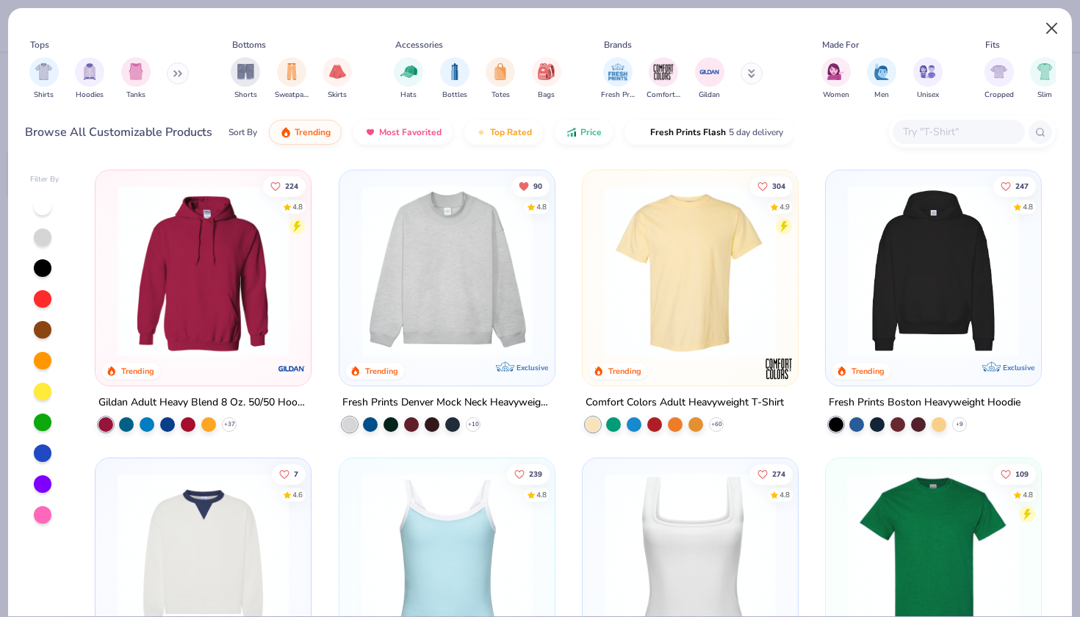
click at [1058, 36] on button "Close" at bounding box center [1053, 29] width 28 height 28
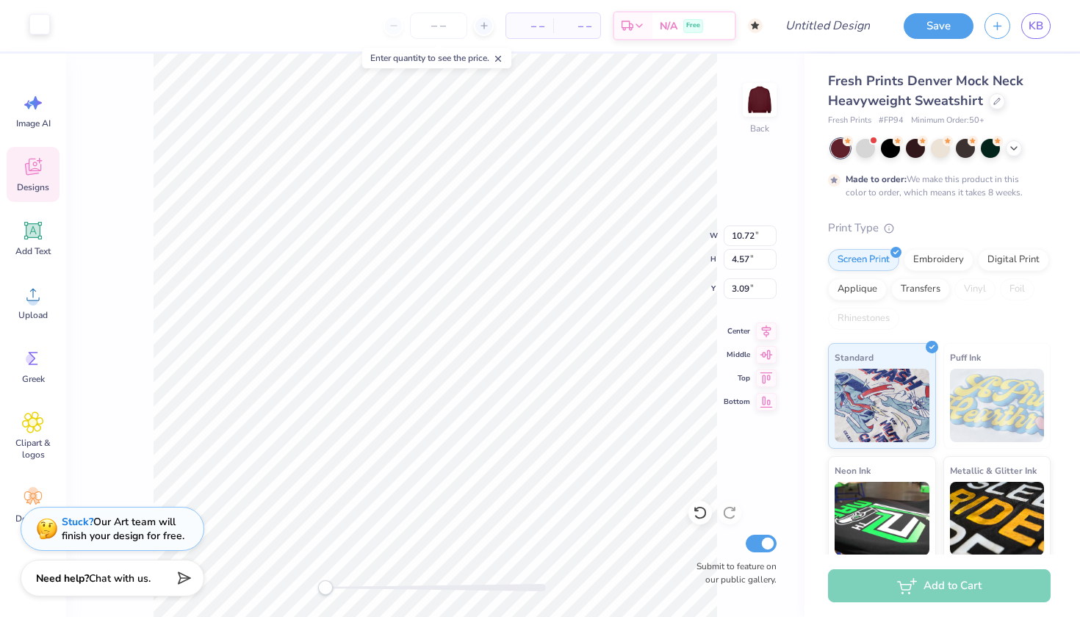
click at [42, 29] on div at bounding box center [39, 24] width 21 height 21
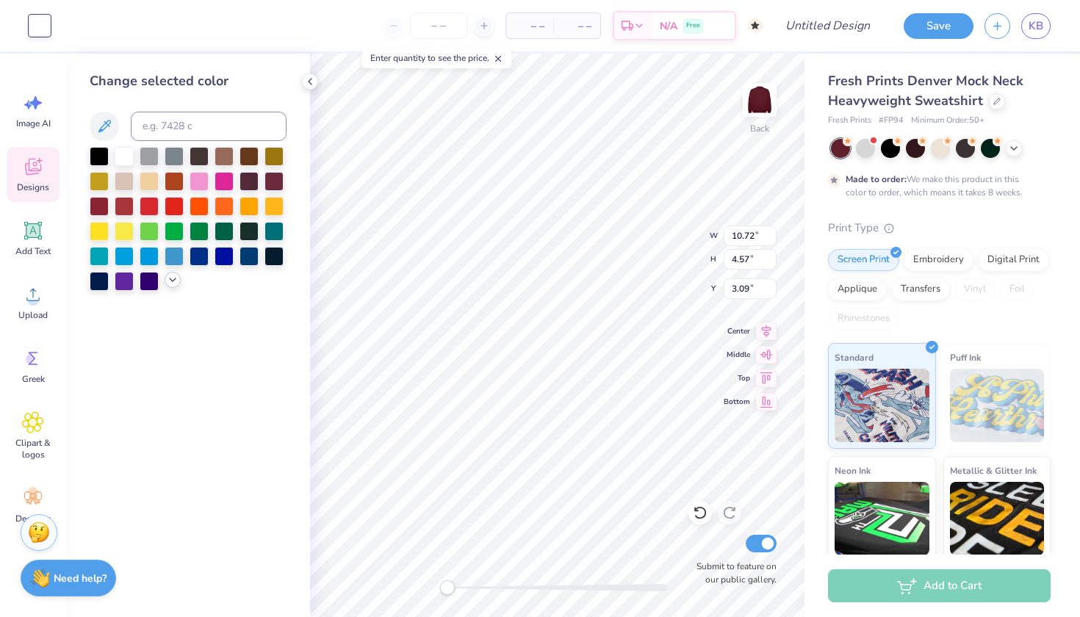
click at [170, 281] on polyline at bounding box center [173, 280] width 6 height 3
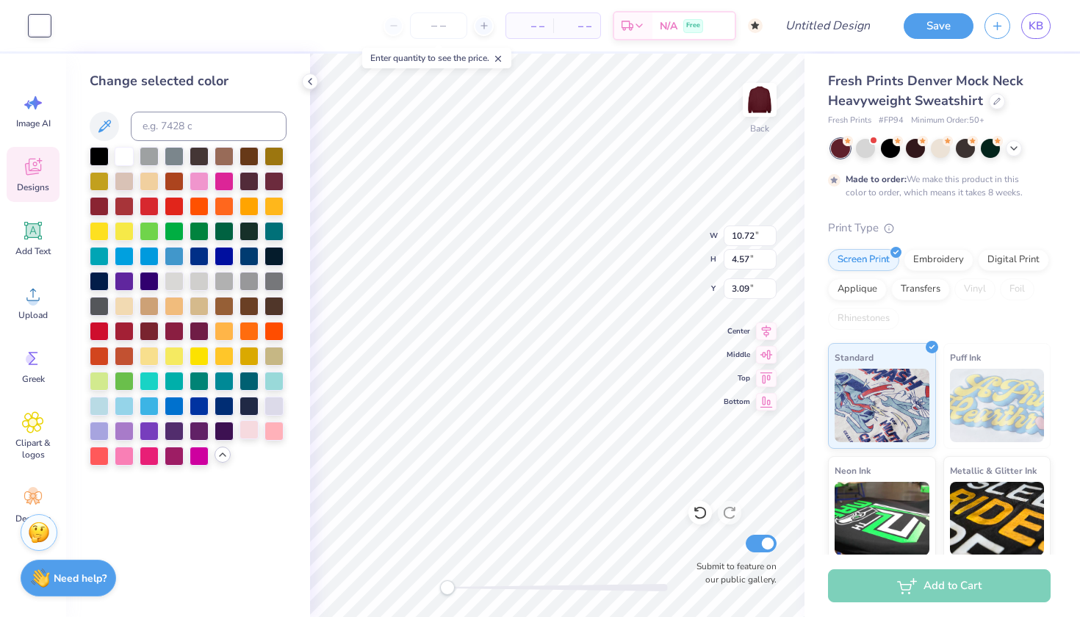
click at [253, 432] on div at bounding box center [249, 429] width 19 height 19
click at [202, 187] on div at bounding box center [199, 180] width 19 height 19
click at [253, 436] on div at bounding box center [249, 429] width 19 height 19
click at [279, 406] on div at bounding box center [274, 404] width 19 height 19
click at [248, 431] on div at bounding box center [249, 429] width 19 height 19
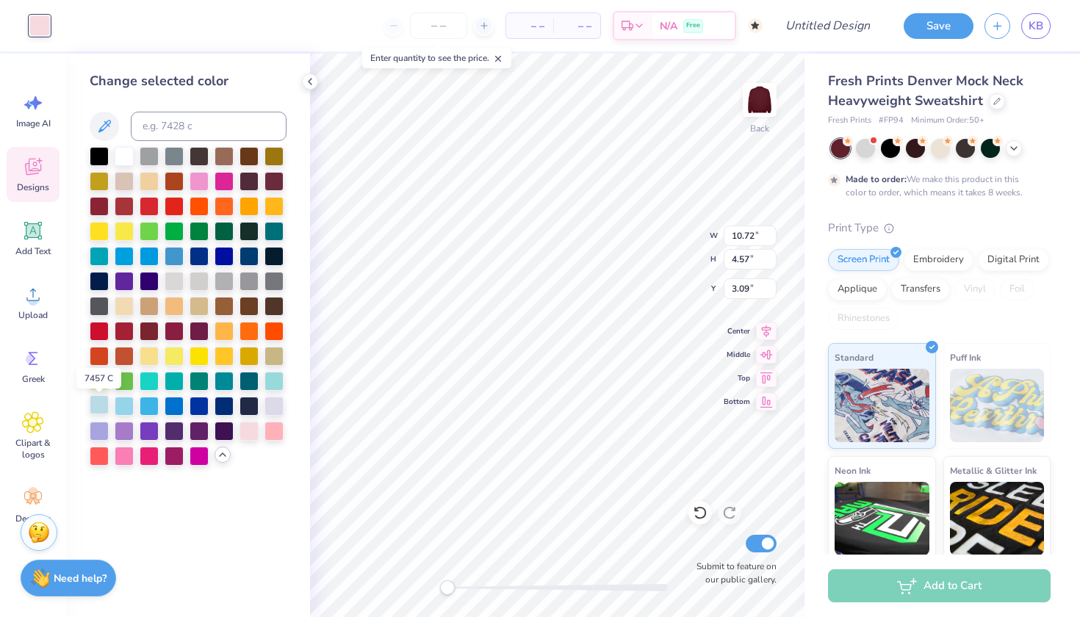
click at [99, 406] on div at bounding box center [99, 404] width 19 height 19
click at [254, 434] on div at bounding box center [249, 429] width 19 height 19
click at [284, 431] on div at bounding box center [274, 429] width 19 height 19
click at [258, 432] on div at bounding box center [249, 429] width 19 height 19
click at [305, 539] on div "Change selected color" at bounding box center [188, 336] width 244 height 564
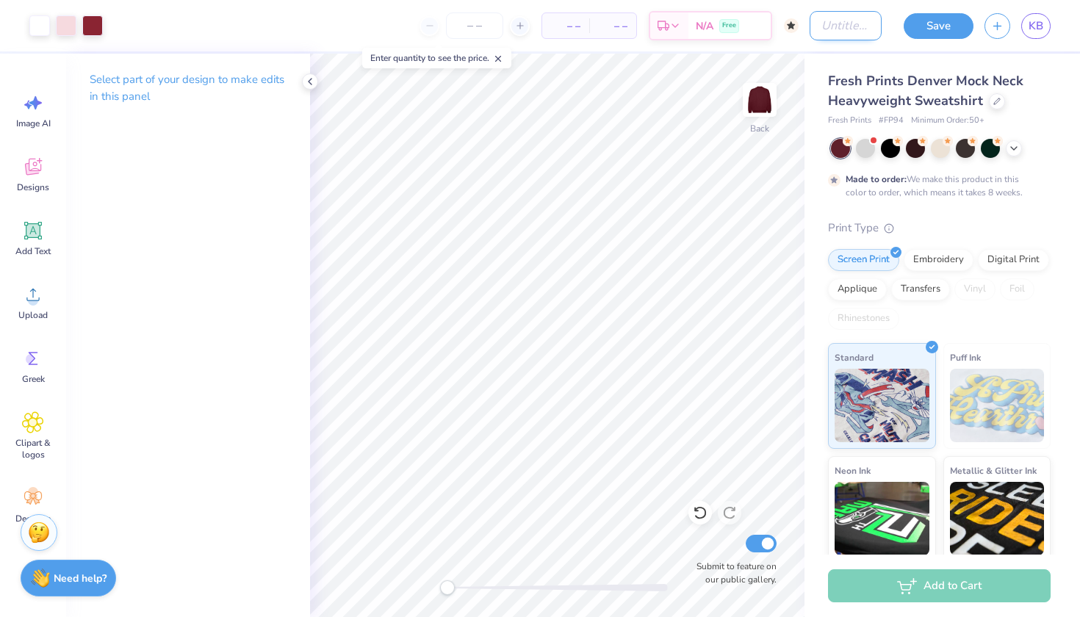
click at [846, 22] on input "Design Title" at bounding box center [846, 25] width 72 height 29
type input "Final Merch????"
click at [866, 290] on div "Applique" at bounding box center [857, 287] width 59 height 22
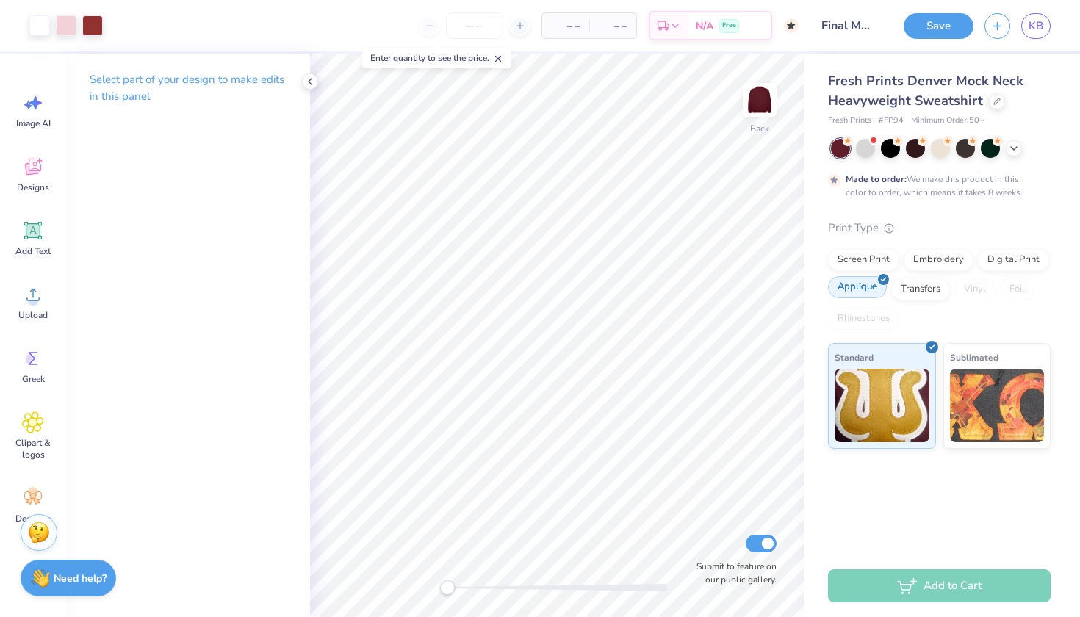
type textarea "x"
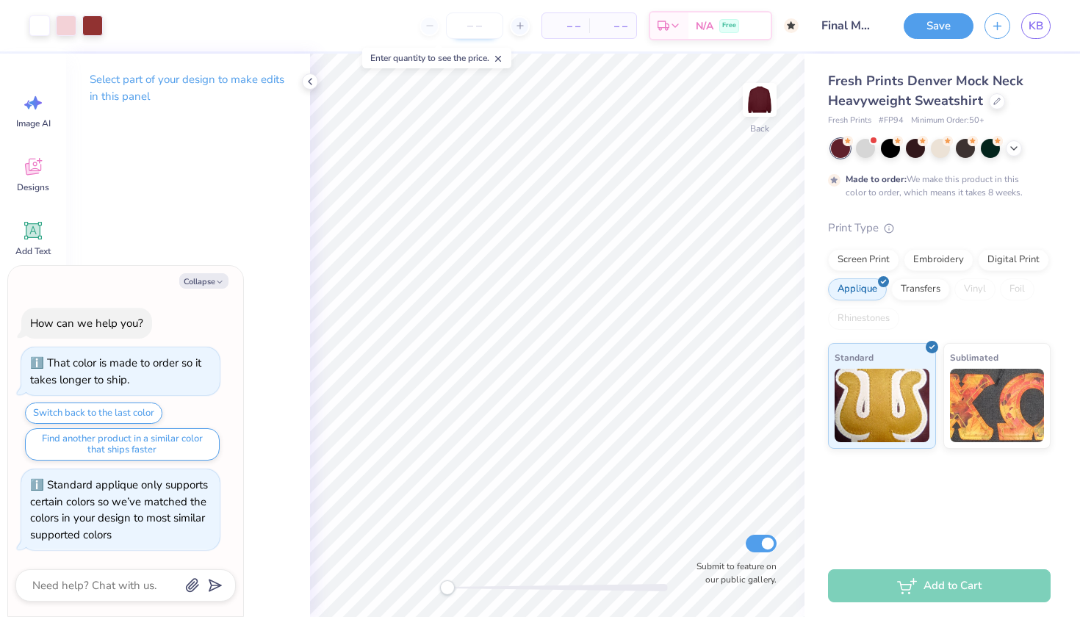
click at [475, 26] on input "number" at bounding box center [474, 25] width 57 height 26
type input "48"
type textarea "x"
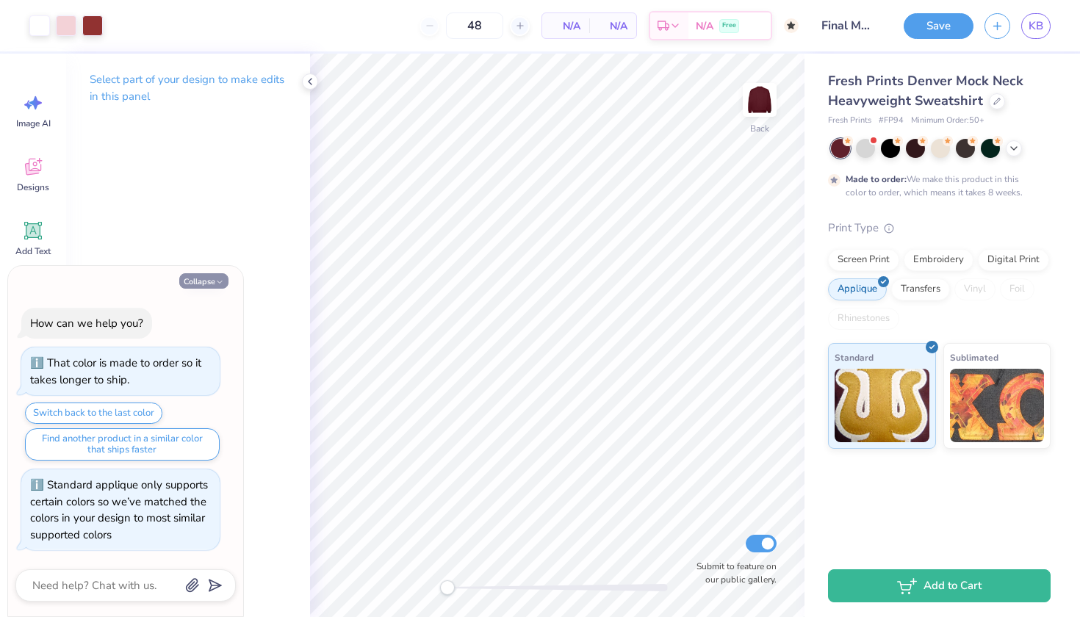
type input "50"
click at [207, 278] on button "Collapse" at bounding box center [203, 280] width 49 height 15
type textarea "x"
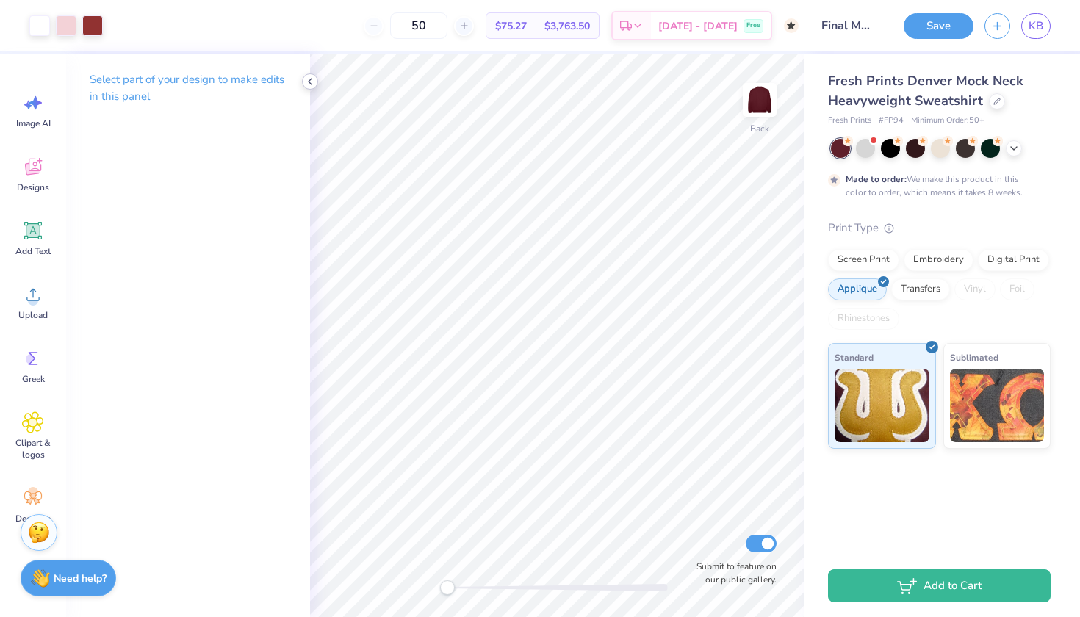
click at [310, 85] on icon at bounding box center [310, 82] width 12 height 12
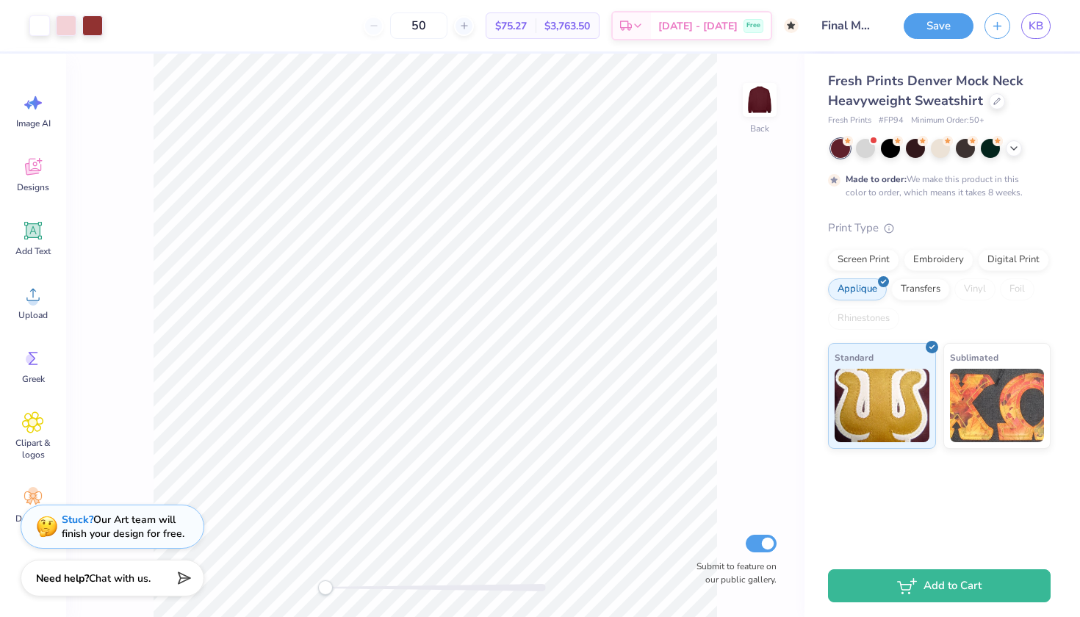
click at [82, 524] on strong "Stuck?" at bounding box center [78, 520] width 32 height 14
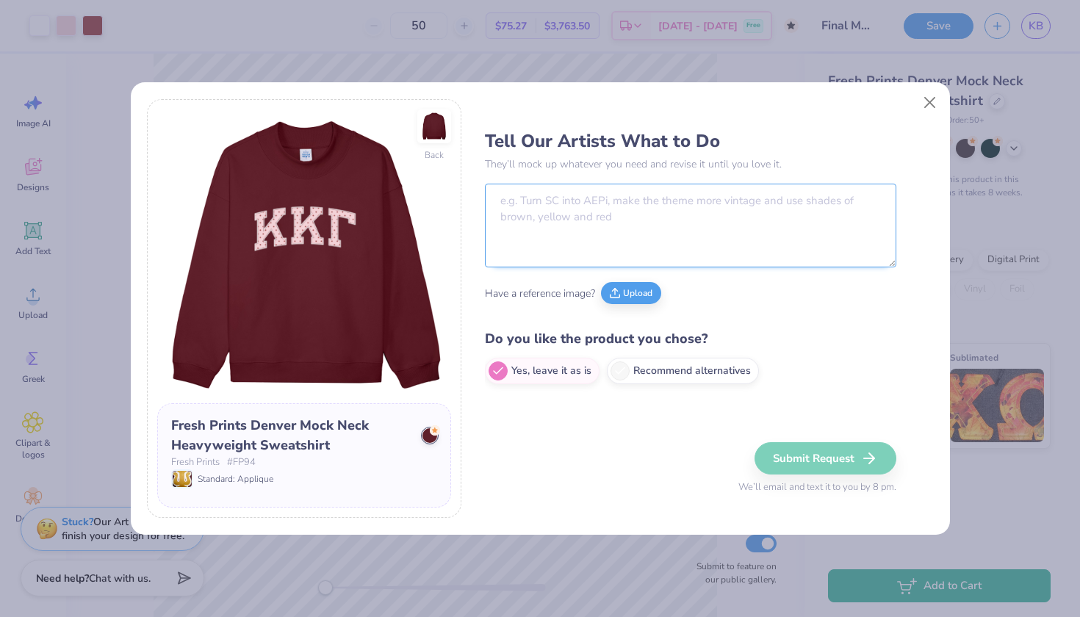
click at [548, 201] on textarea at bounding box center [691, 226] width 412 height 84
type textarea "change to sigma kappa"
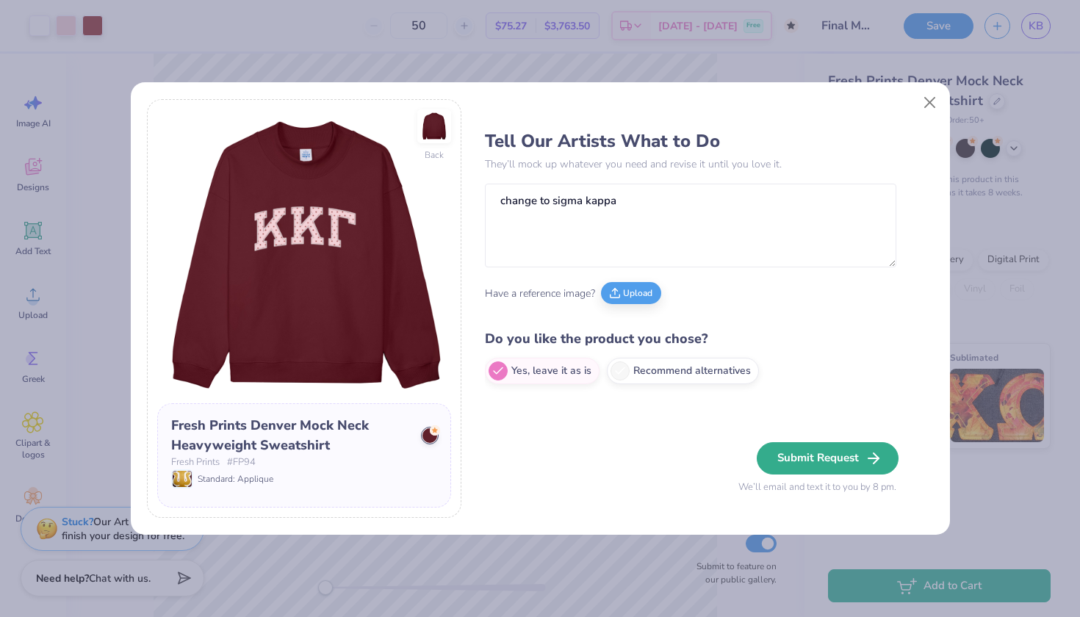
click at [845, 453] on button "Submit Request" at bounding box center [828, 458] width 142 height 32
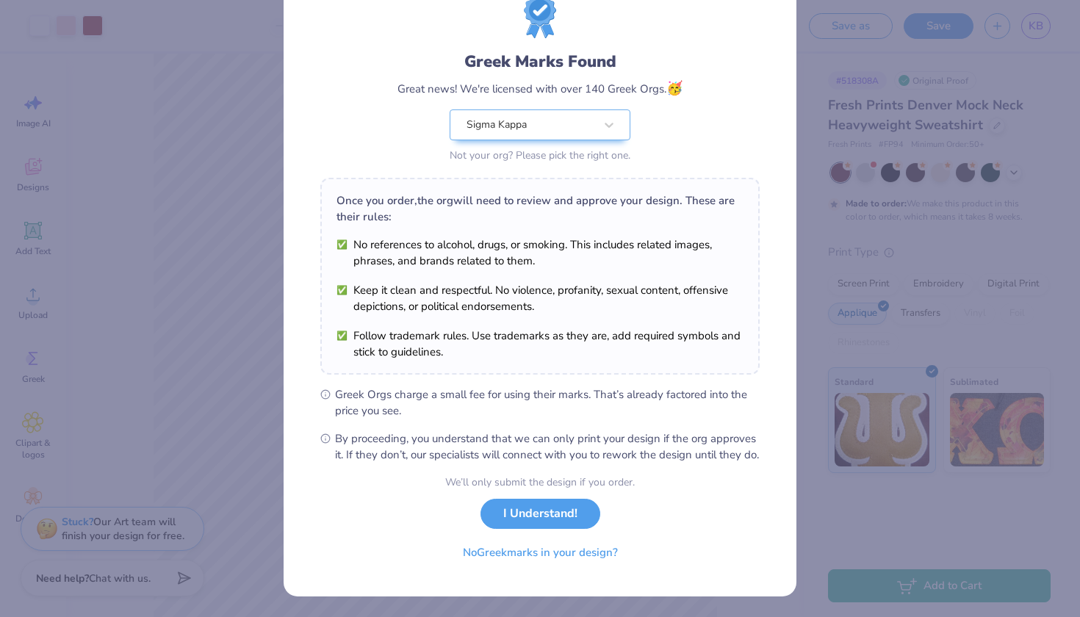
scroll to position [71, 0]
click at [564, 516] on button "I Understand!" at bounding box center [541, 510] width 120 height 30
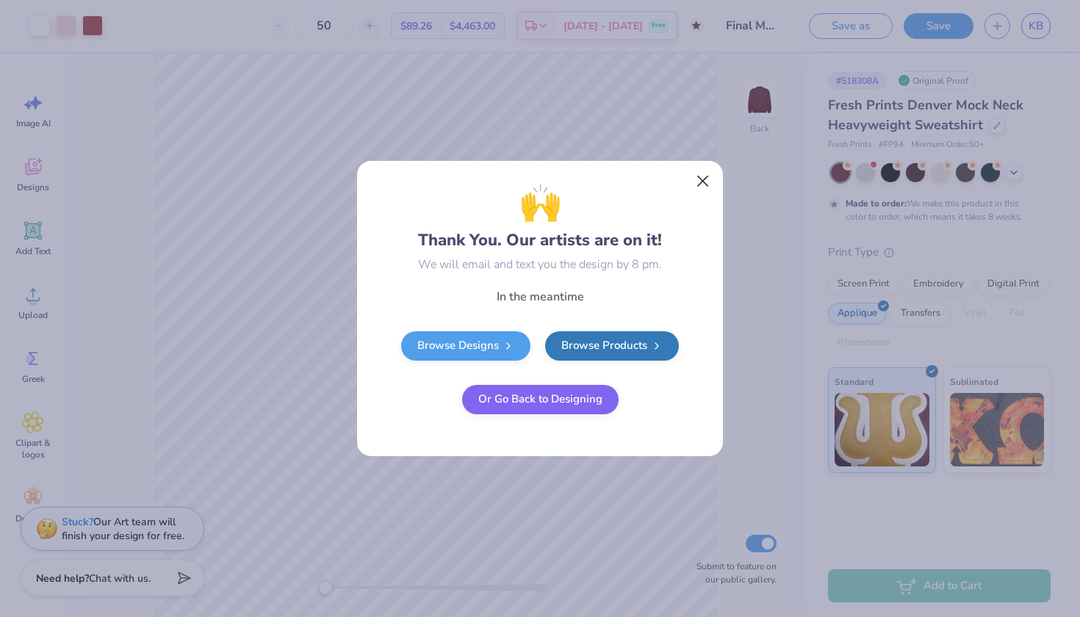
click at [705, 181] on button "Close" at bounding box center [703, 182] width 28 height 28
